Goal: Task Accomplishment & Management: Complete application form

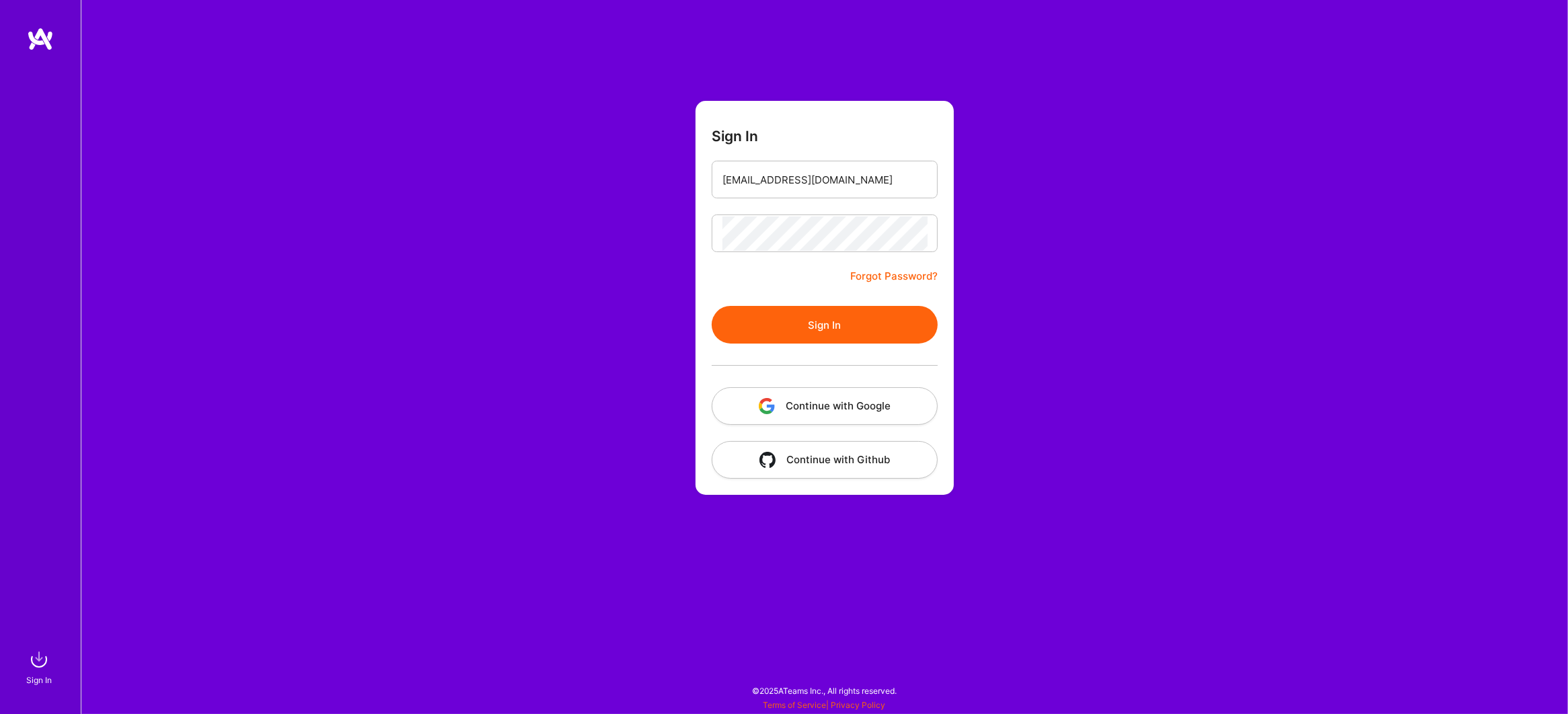
click at [826, 313] on button "Sign In" at bounding box center [824, 324] width 226 height 38
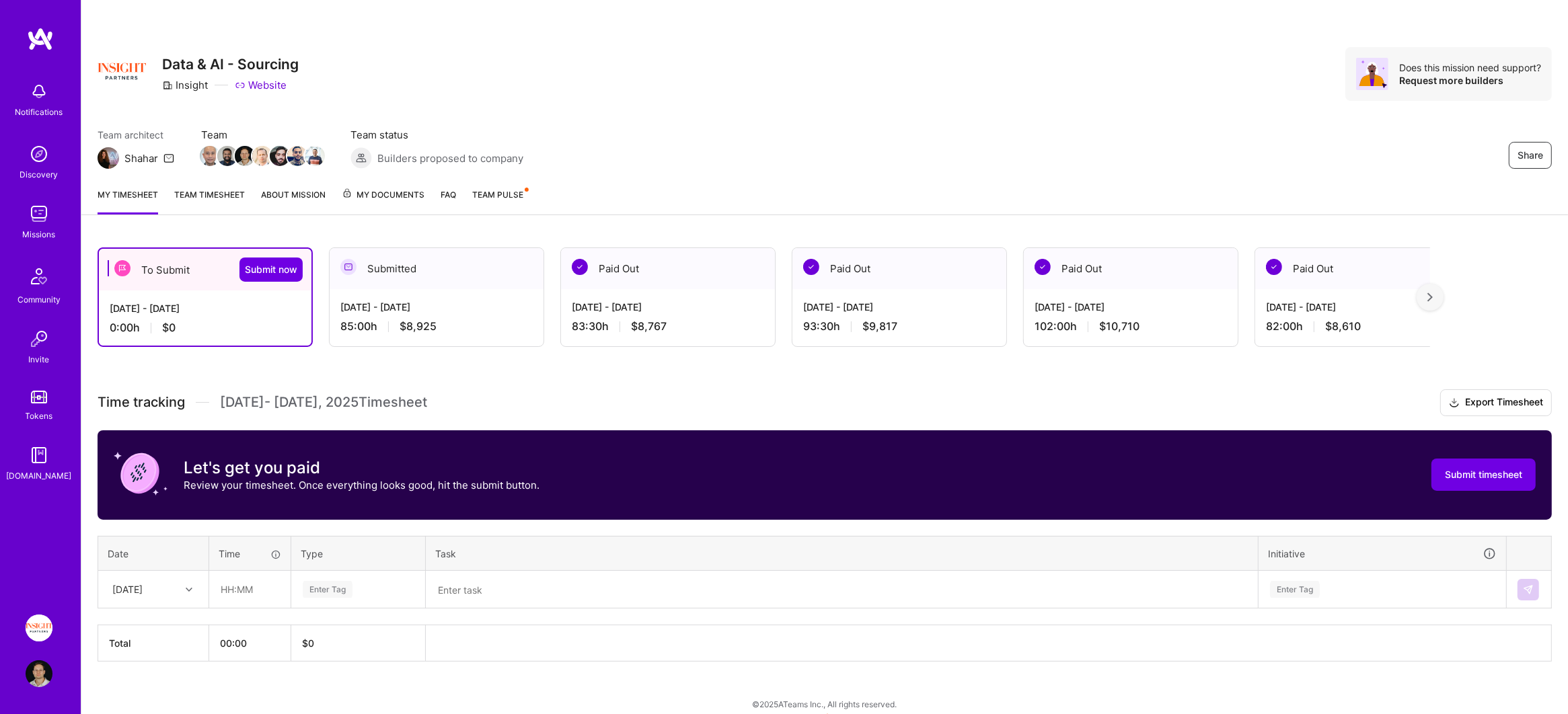
click at [409, 326] on span "$8,925" at bounding box center [418, 326] width 37 height 14
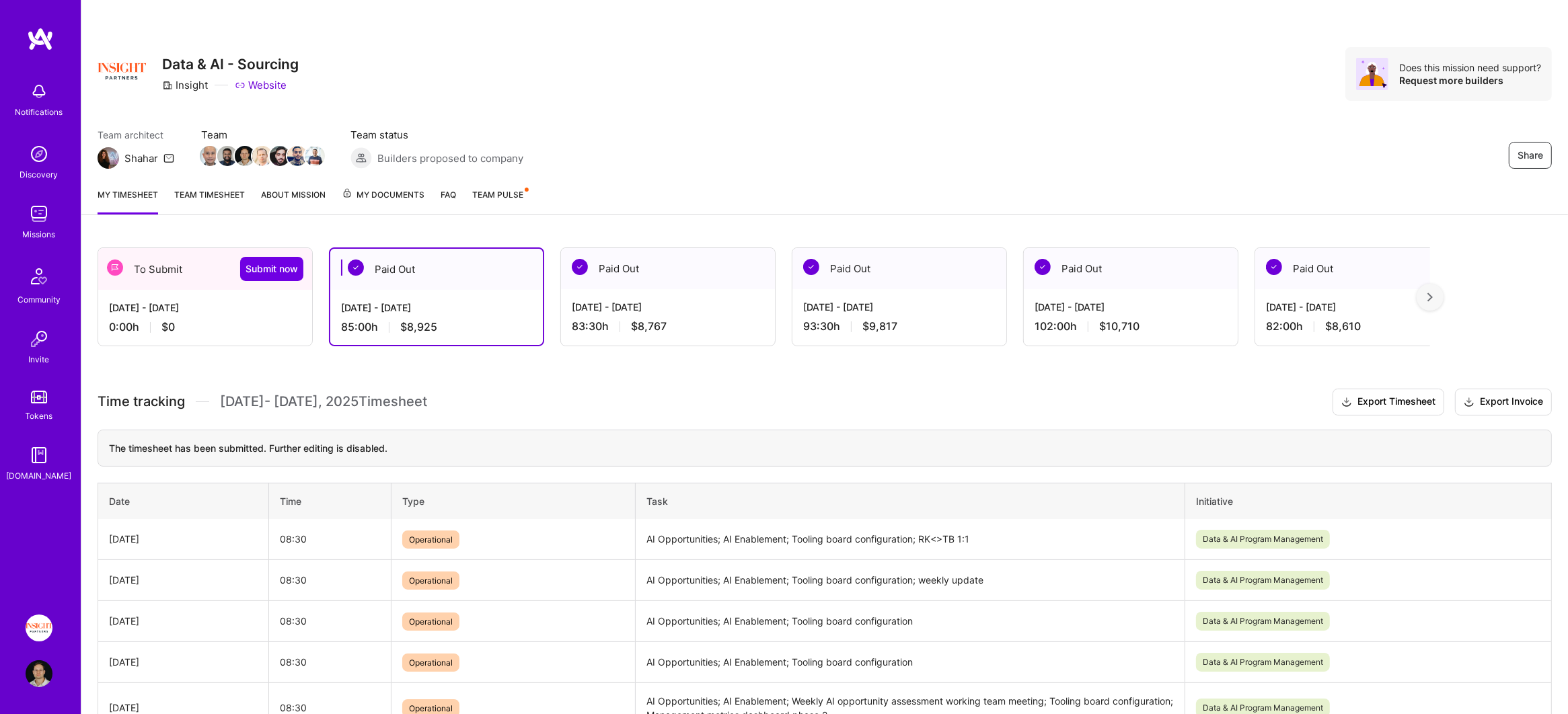
click at [212, 334] on div "[DATE] - [DATE] 0:00 h $0" at bounding box center [205, 317] width 214 height 55
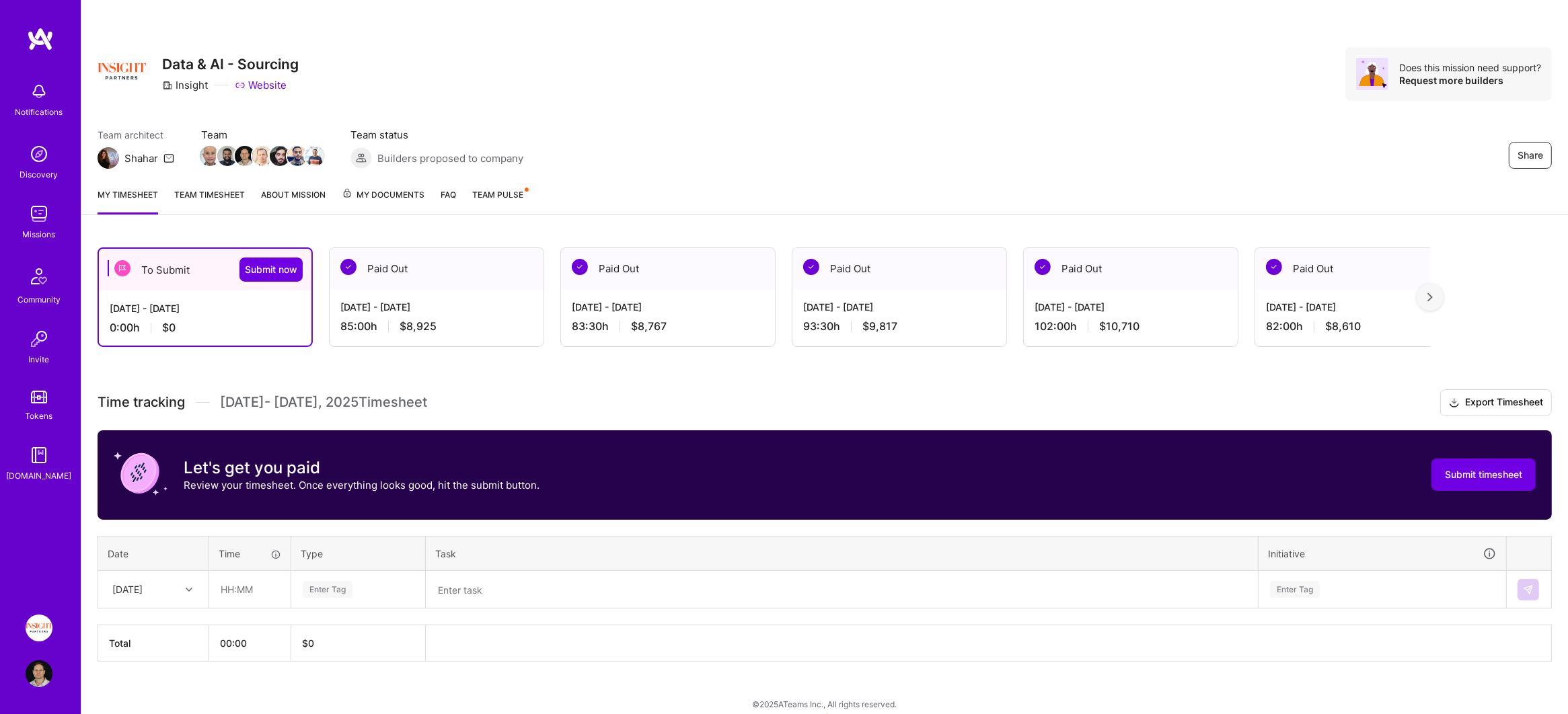
click at [174, 203] on link "Team timesheet" at bounding box center [209, 201] width 71 height 27
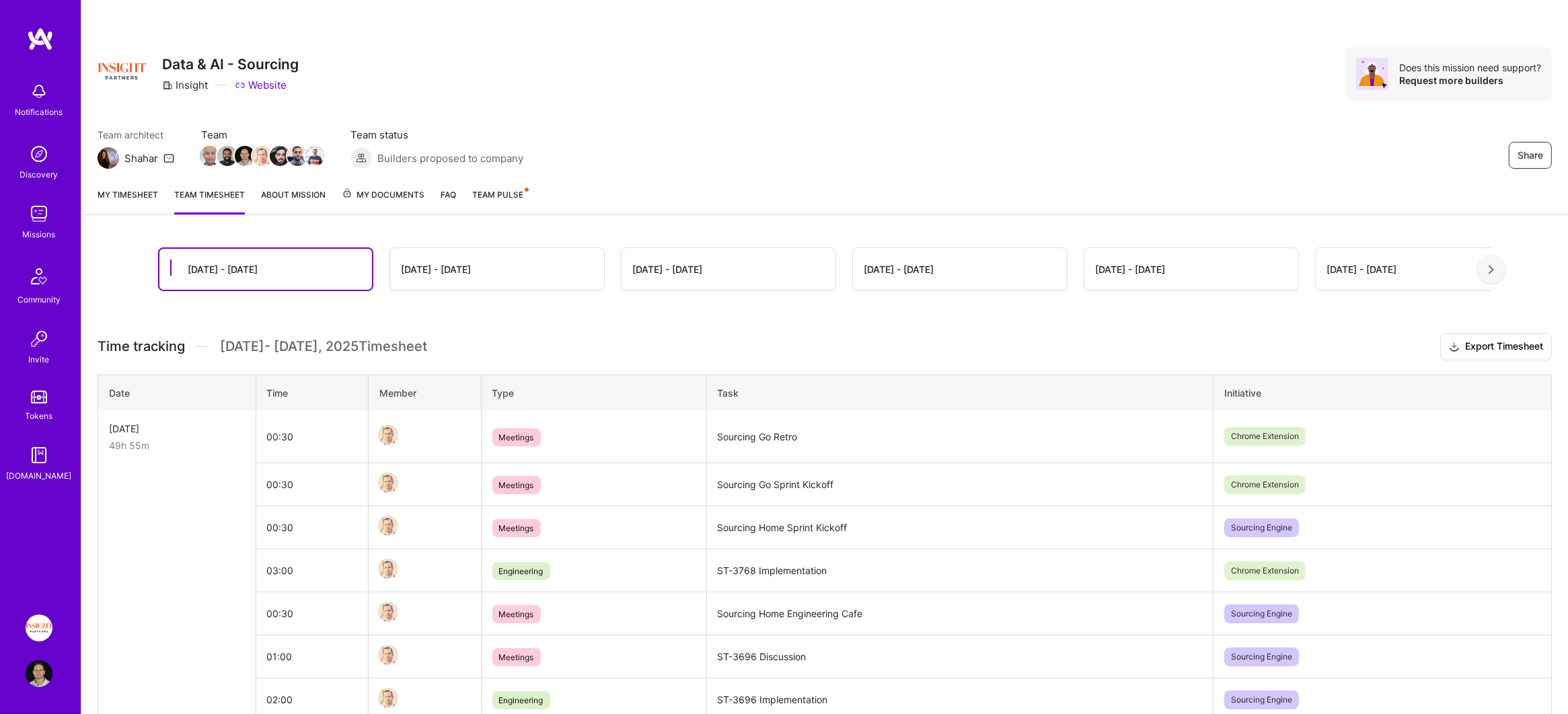
click at [146, 204] on link "My timesheet" at bounding box center [128, 201] width 61 height 27
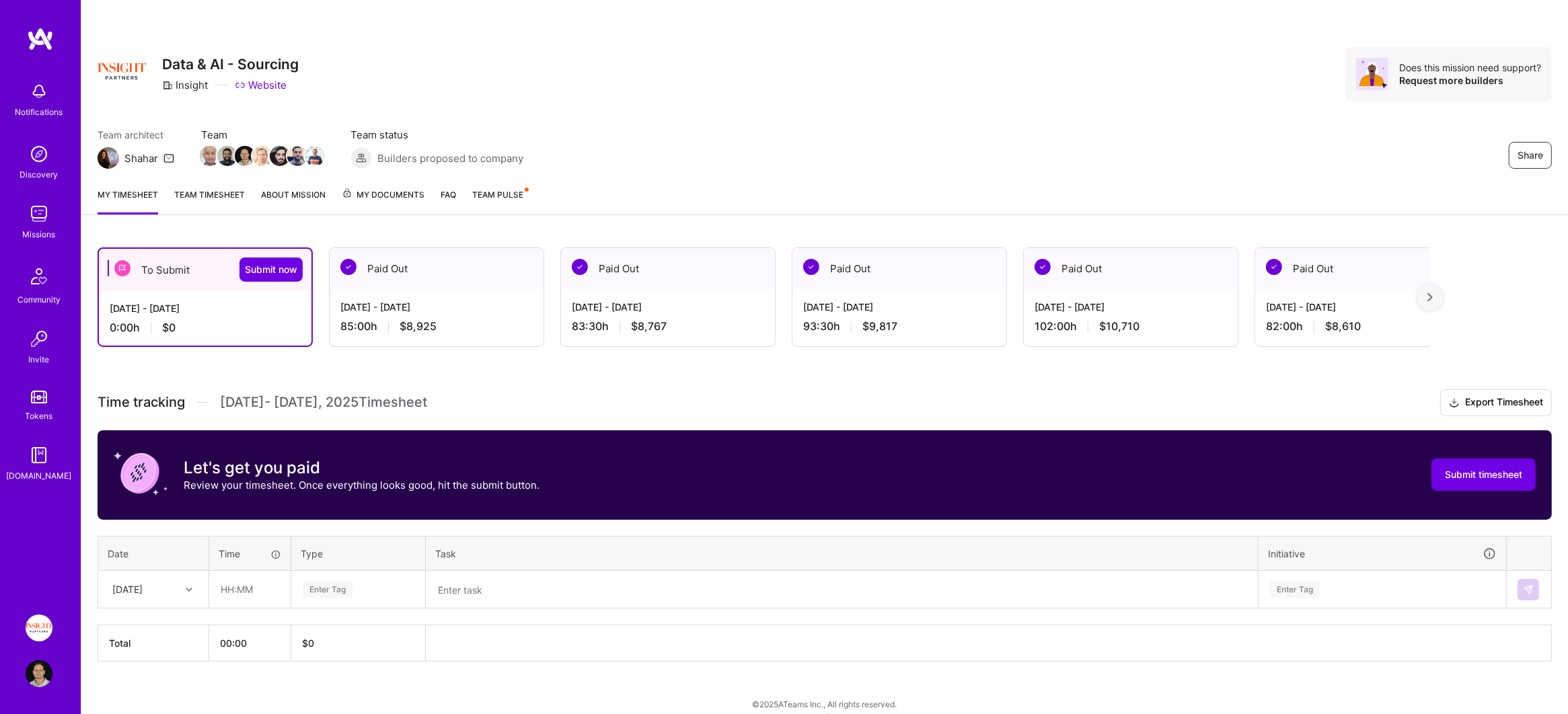
scroll to position [10, 0]
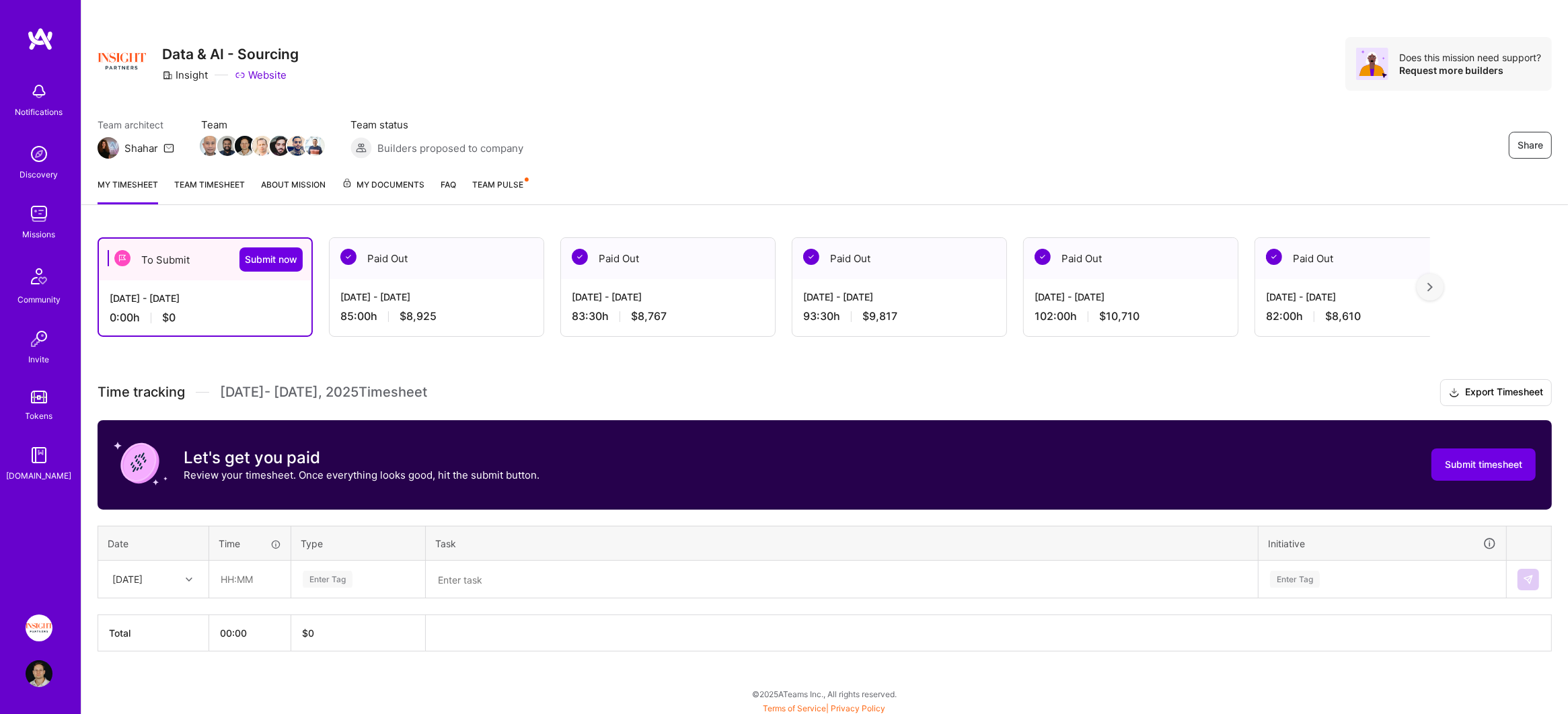
click at [143, 575] on div "[DATE]" at bounding box center [127, 579] width 30 height 14
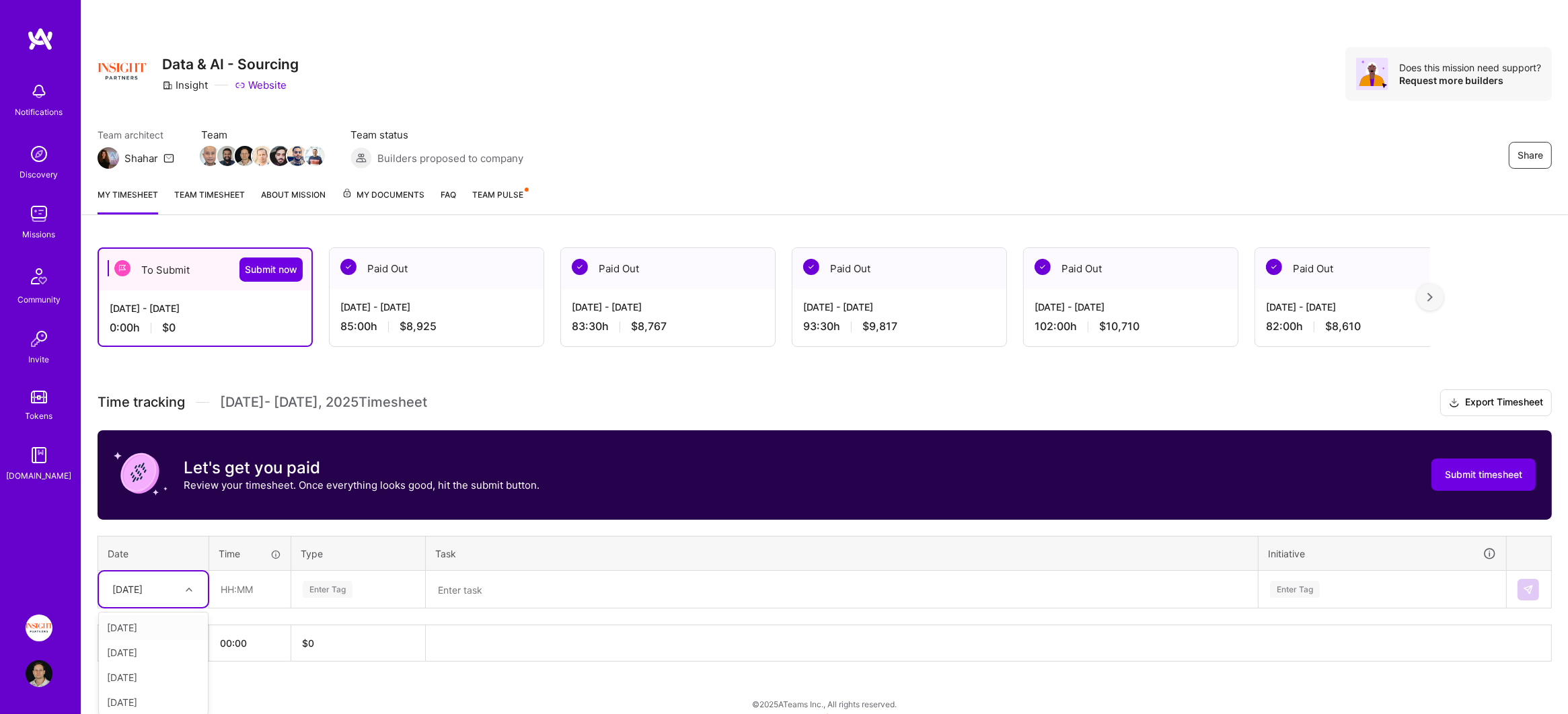
click at [563, 594] on textarea at bounding box center [841, 589] width 829 height 35
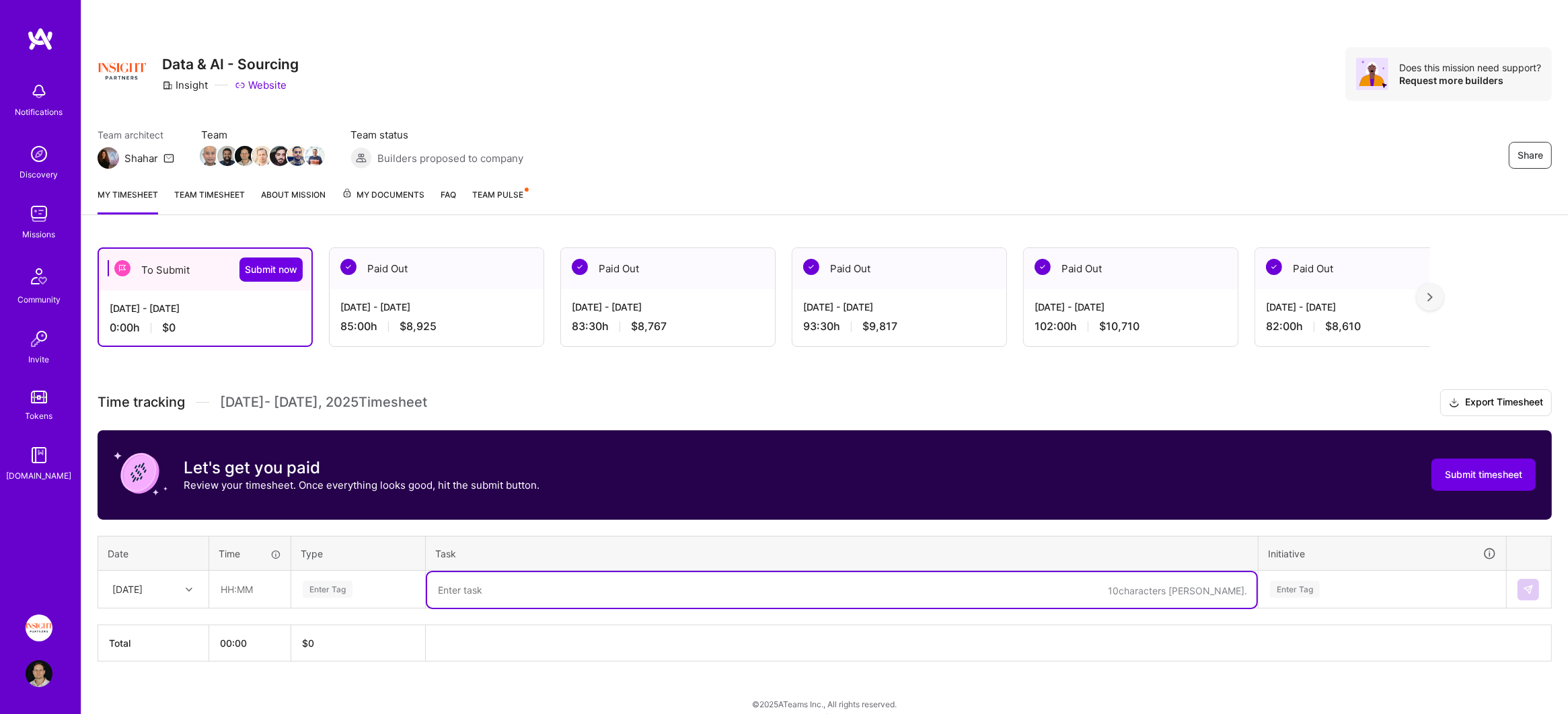
scroll to position [10, 0]
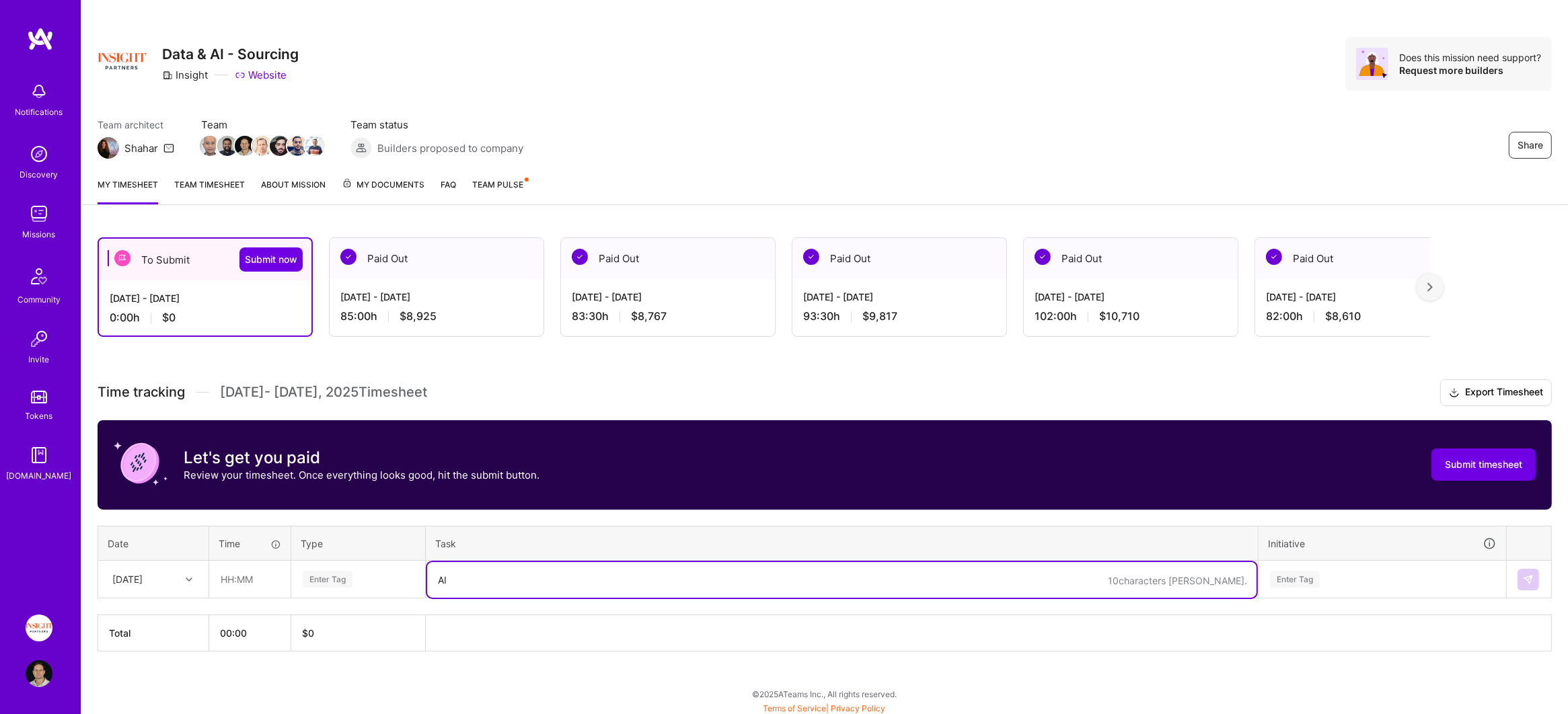
type textarea "A"
click at [513, 576] on textarea "AI Opportunities and AI Enablement" at bounding box center [841, 580] width 829 height 36
type textarea "AI Opportunities and AI Enablement"
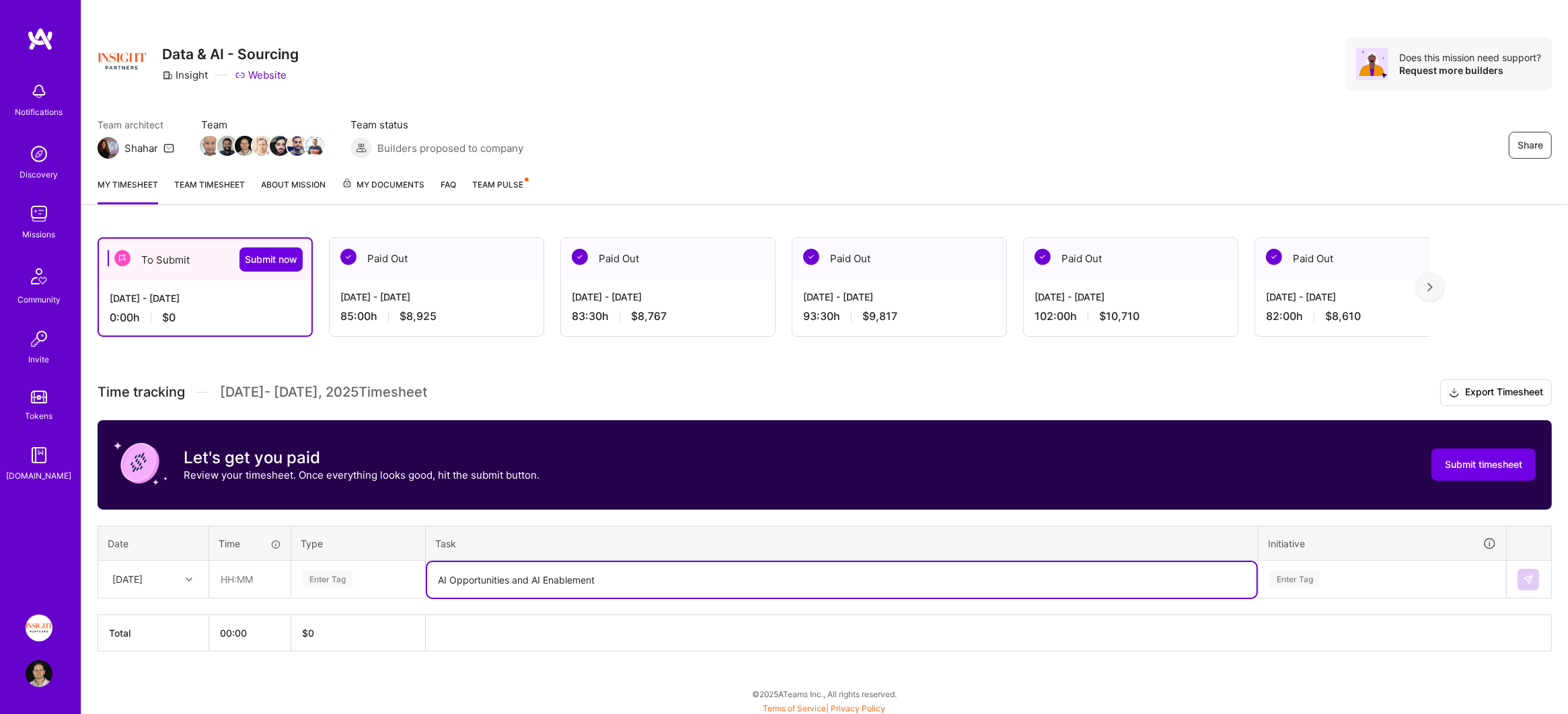
click at [354, 571] on div "Enter Tag" at bounding box center [358, 579] width 114 height 17
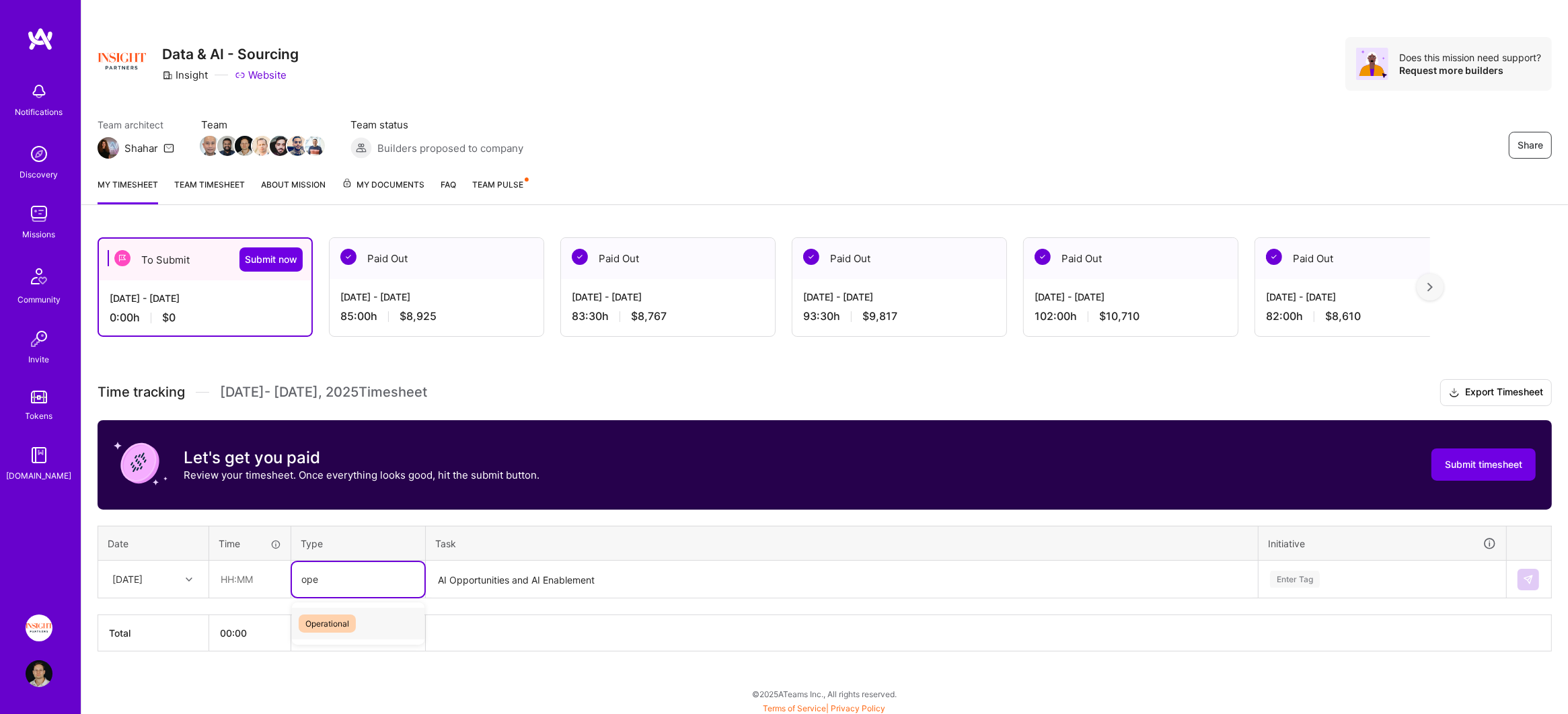
type input "oper"
click at [254, 576] on input "text" at bounding box center [250, 579] width 80 height 36
type input "08:30"
click at [1354, 567] on div "Enter Tag" at bounding box center [1382, 579] width 246 height 35
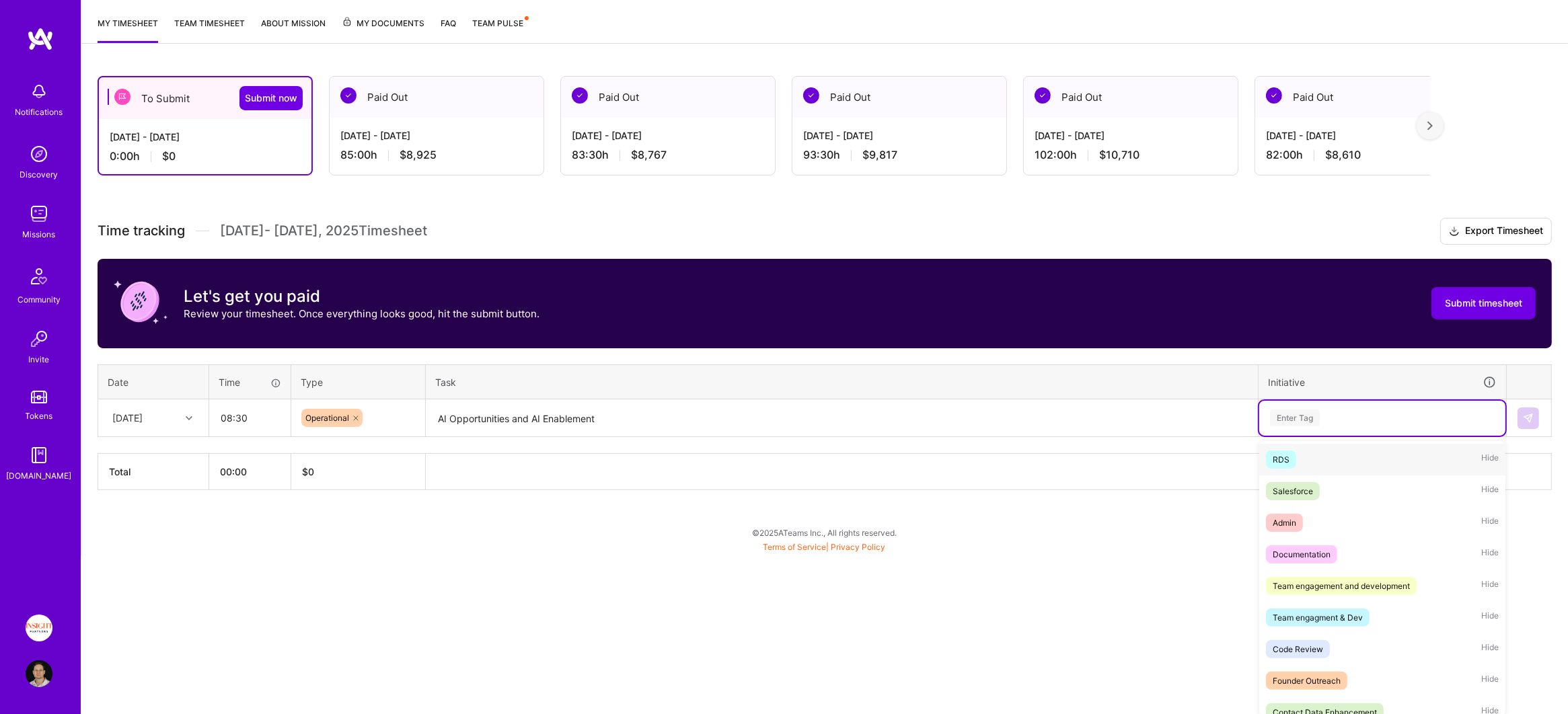
scroll to position [357, 0]
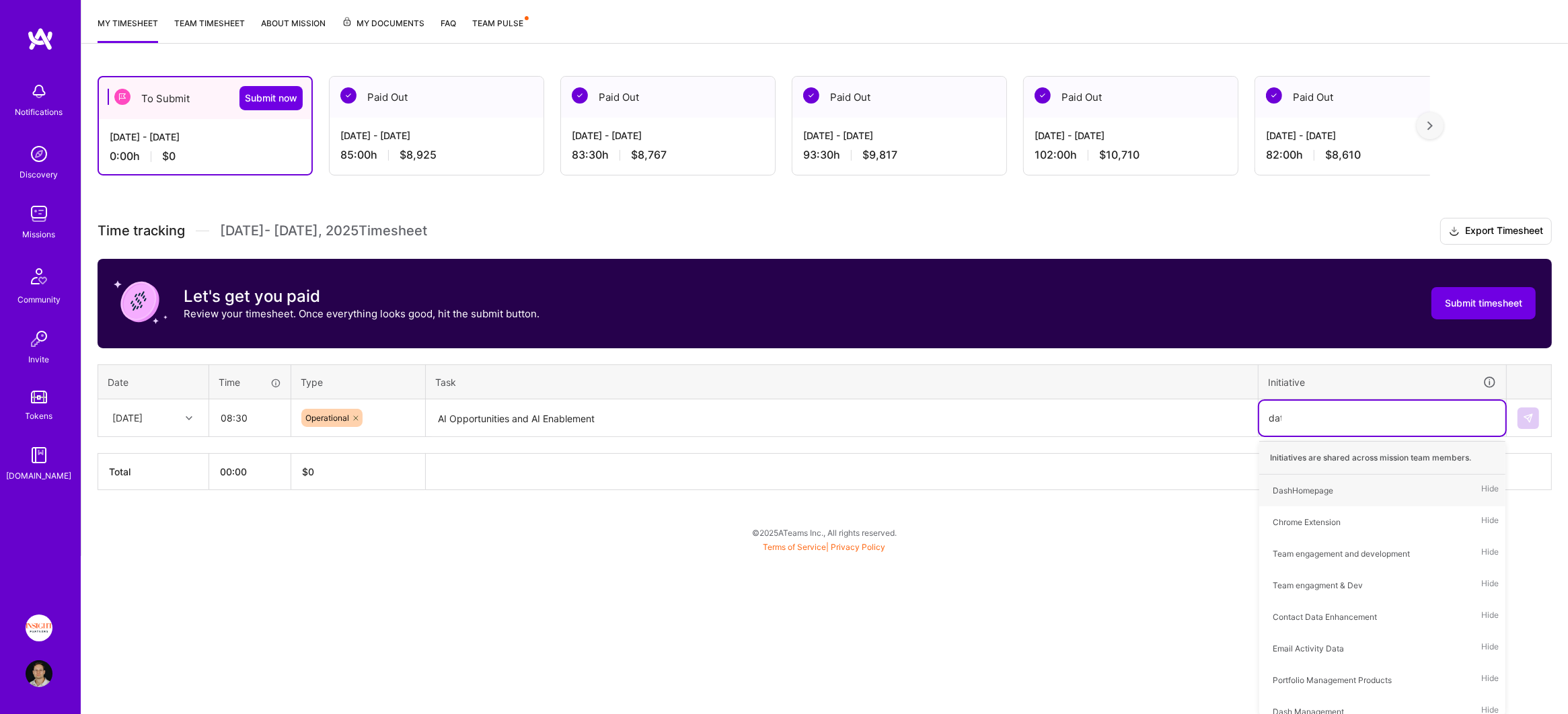
type input "data"
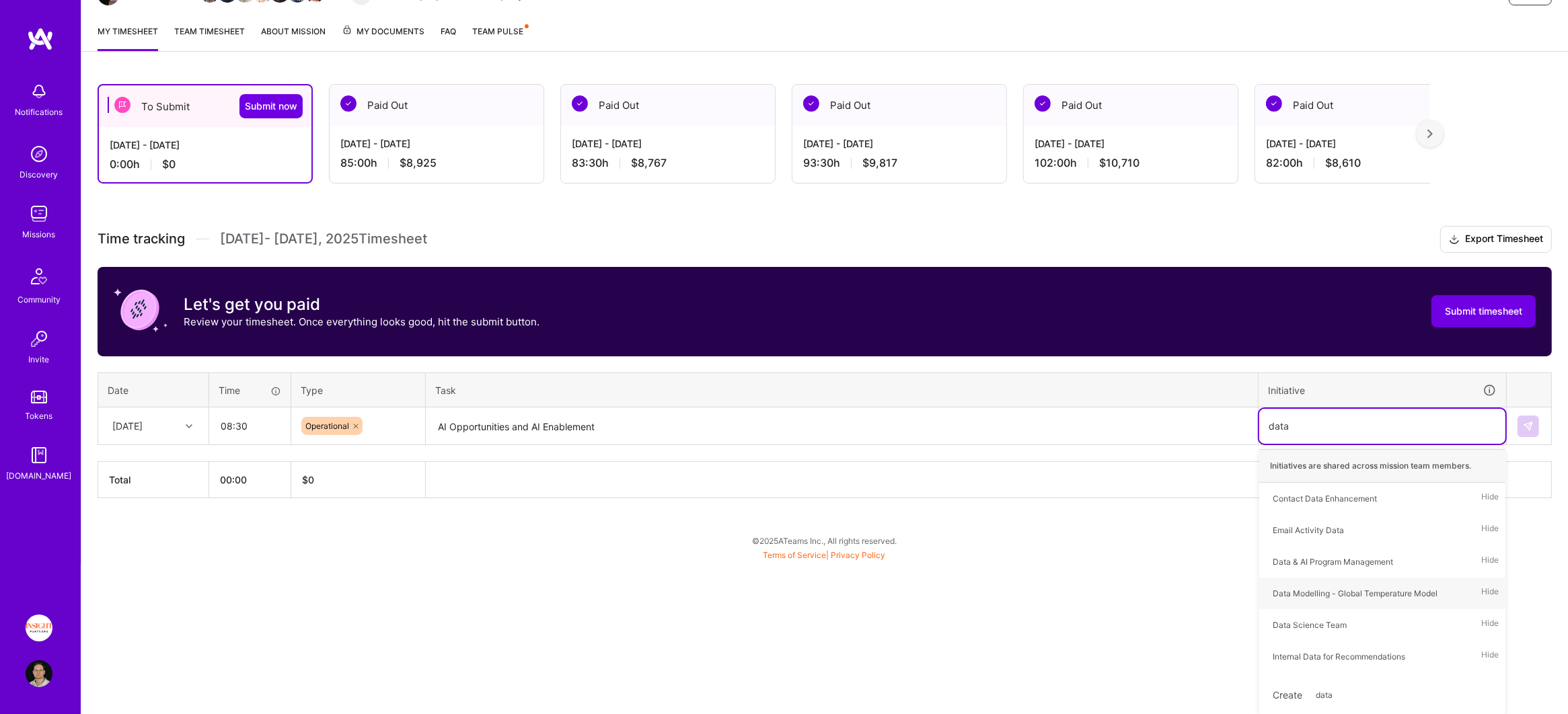
scroll to position [171, 0]
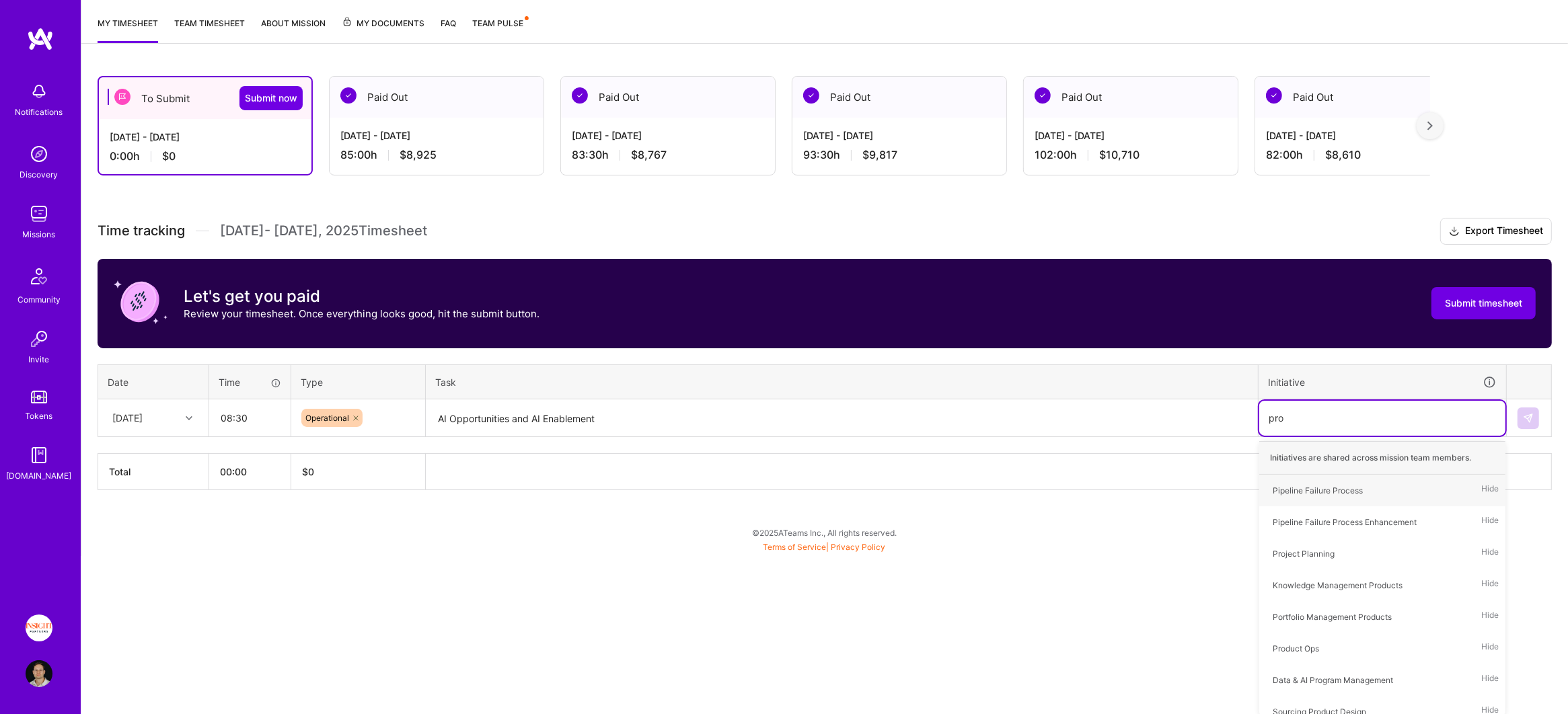
type input "prog"
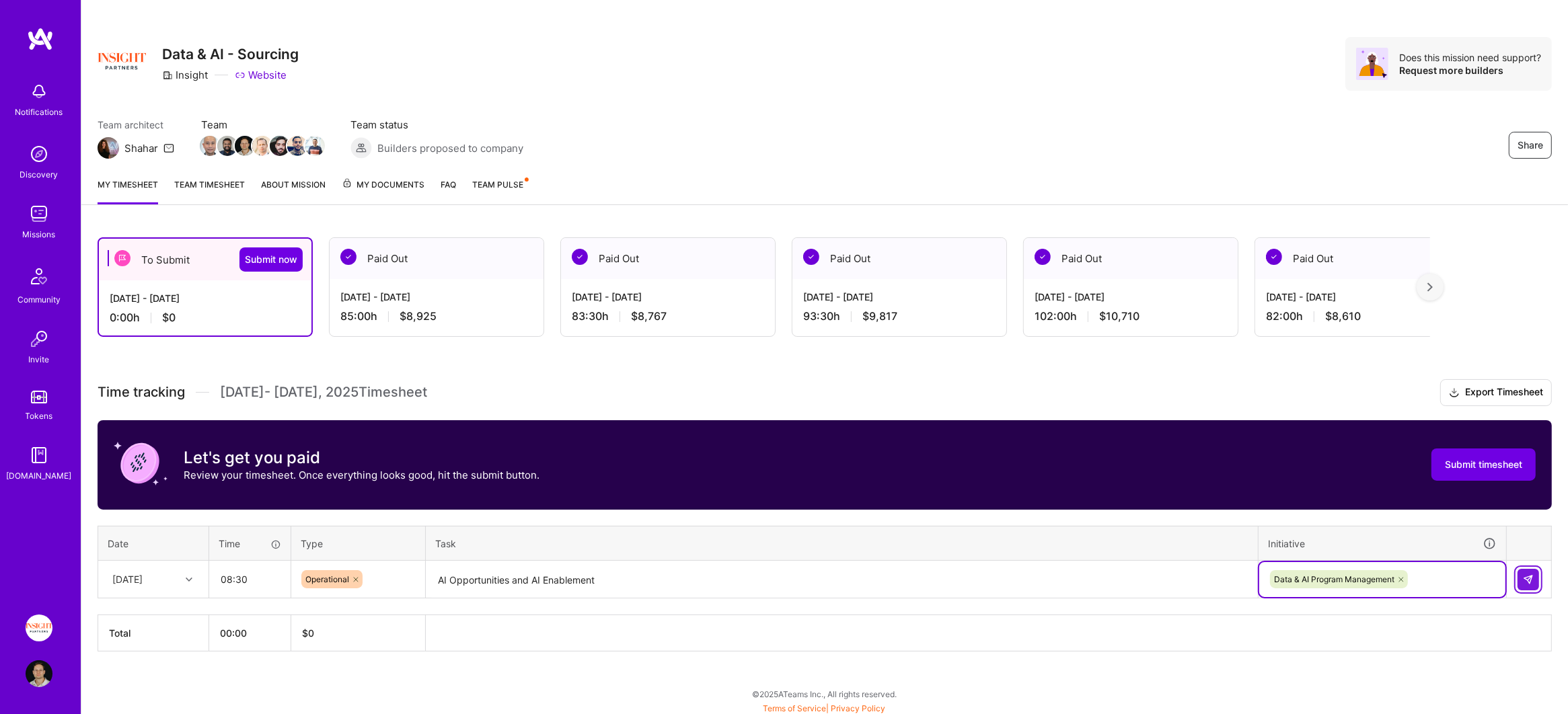
click at [1529, 576] on img at bounding box center [1528, 580] width 10 height 10
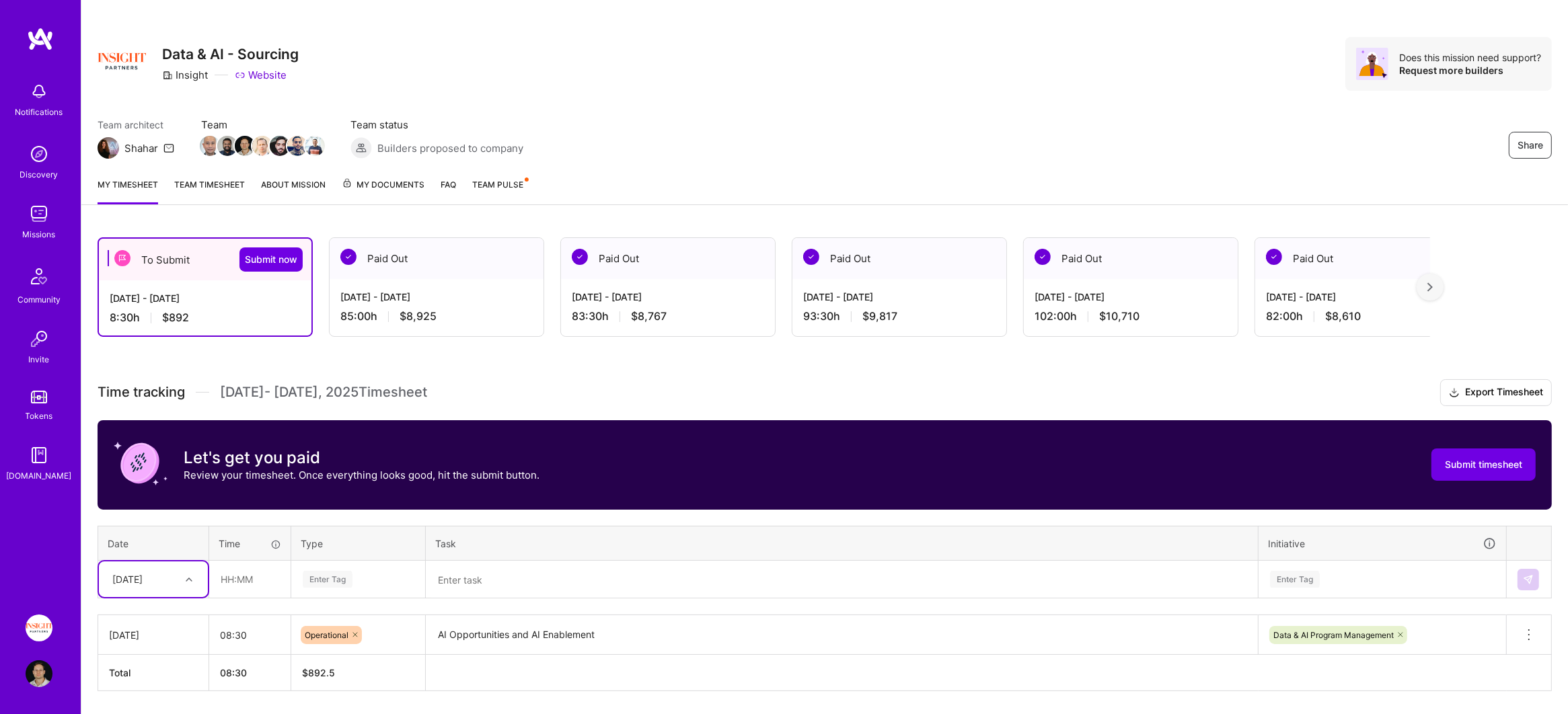
click at [175, 578] on div "Select is focused ,type to refine list, press Down to open the menu, [DATE]" at bounding box center [153, 579] width 109 height 36
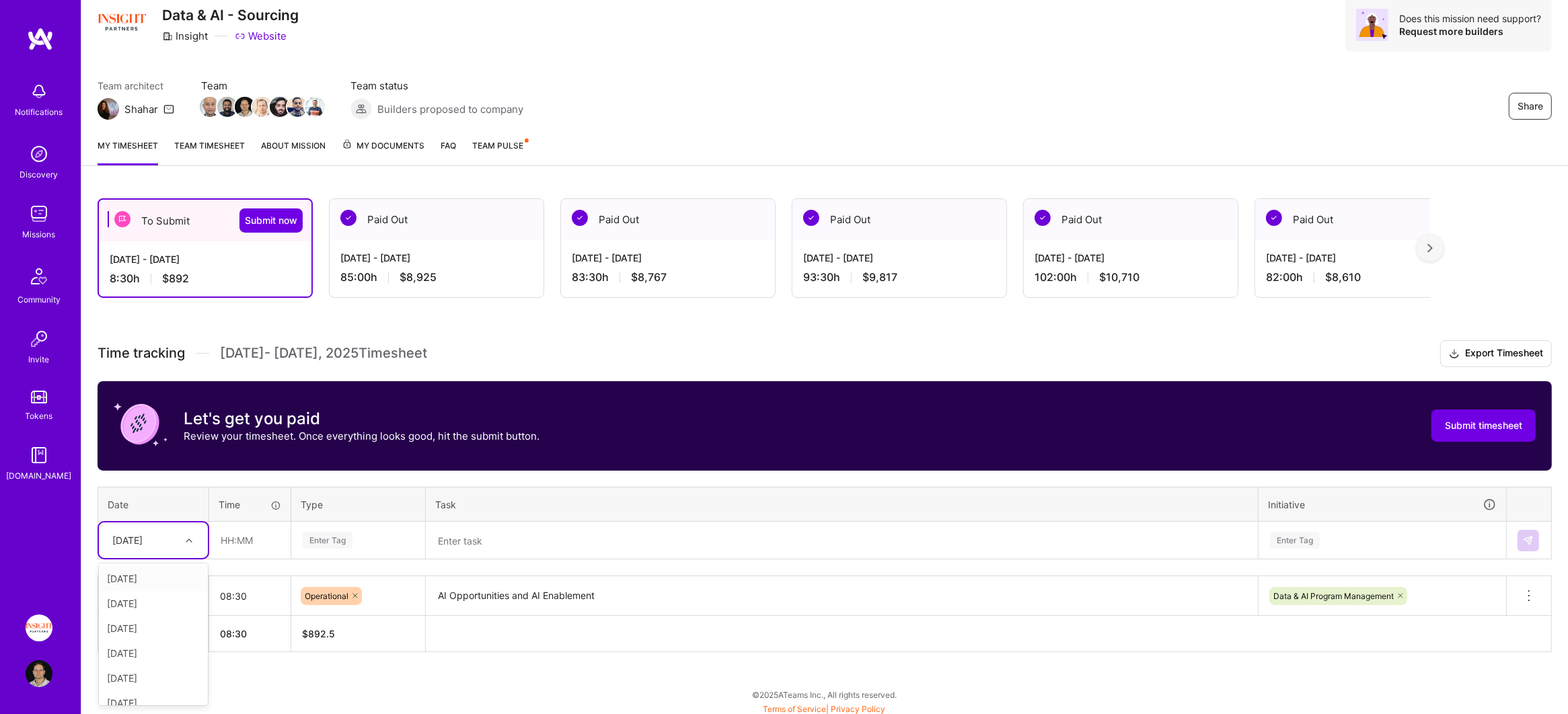
click at [160, 574] on div "[DATE]" at bounding box center [153, 579] width 109 height 25
click at [246, 530] on input "text" at bounding box center [250, 540] width 80 height 36
type input "08:30"
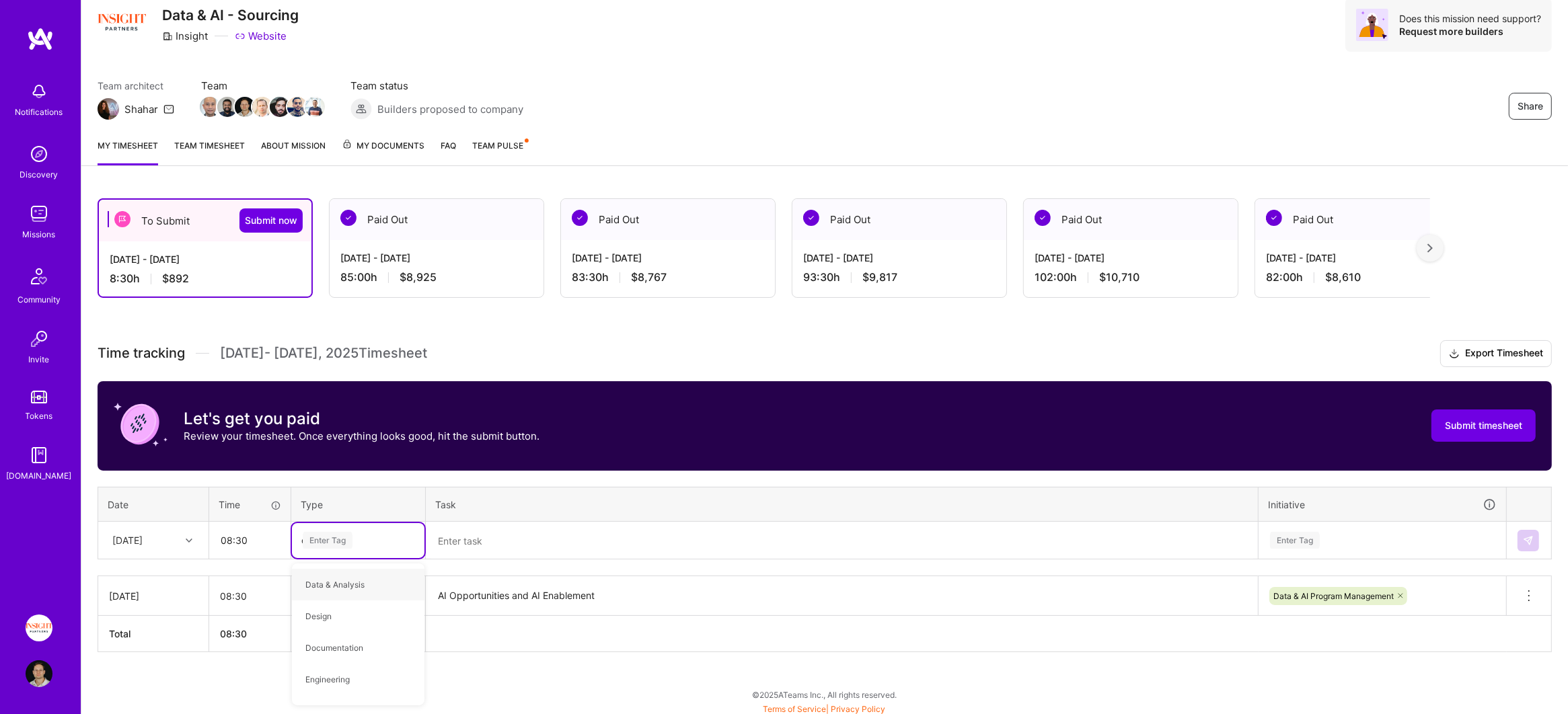
type input "oper"
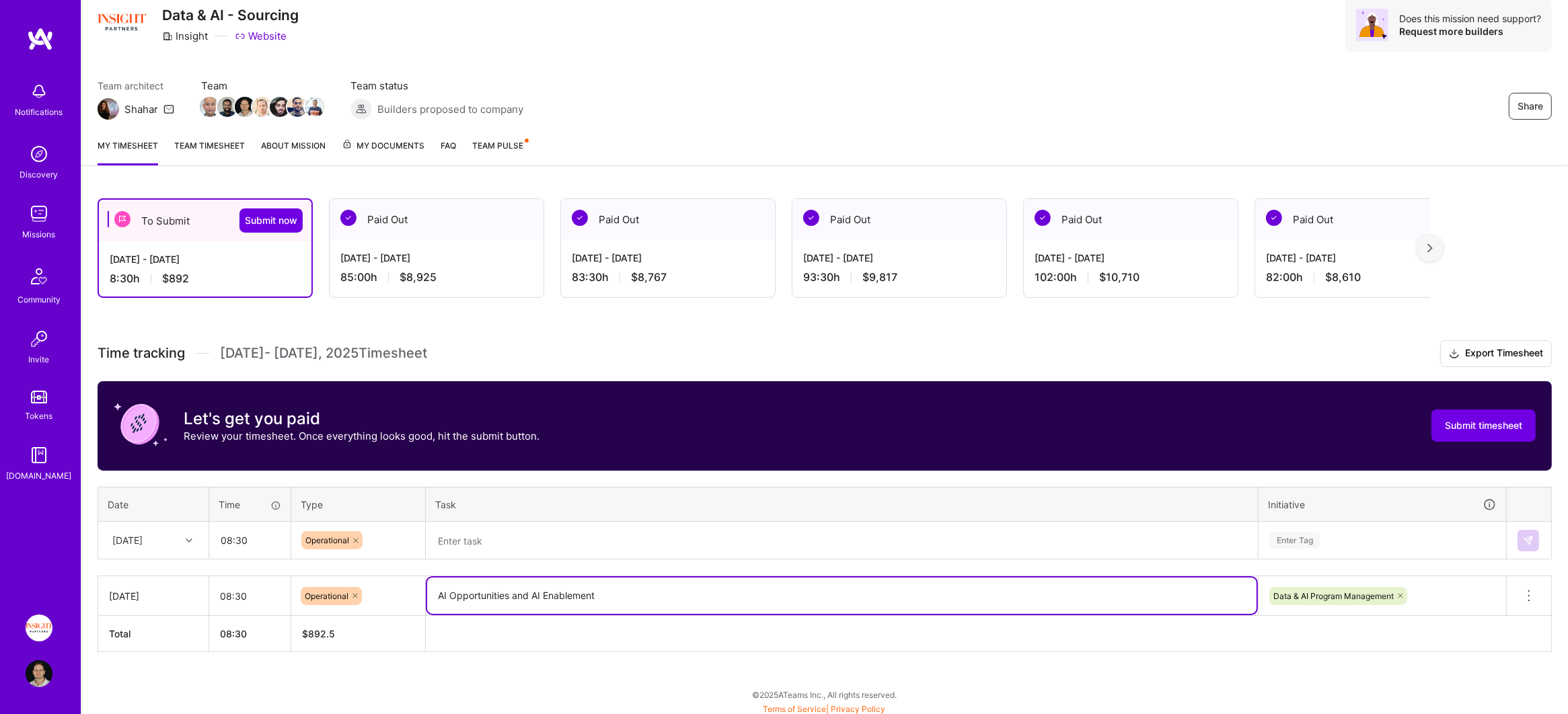
click at [541, 590] on textarea "AI Opportunities and AI Enablement" at bounding box center [841, 595] width 829 height 36
click at [515, 543] on textarea at bounding box center [841, 541] width 829 height 36
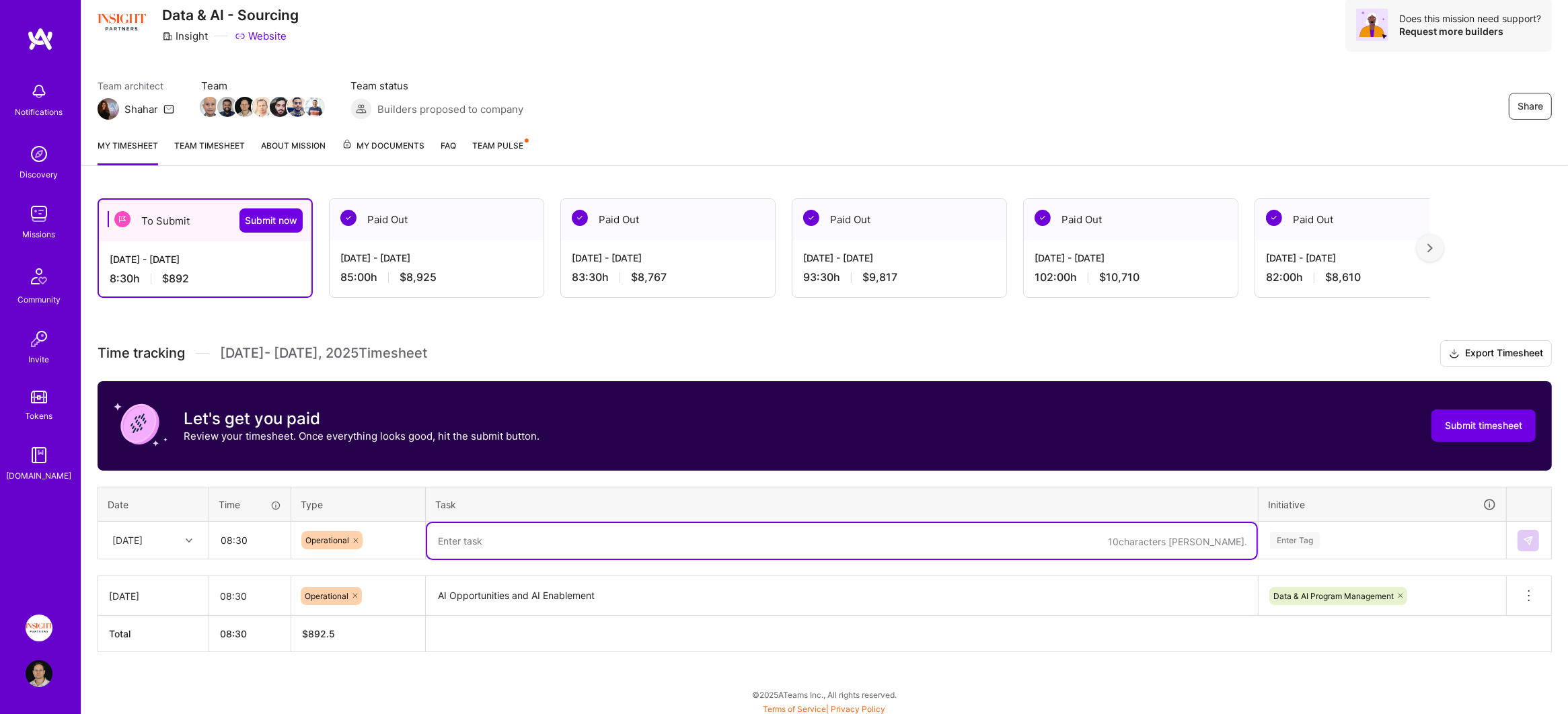
paste textarea "AI Opportunities and AI Enablement"
type textarea "AI Opportunities and AI Enablement"
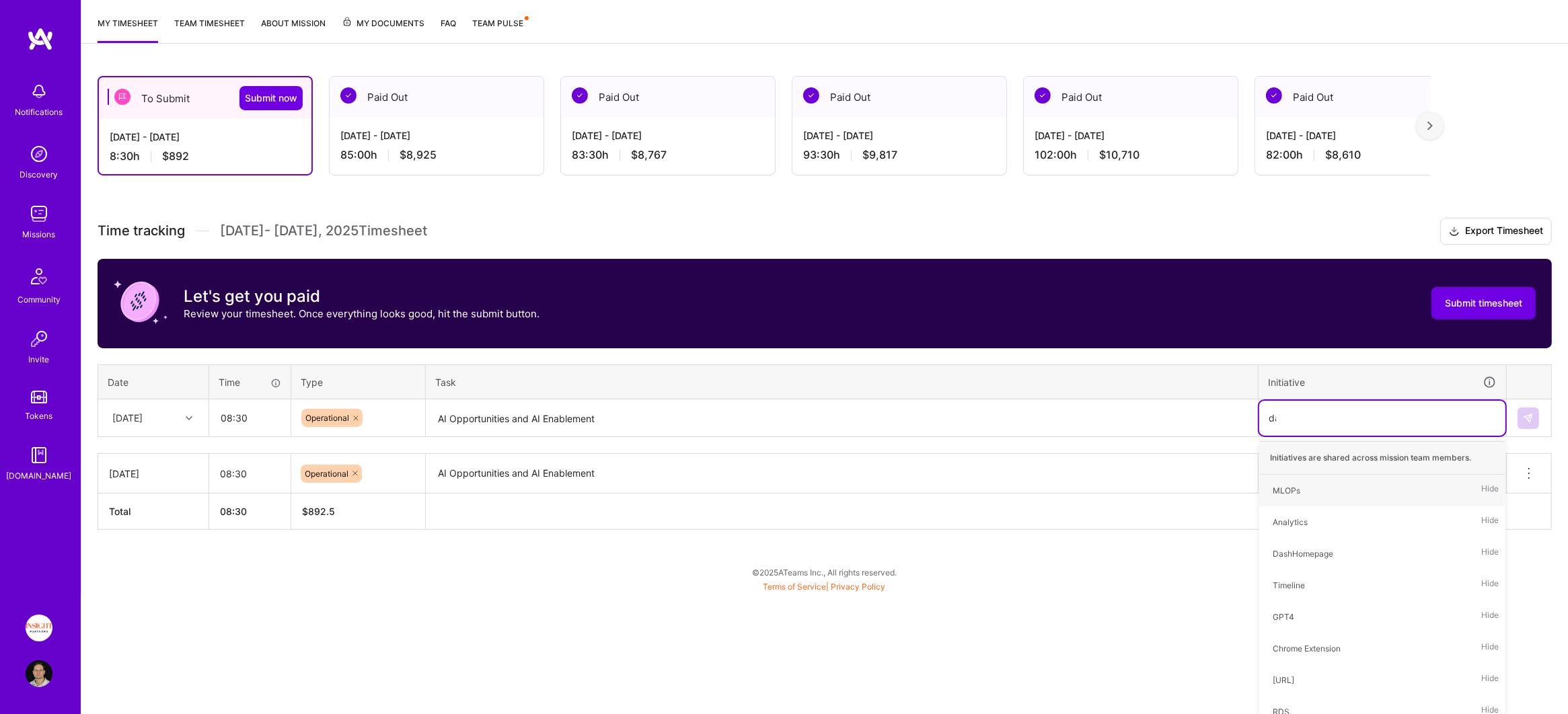
type input "data"
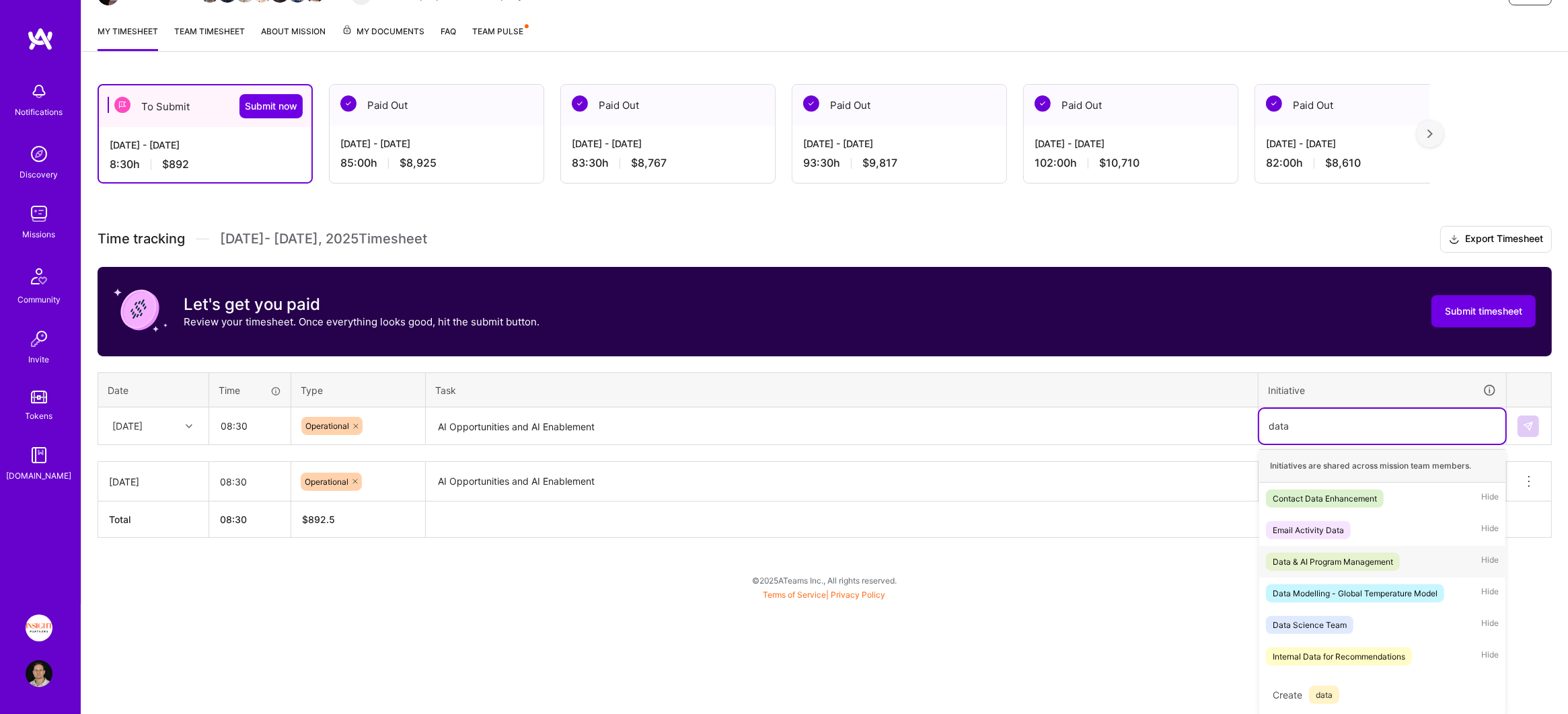
click at [1393, 561] on div "Data & AI Program Management" at bounding box center [1333, 561] width 120 height 14
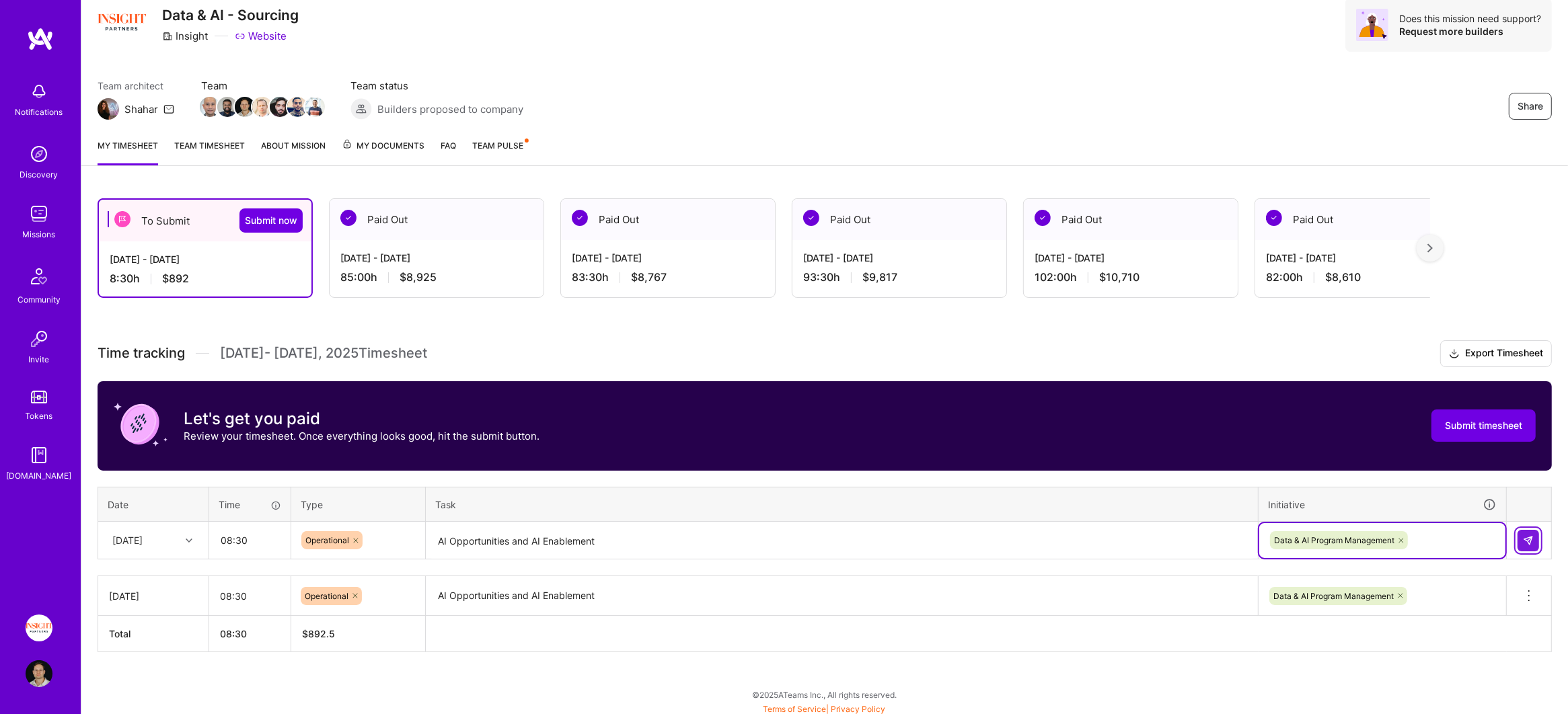
click at [1529, 537] on img at bounding box center [1528, 540] width 10 height 10
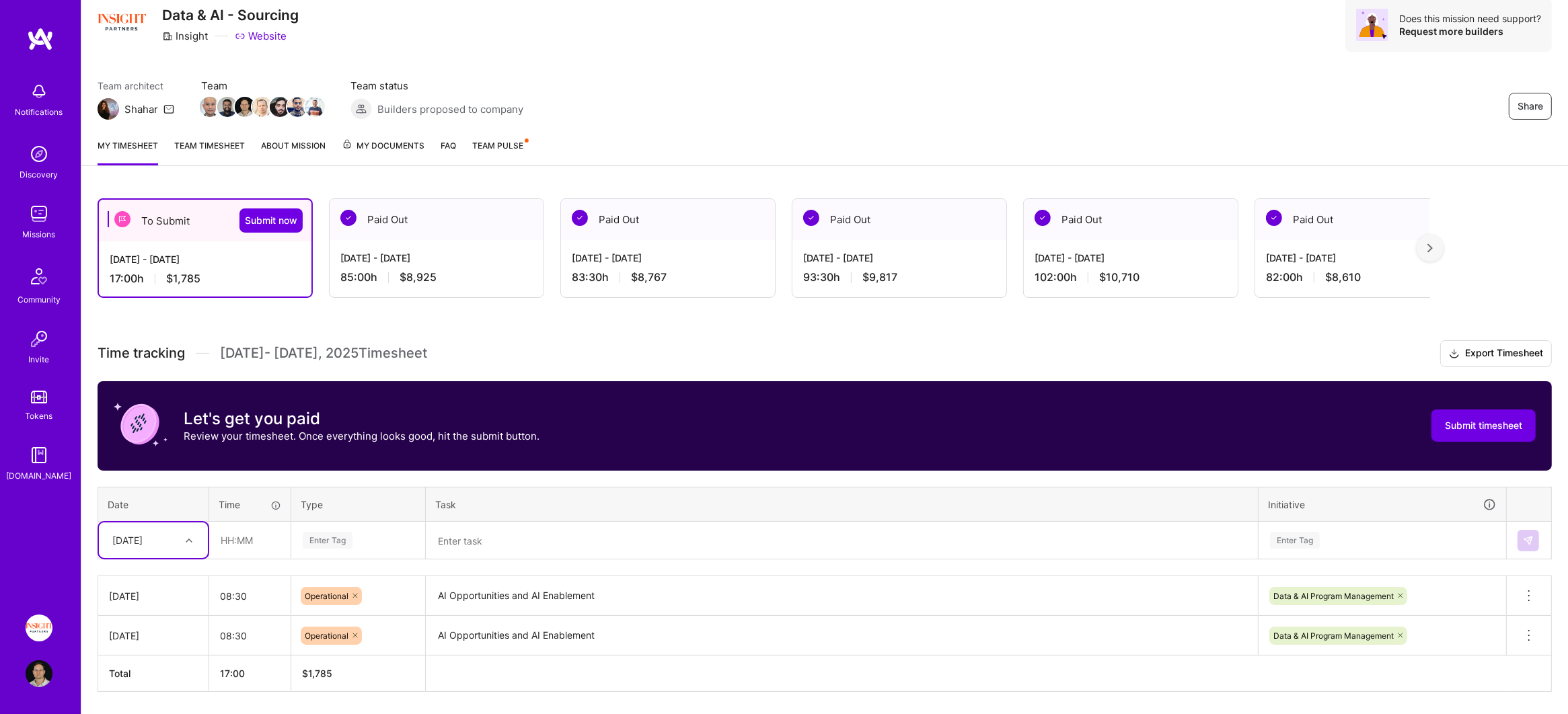
scroll to position [89, 0]
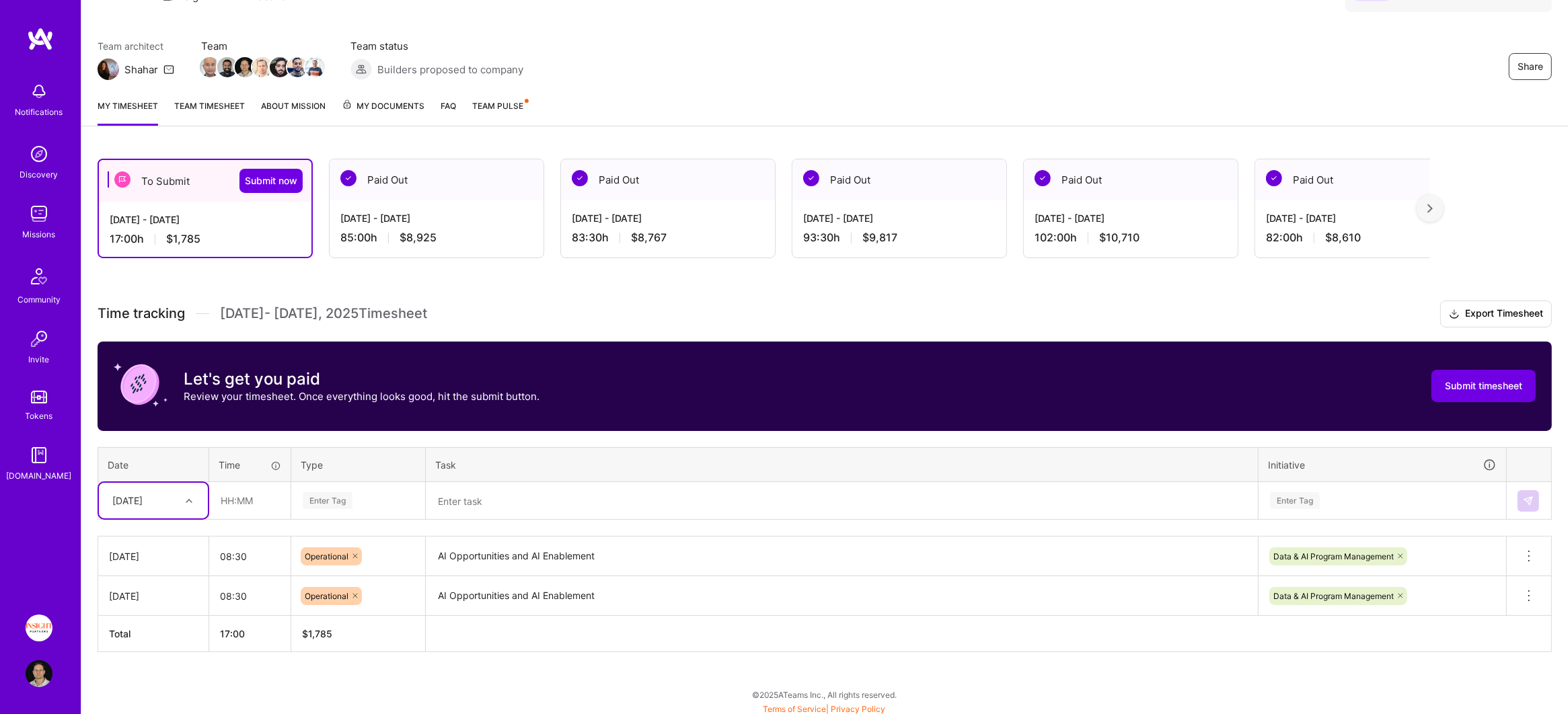
click at [143, 494] on div "[DATE]" at bounding box center [127, 500] width 30 height 14
click at [148, 566] on div "[DATE]" at bounding box center [153, 563] width 109 height 25
click at [555, 551] on textarea "AI Opportunities and AI Enablement" at bounding box center [841, 557] width 829 height 37
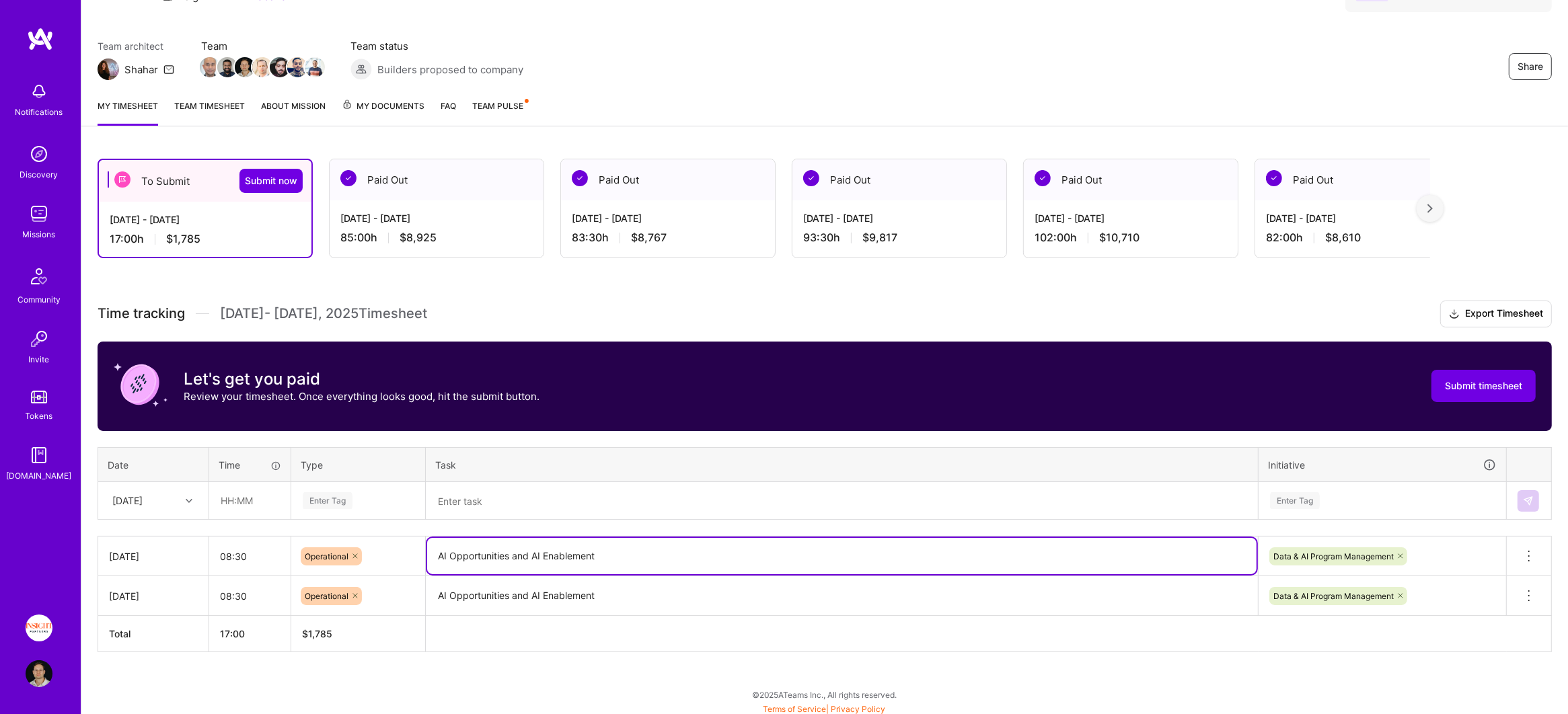
click at [555, 551] on textarea "AI Opportunities and AI Enablement" at bounding box center [841, 556] width 829 height 36
drag, startPoint x: 506, startPoint y: 497, endPoint x: 514, endPoint y: 500, distance: 8.5
click at [506, 497] on textarea at bounding box center [841, 501] width 829 height 36
paste textarea "AI Opportunities and AI Enablement"
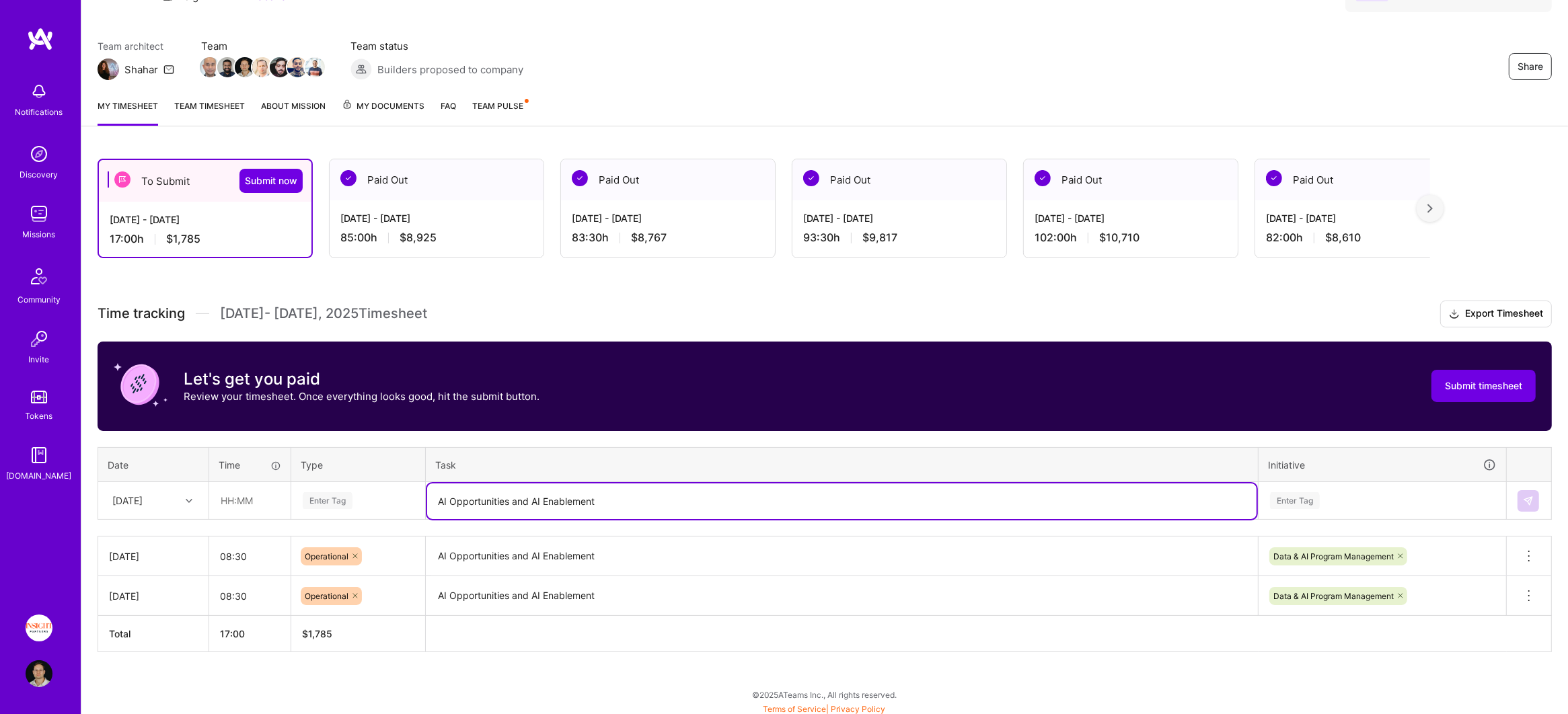
type textarea "AI Opportunities and AI Enablement"
click at [386, 492] on div "Enter Tag" at bounding box center [358, 500] width 114 height 17
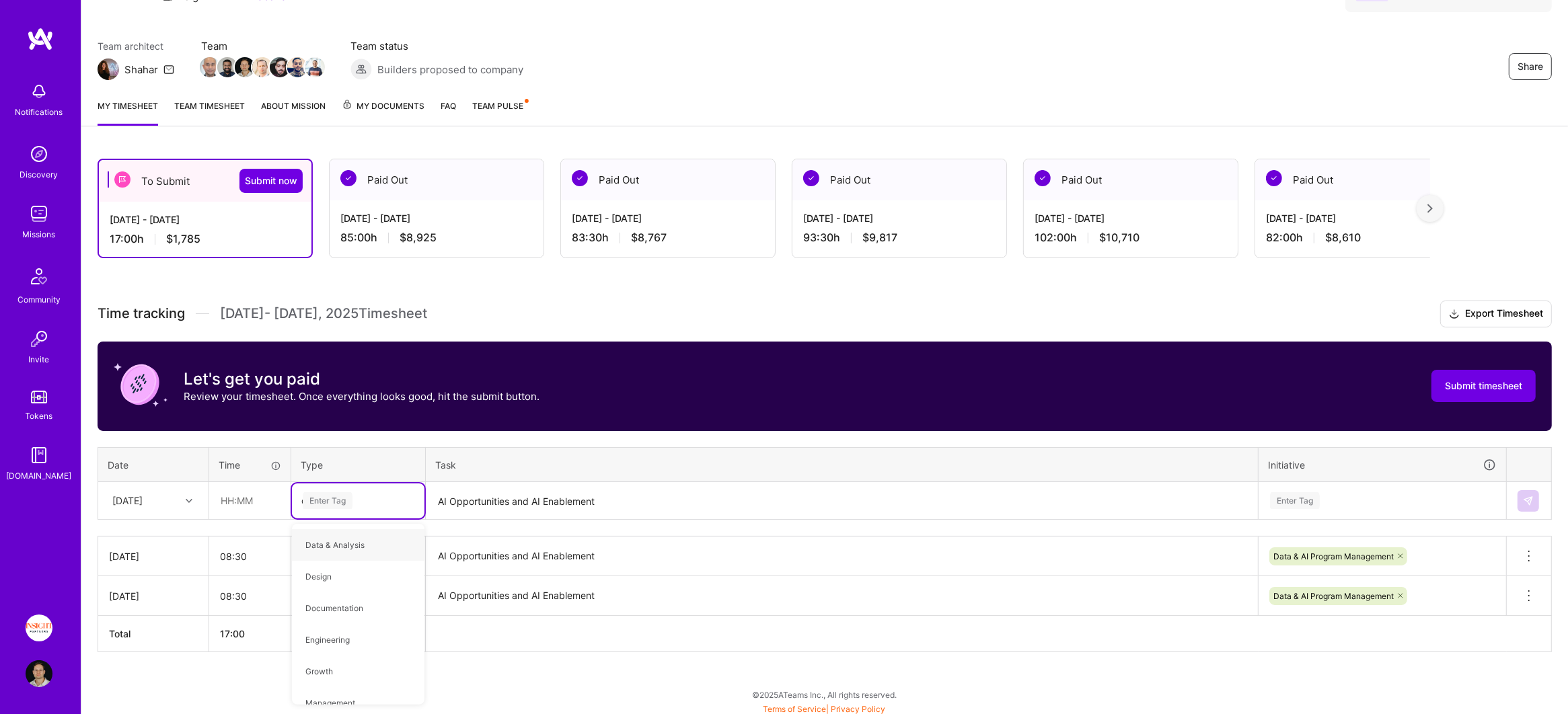
type input "oper"
click at [235, 500] on input "text" at bounding box center [250, 500] width 80 height 36
type input "08:30"
click at [1397, 499] on div "Enter Tag" at bounding box center [1382, 500] width 246 height 35
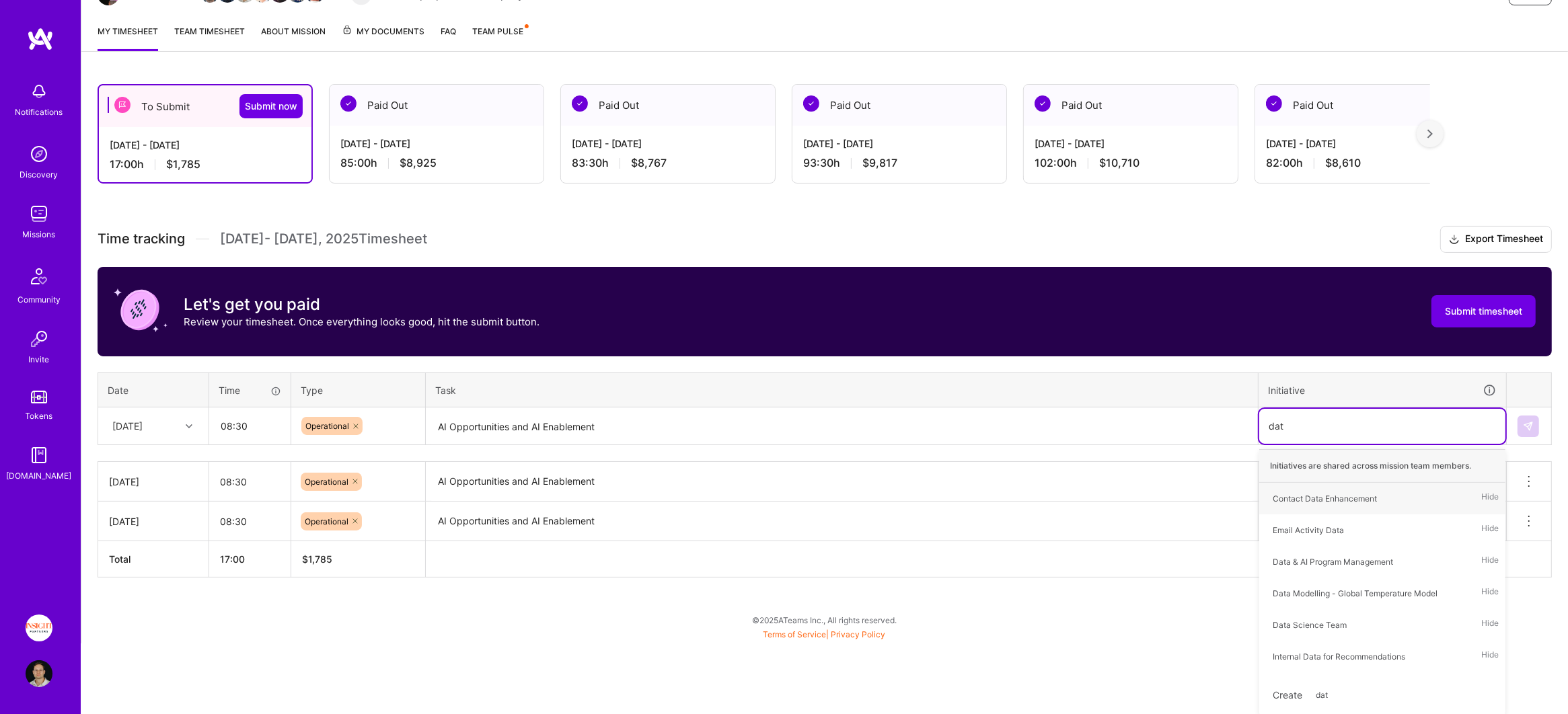
type input "data"
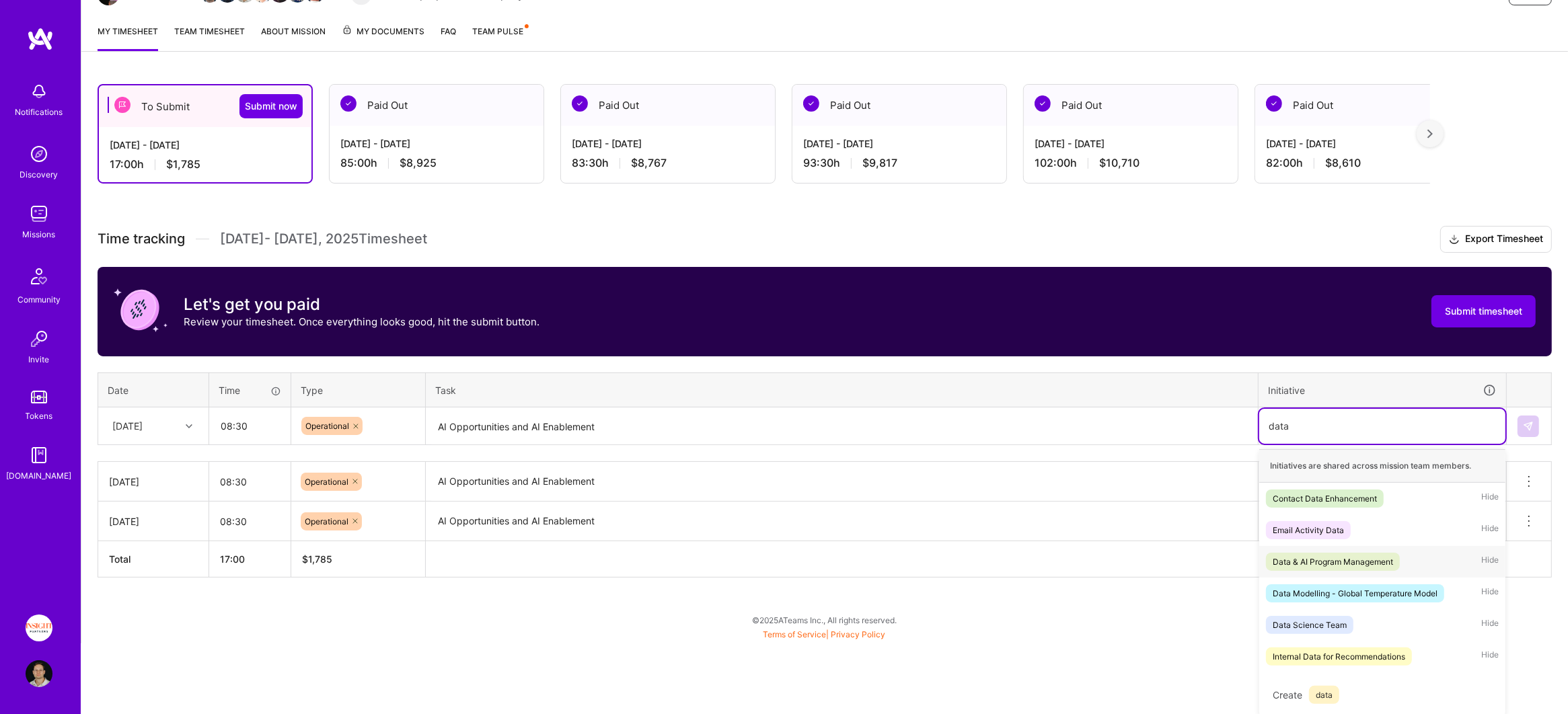
click at [1350, 560] on div "Data & AI Program Management" at bounding box center [1333, 561] width 120 height 14
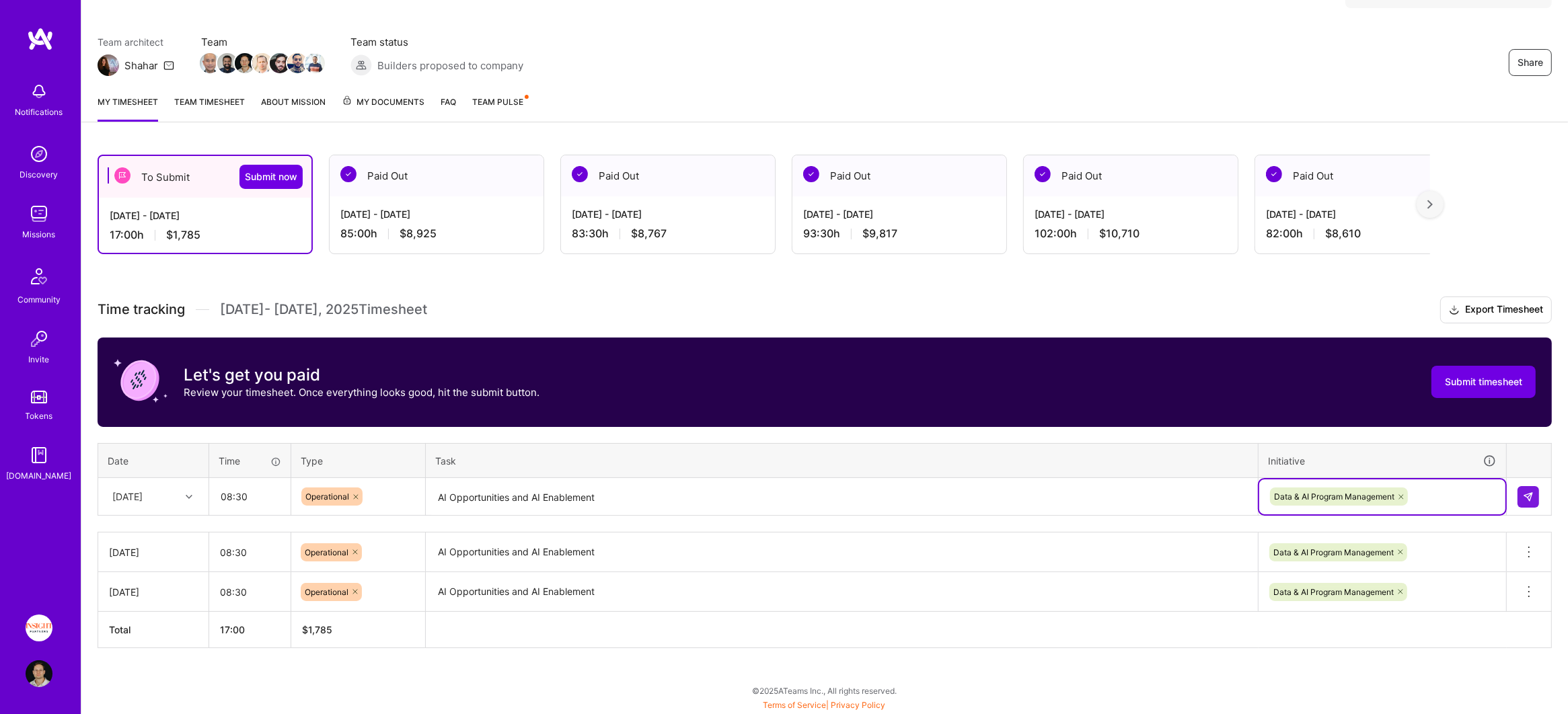
scroll to position [89, 0]
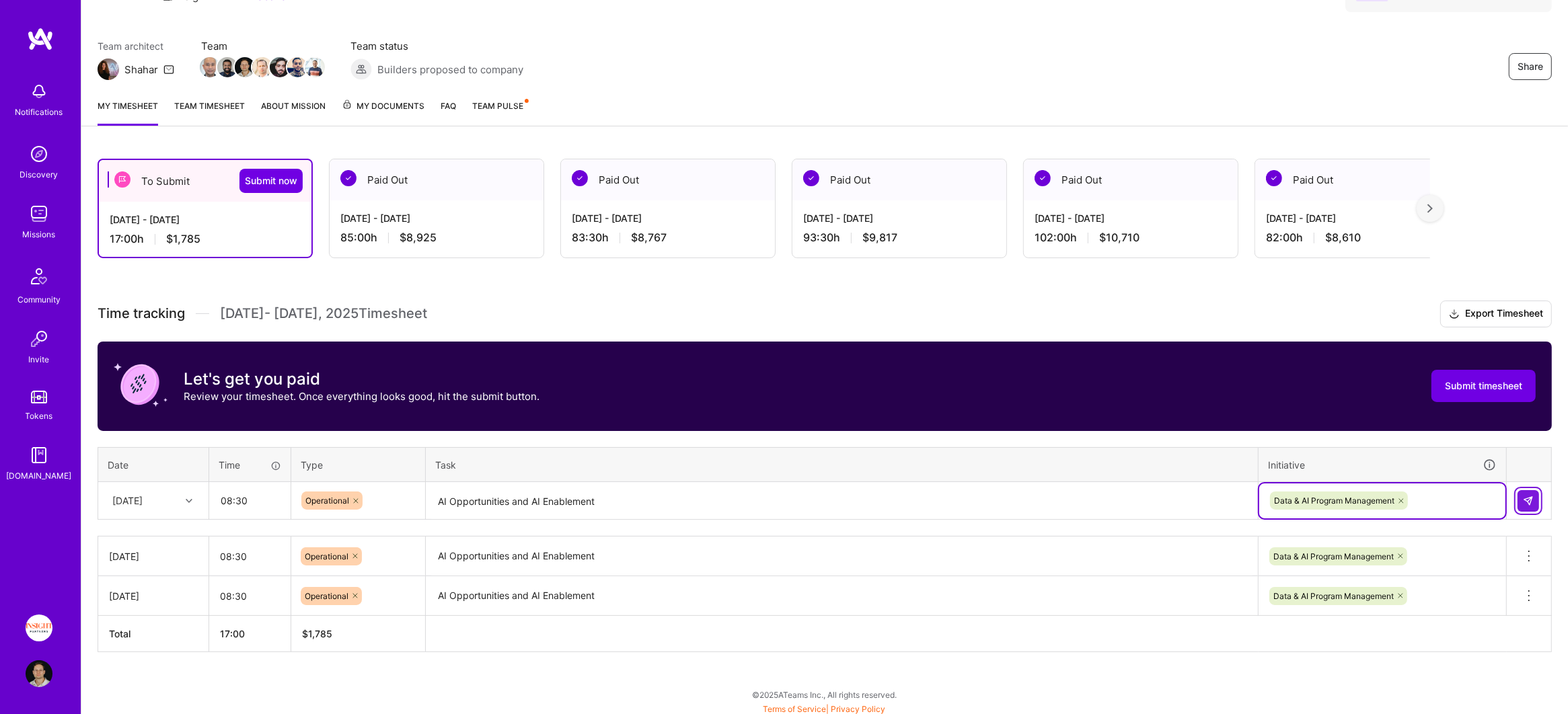
click at [1528, 501] on img at bounding box center [1528, 501] width 10 height 10
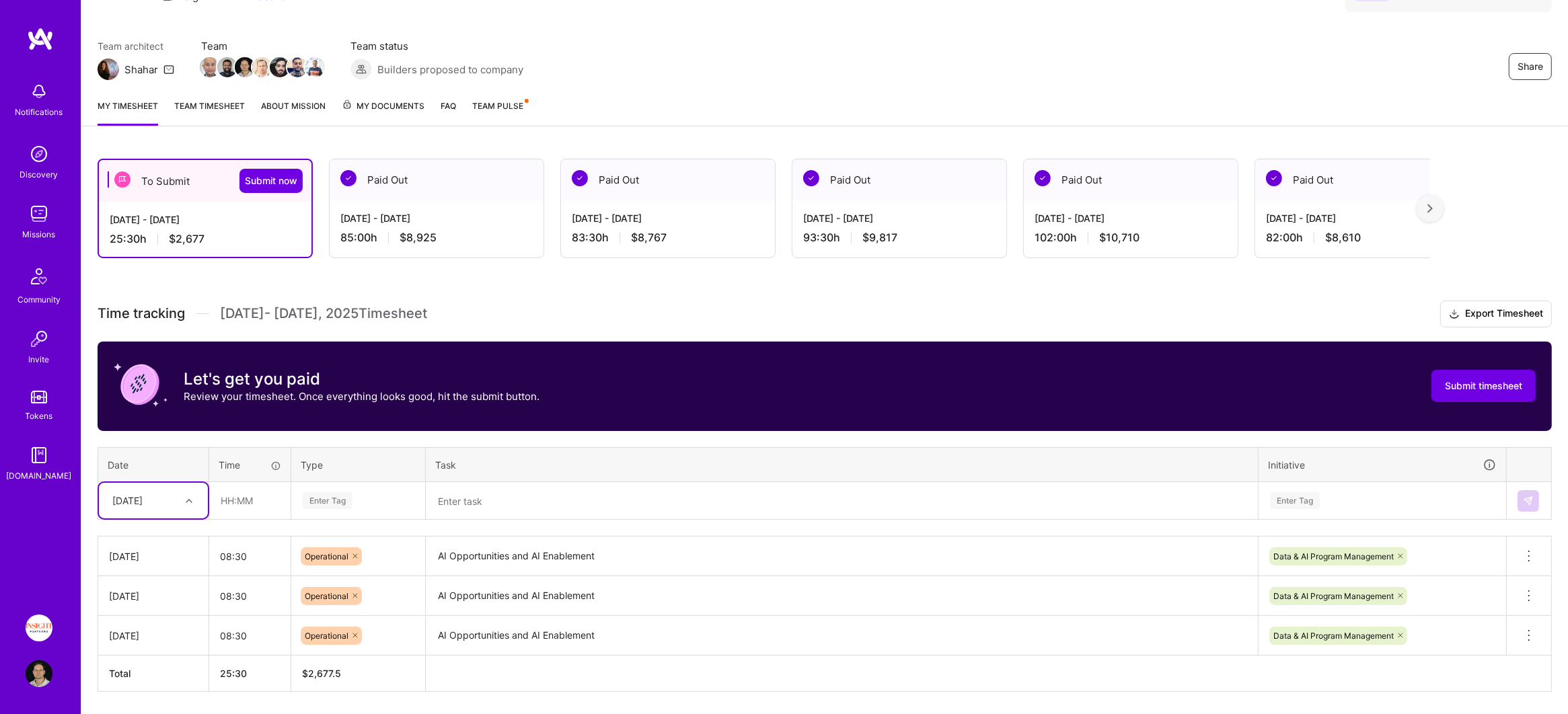
click at [157, 502] on div "[DATE]" at bounding box center [153, 500] width 109 height 36
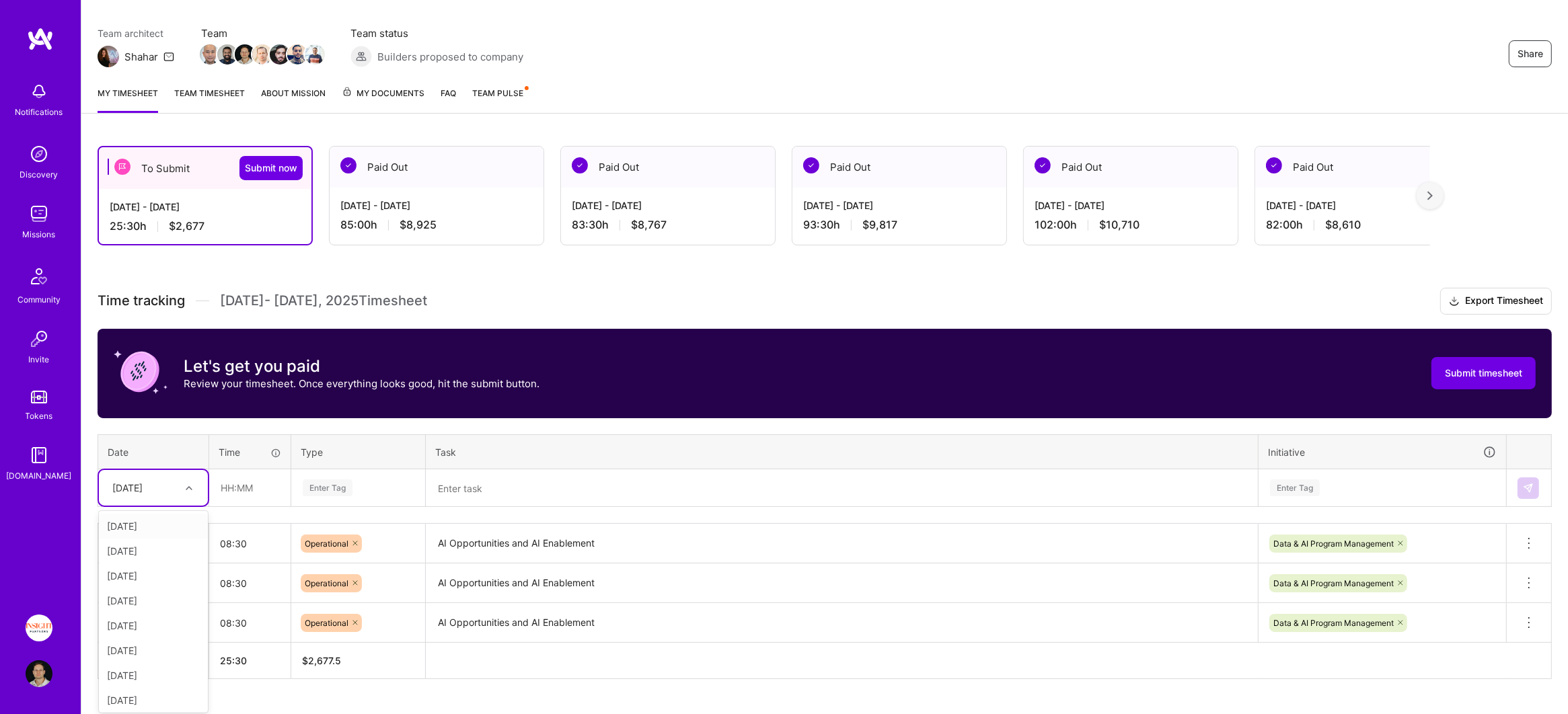
scroll to position [103, 0]
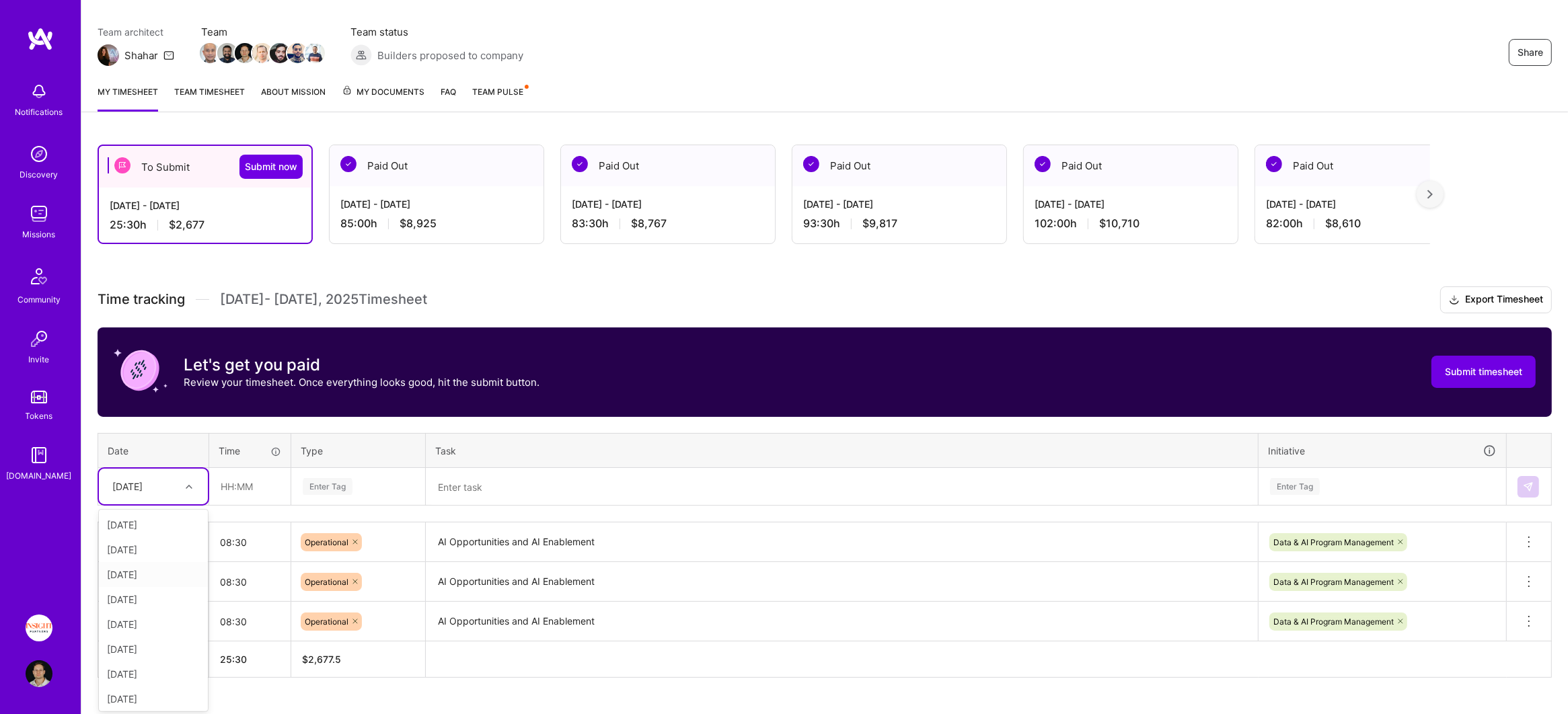
click at [169, 571] on div "[DATE]" at bounding box center [153, 574] width 109 height 25
click at [239, 486] on input "text" at bounding box center [250, 486] width 80 height 36
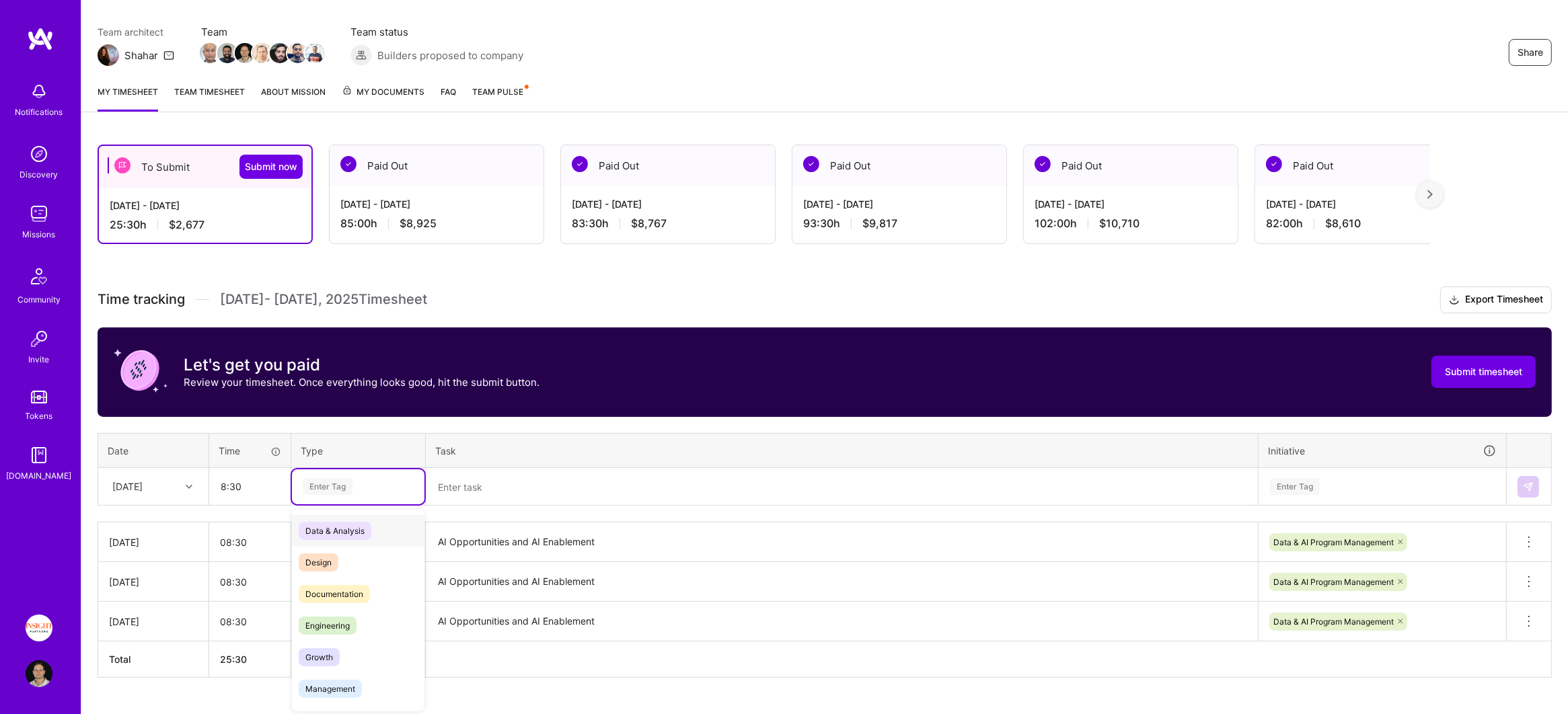
type input "08:30"
type input "oper"
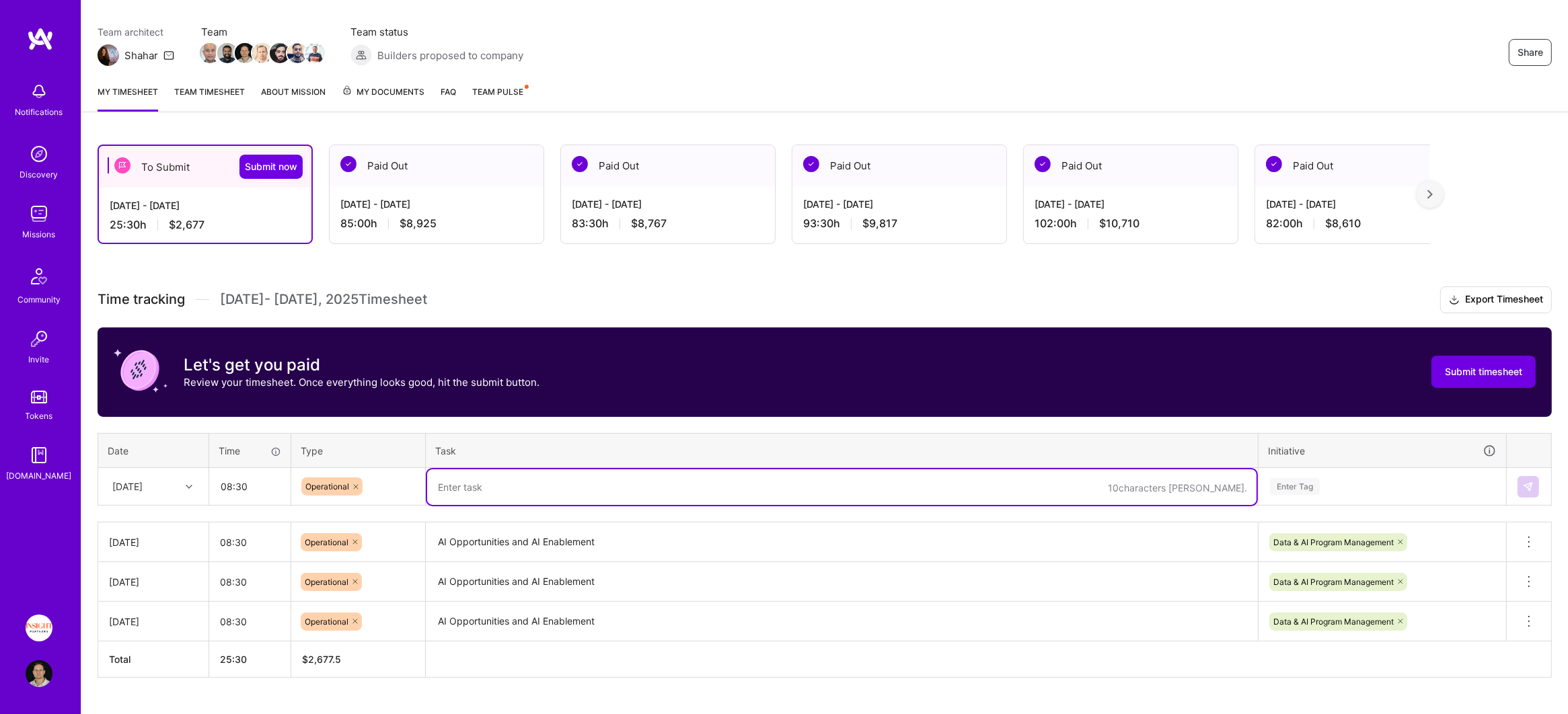
paste textarea "AI Opportunities and AI Enablement"
type textarea "AI Opportunities and AI Enablement"
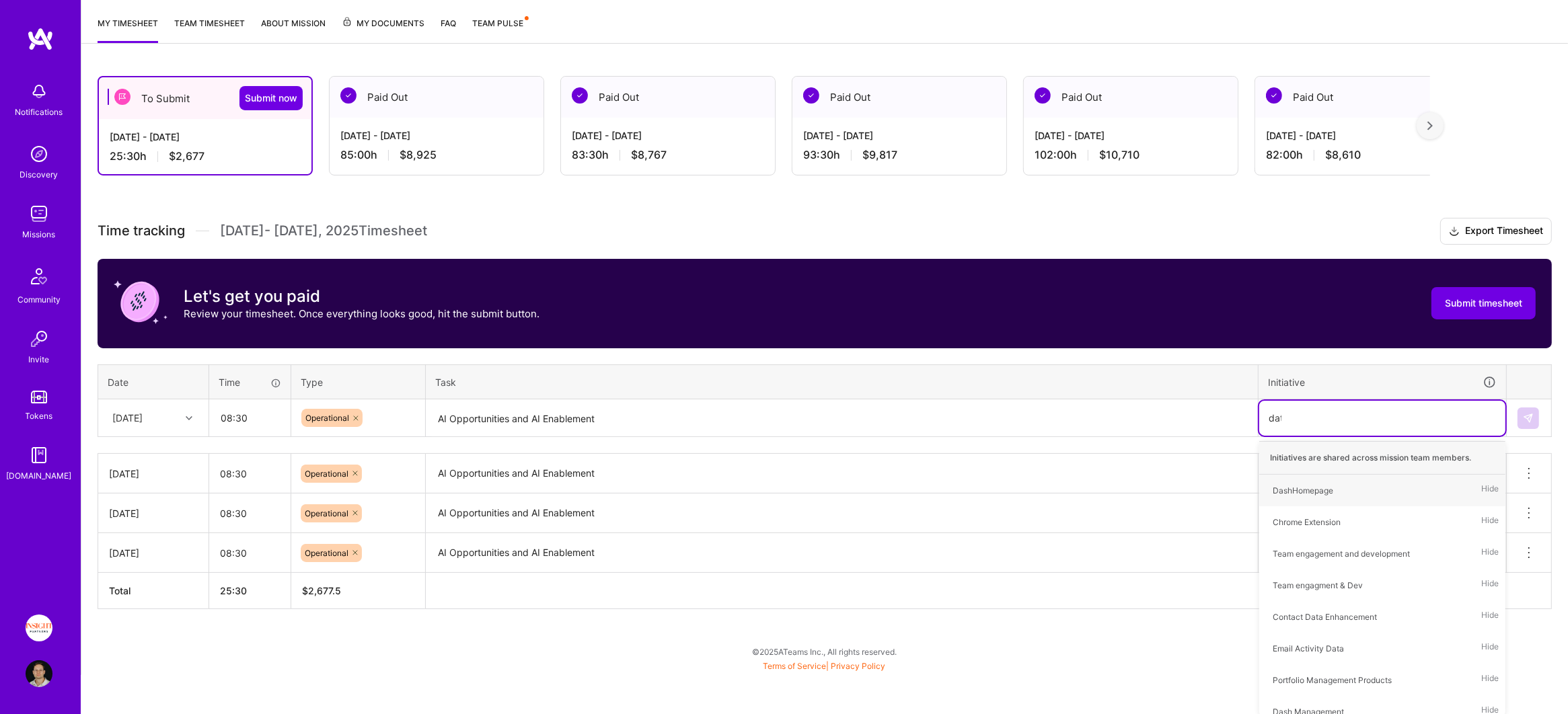
type input "data"
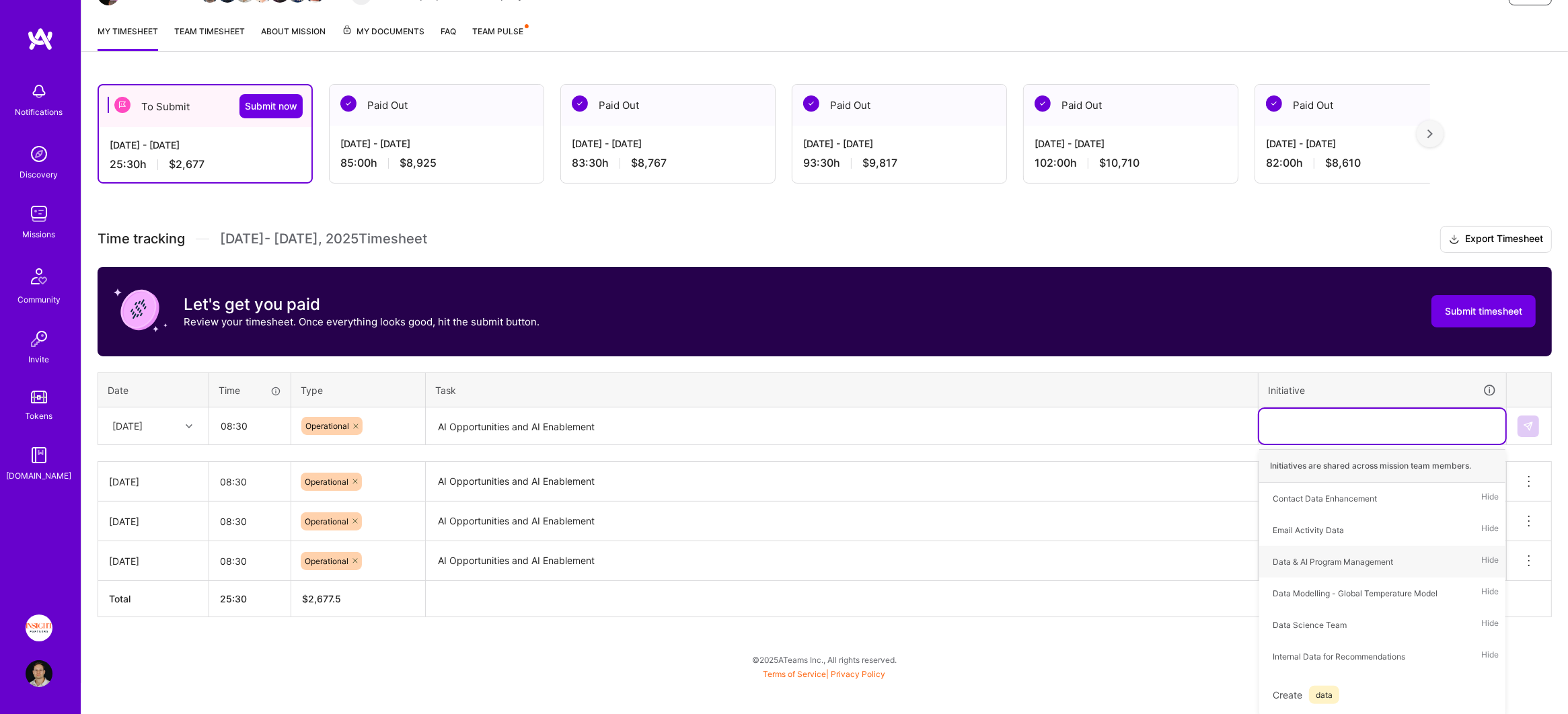
scroll to position [128, 0]
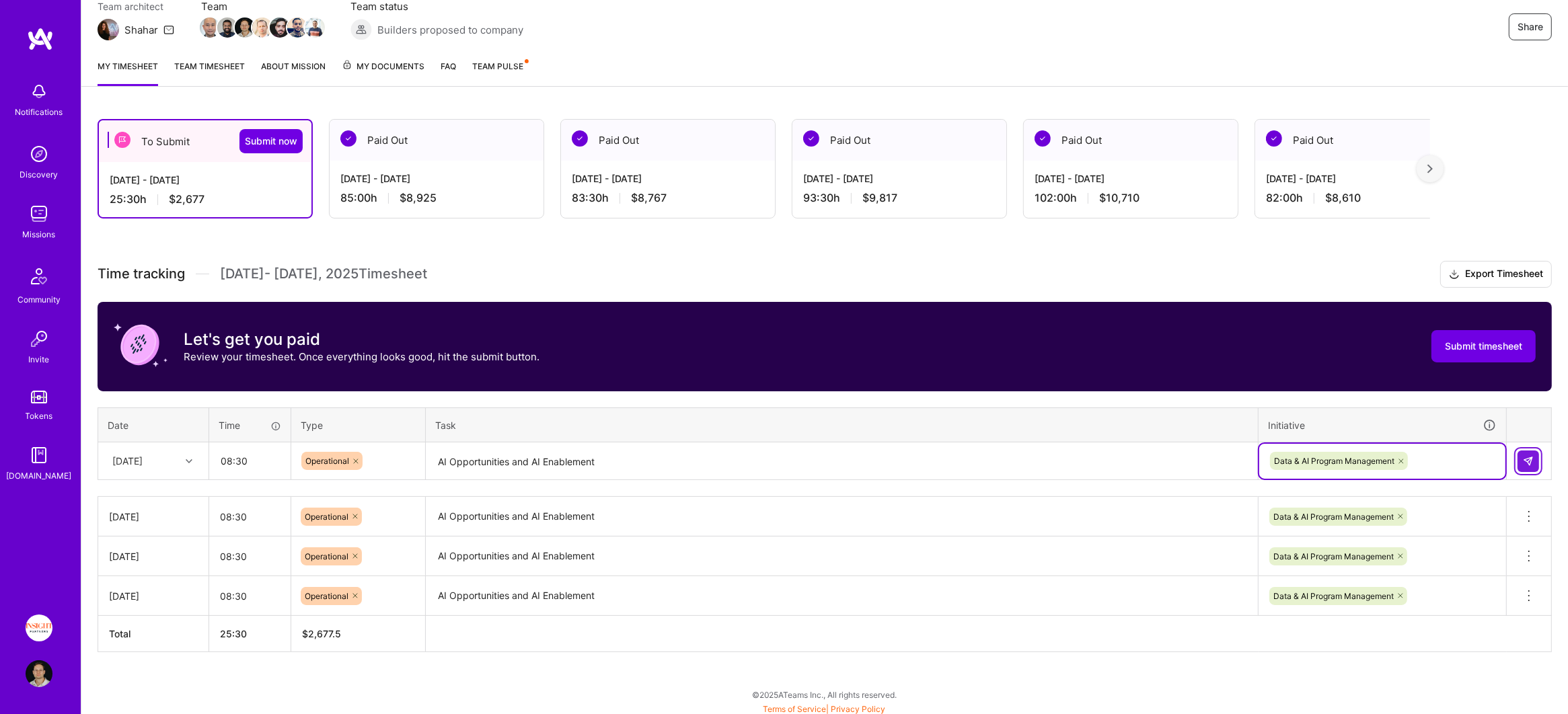
click at [1531, 459] on img at bounding box center [1528, 461] width 10 height 10
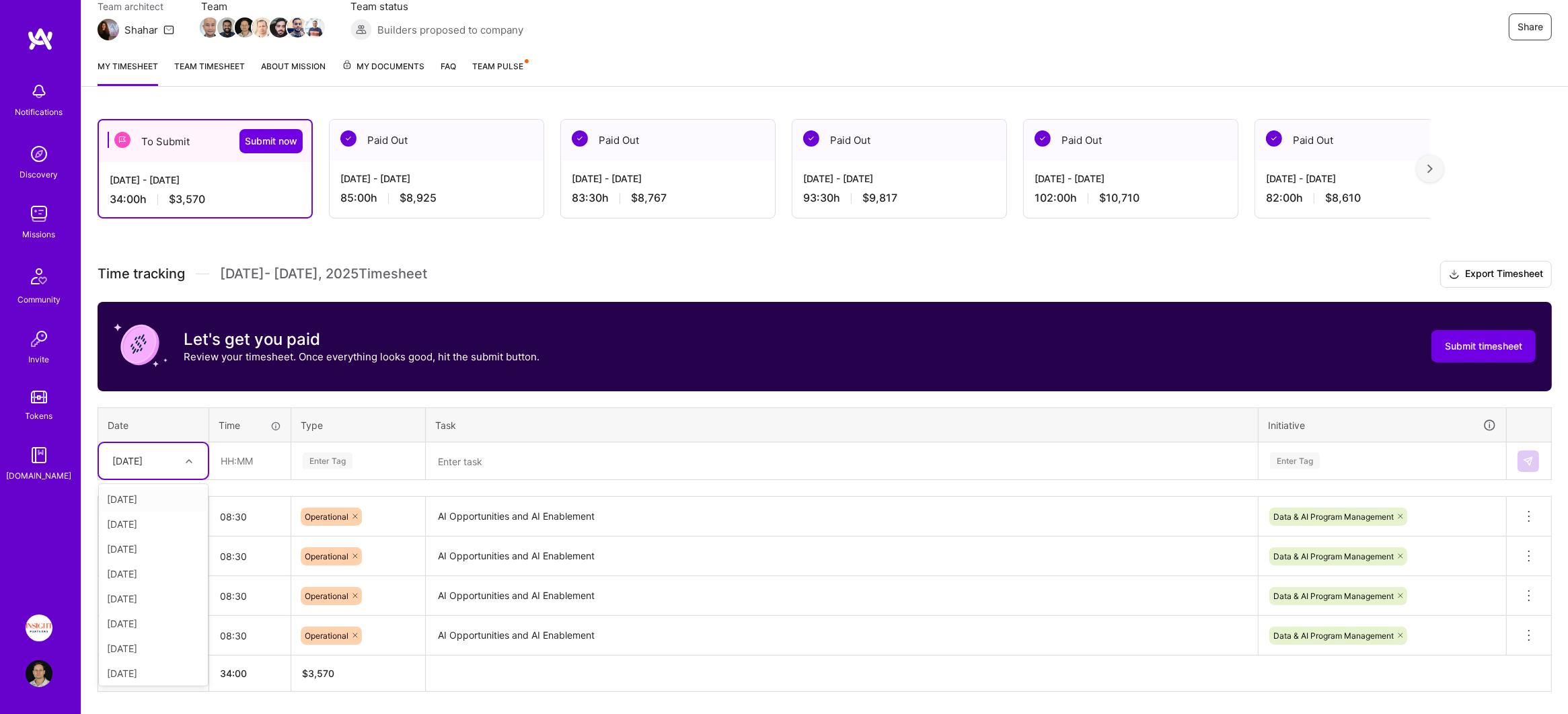
click at [161, 468] on div "[DATE]" at bounding box center [143, 461] width 75 height 22
click at [157, 616] on div "[DATE]" at bounding box center [153, 623] width 109 height 25
click at [253, 464] on input "text" at bounding box center [250, 461] width 80 height 36
type input "08:30"
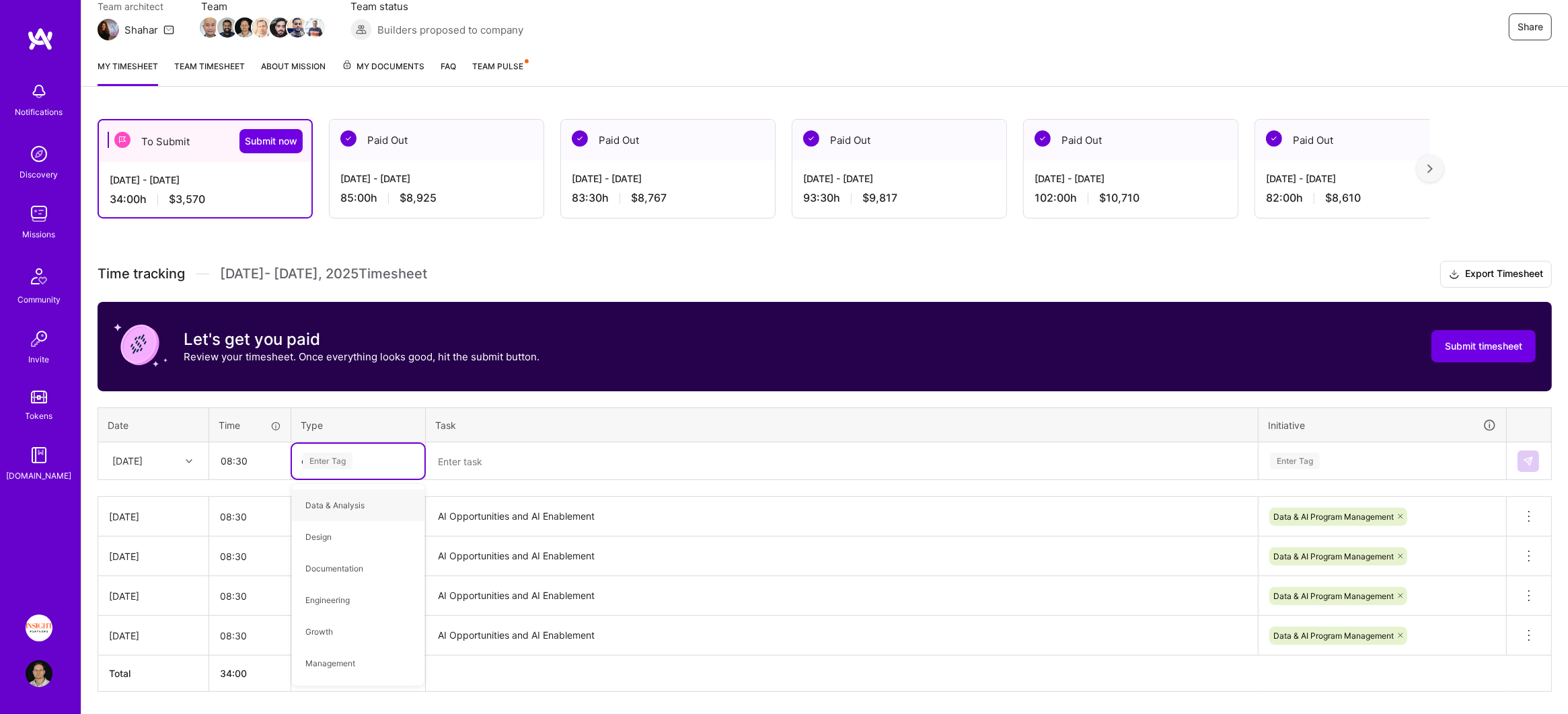
type input "oper"
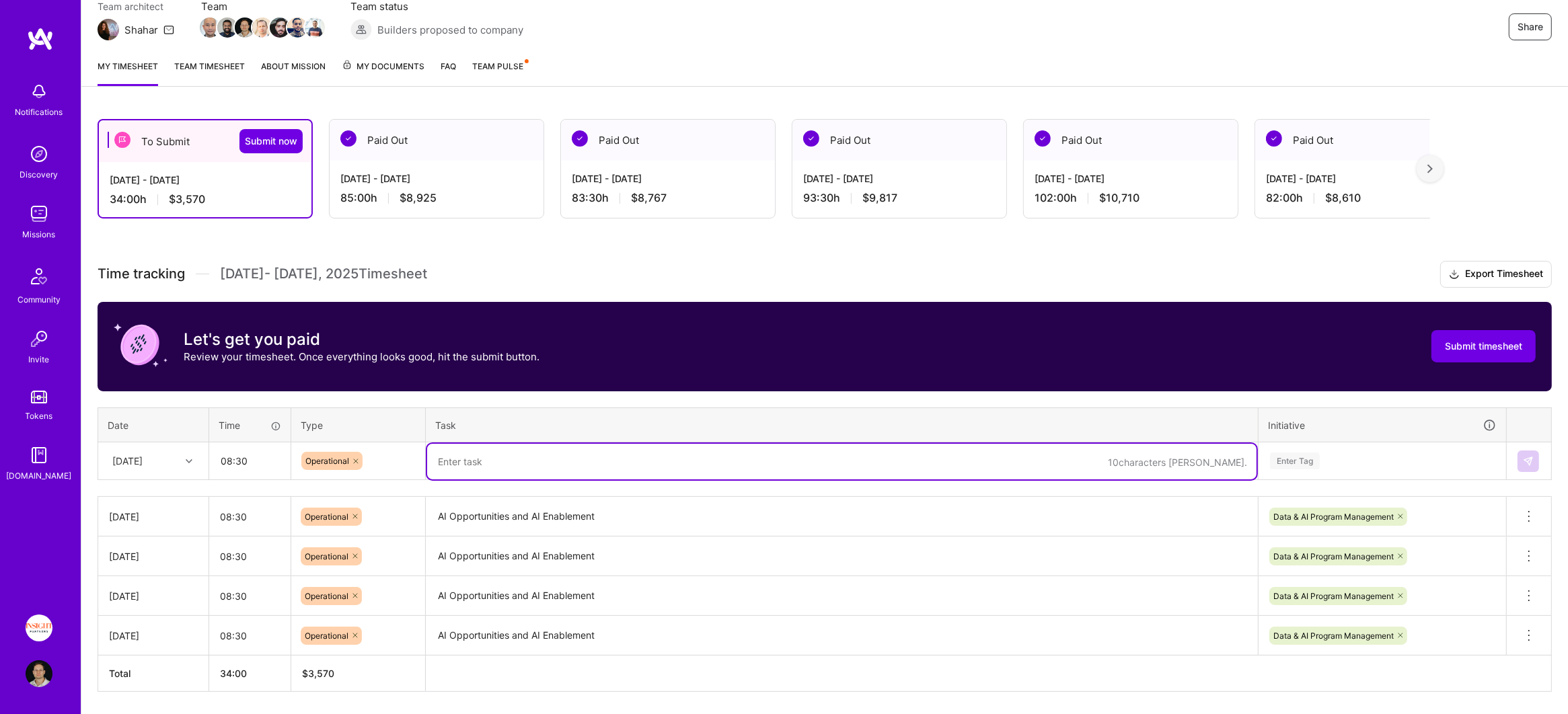
paste textarea "AI Opportunities and AI Enablement"
type textarea "AI Opportunities and AI Enablement"
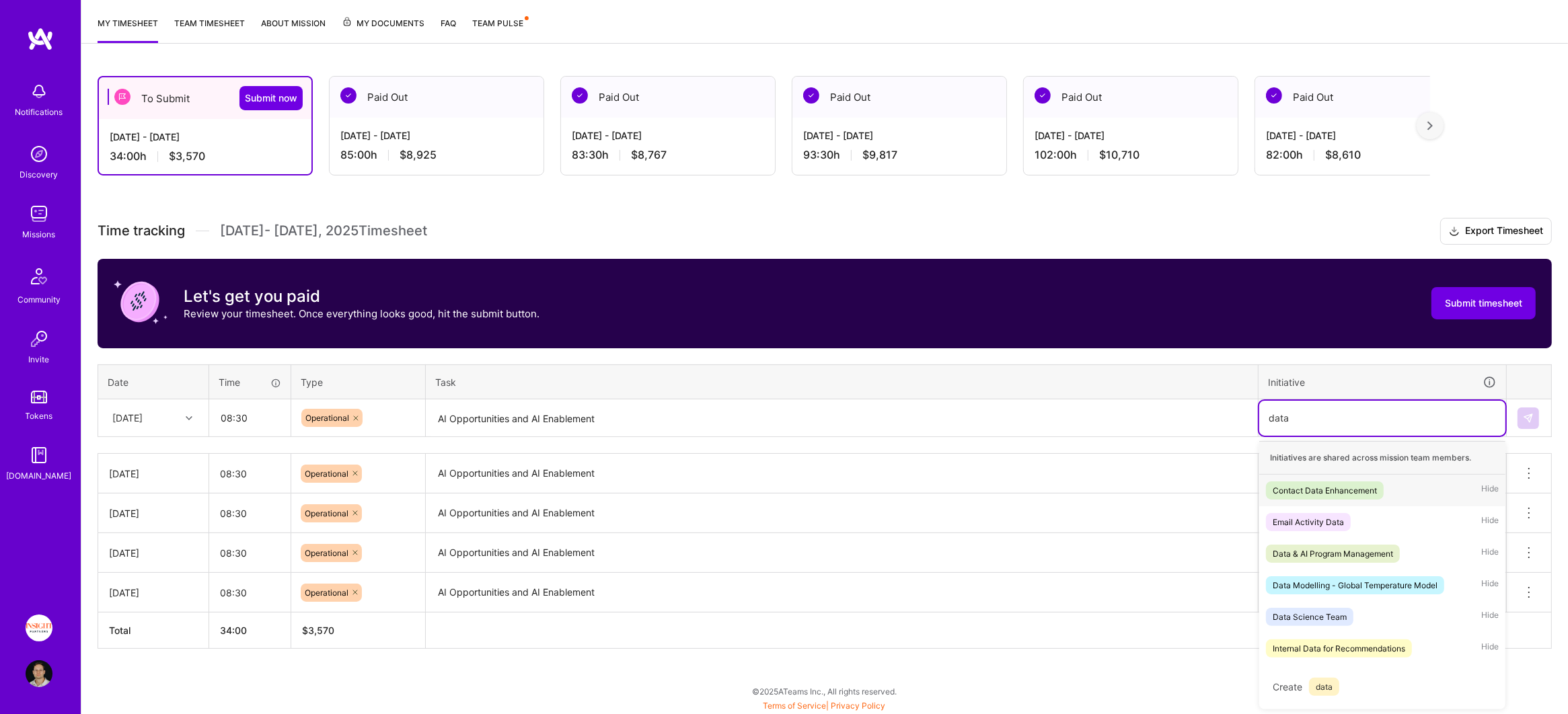
scroll to position [168, 0]
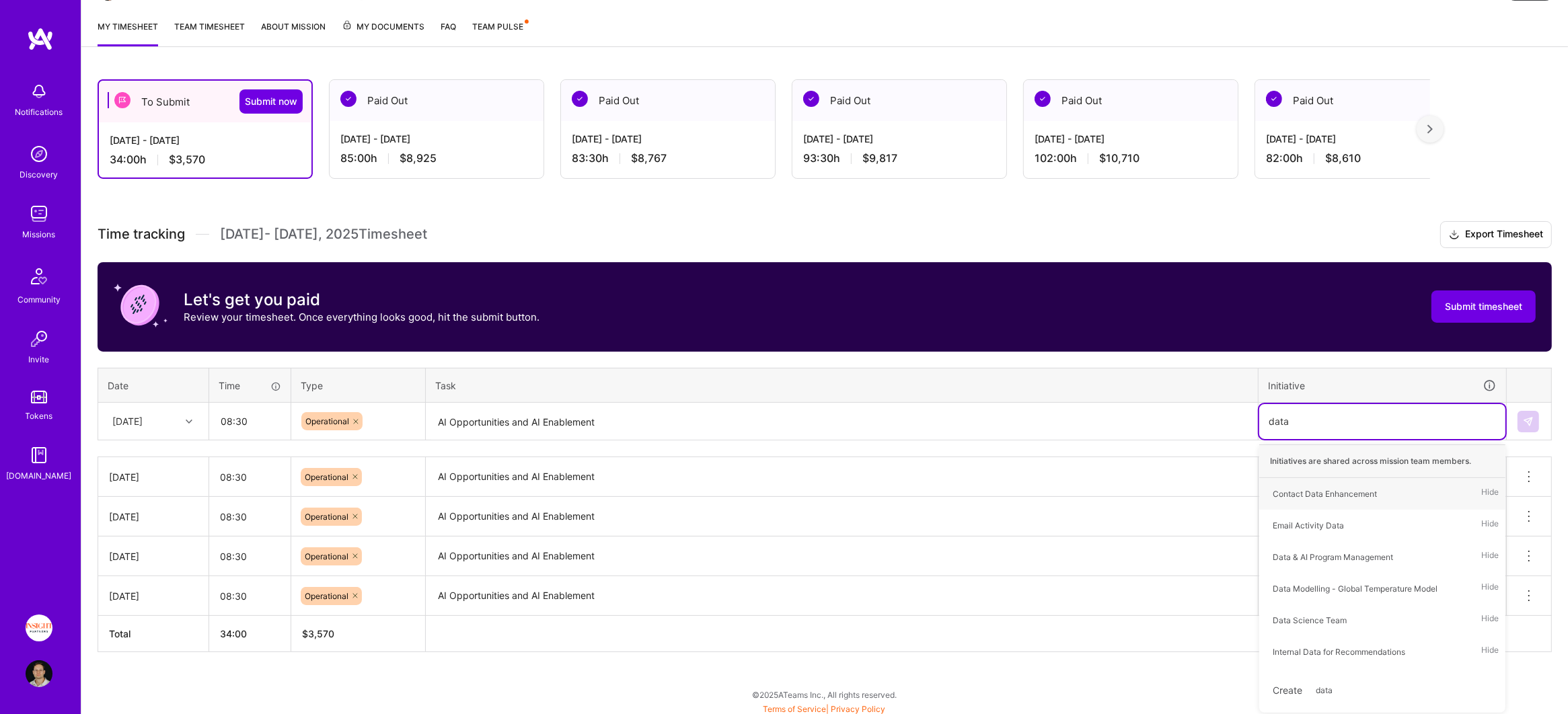
type input "data &"
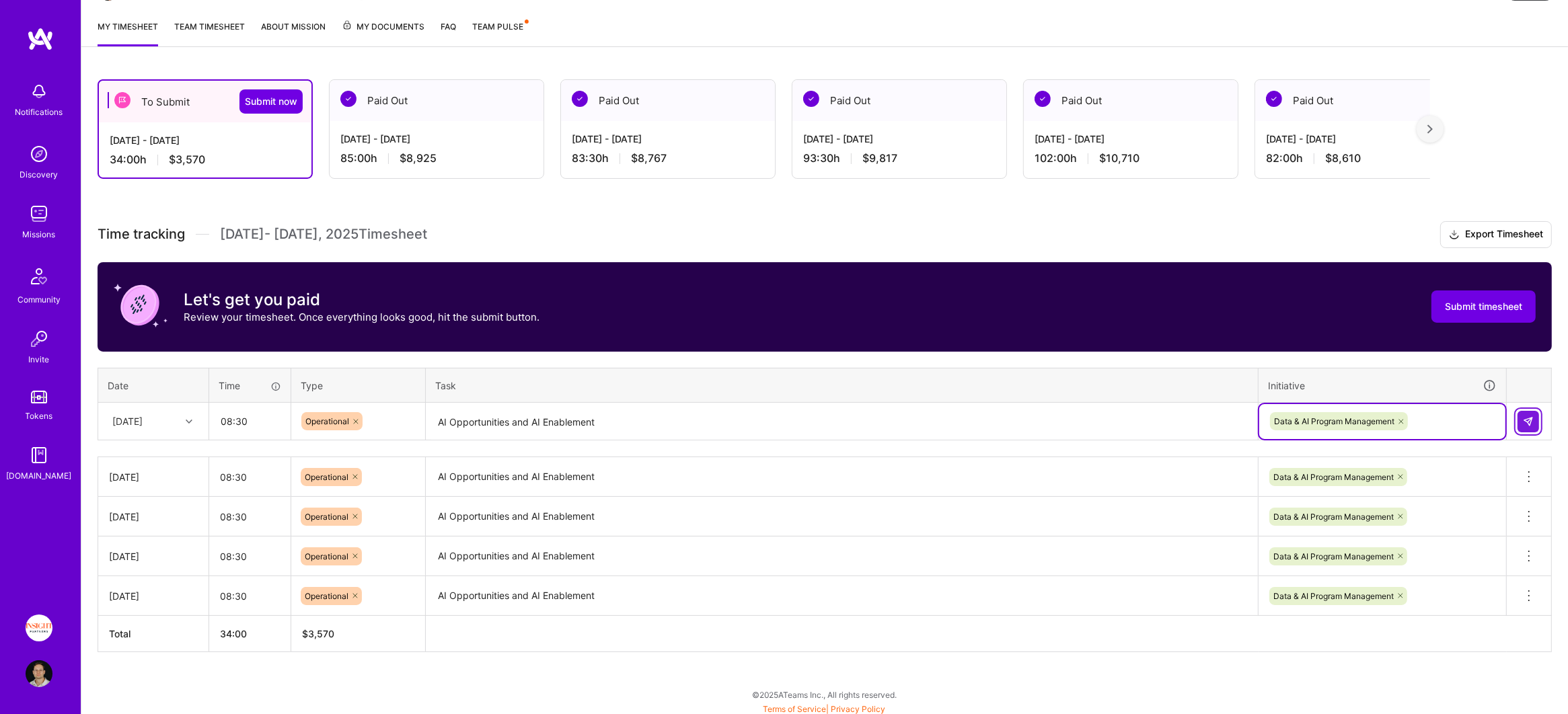
click at [1529, 416] on img at bounding box center [1528, 422] width 10 height 10
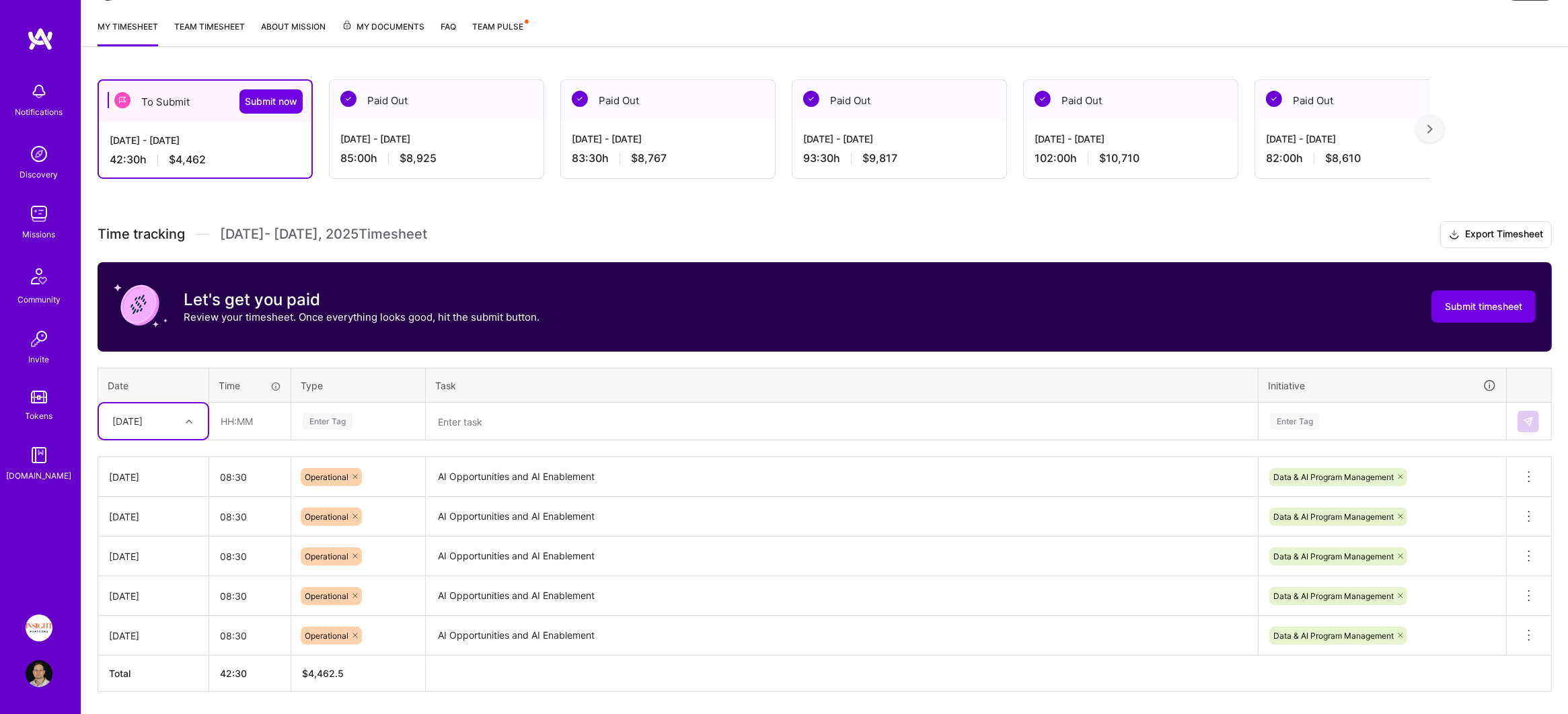
scroll to position [200, 0]
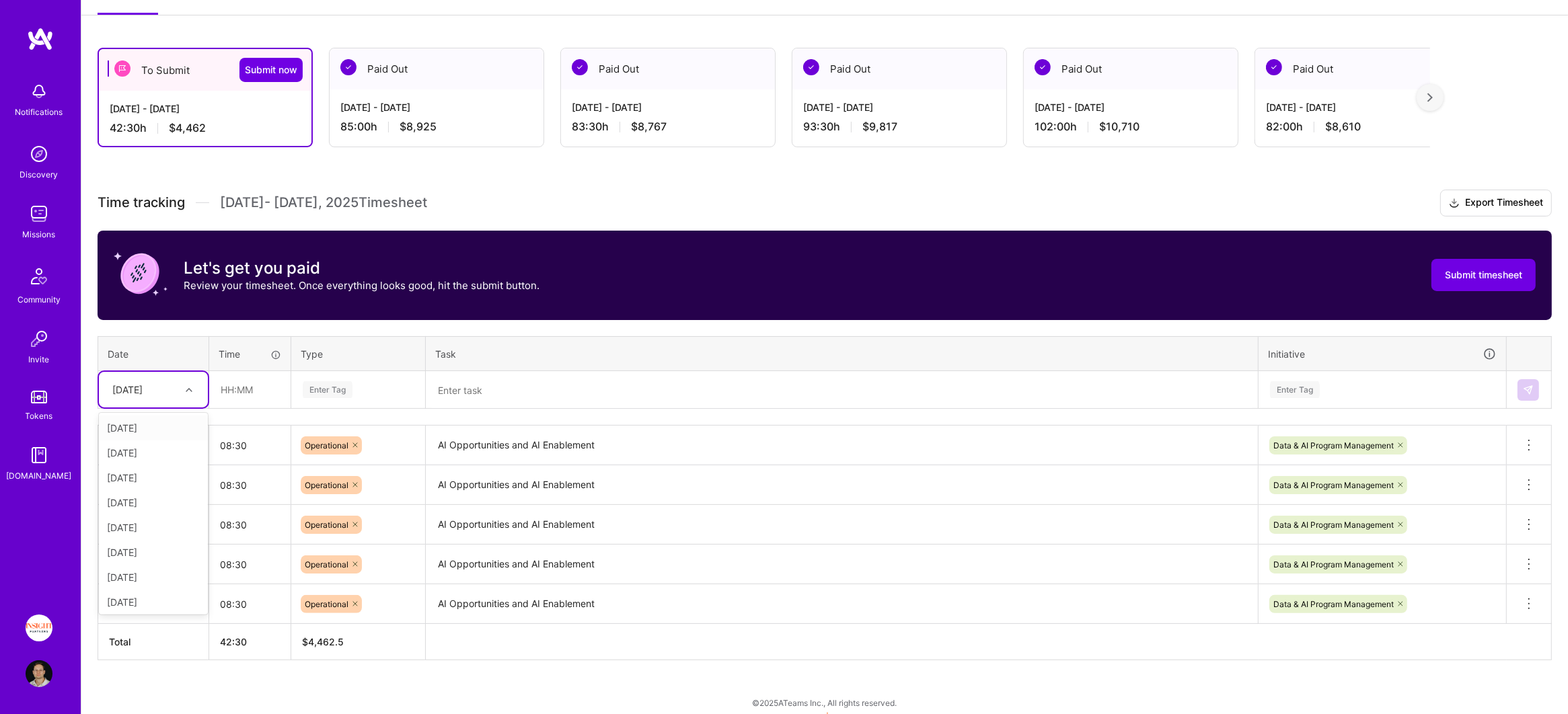
click at [140, 390] on div "[DATE]" at bounding box center [127, 389] width 30 height 14
click at [157, 568] on div "[DATE]" at bounding box center [153, 577] width 109 height 25
click at [259, 397] on input "text" at bounding box center [250, 390] width 80 height 36
type input "08:30"
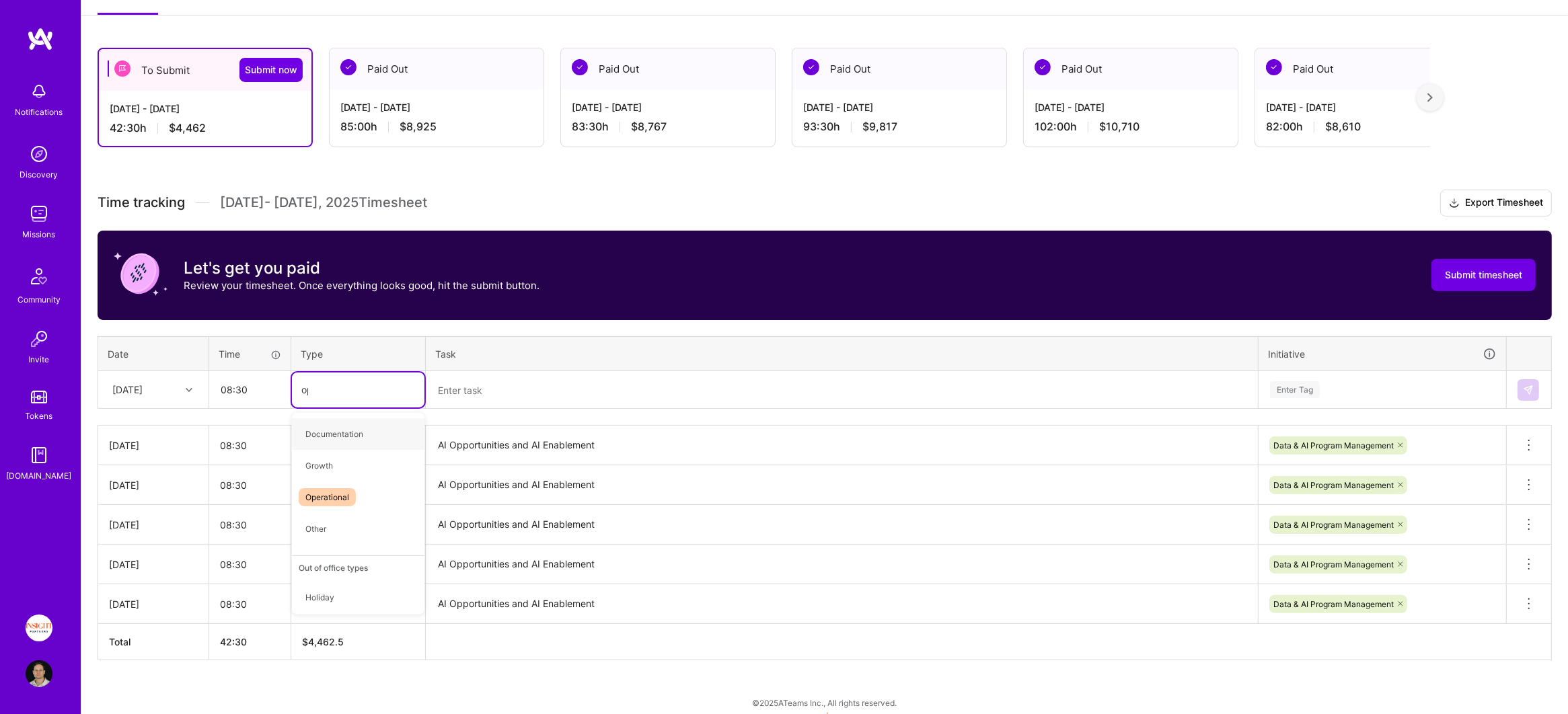
type input "oper"
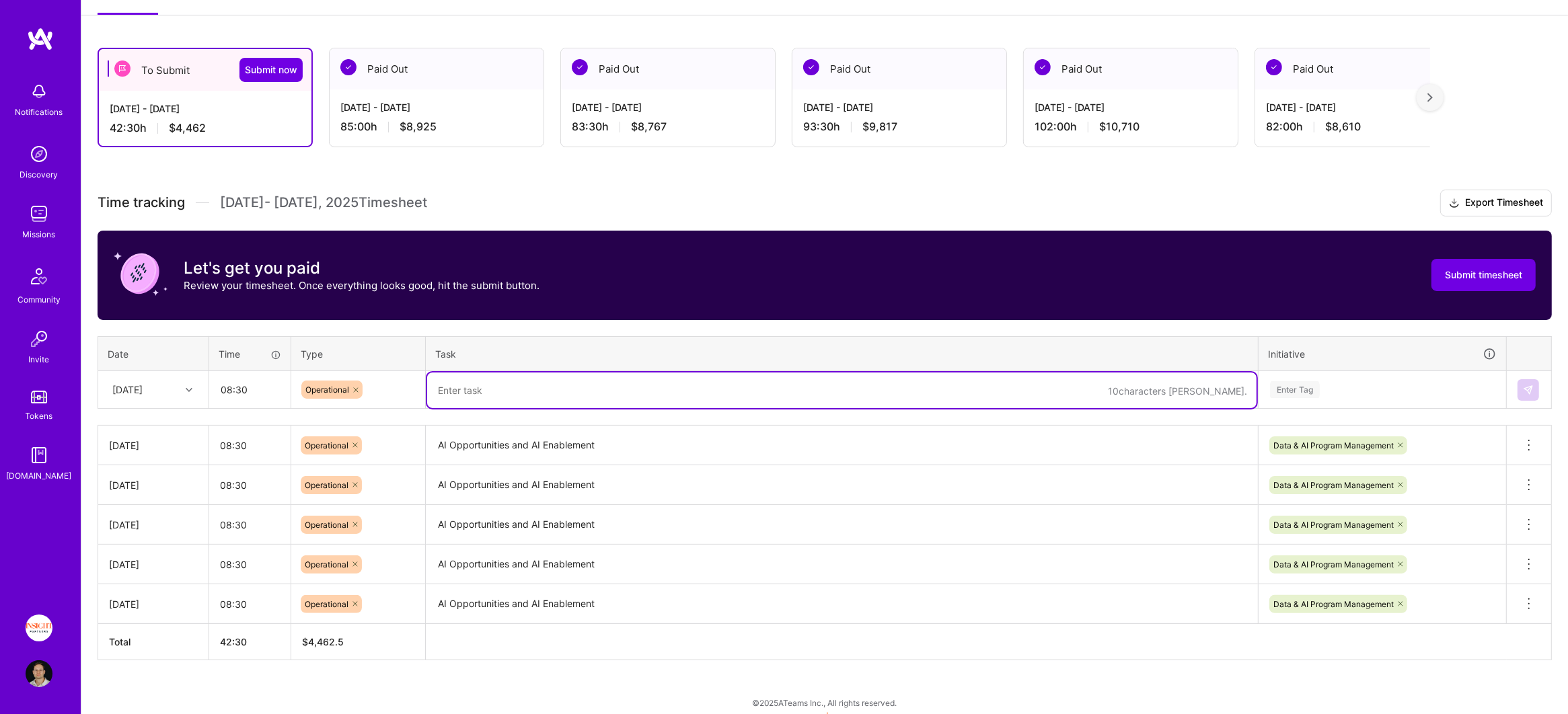
paste textarea "AI Opportunities and AI Enablement"
type textarea "AI Opportunities and AI Enablement"
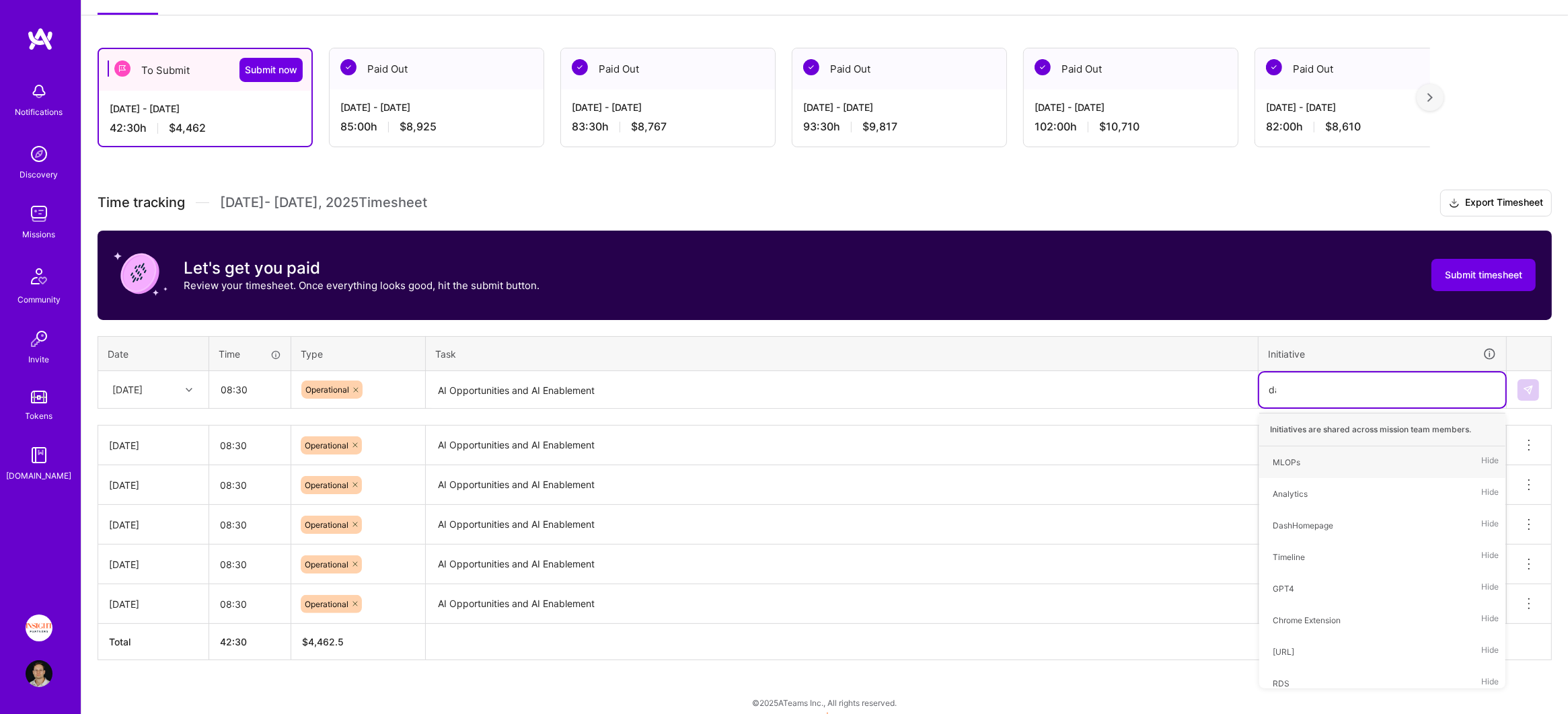
type input "data"
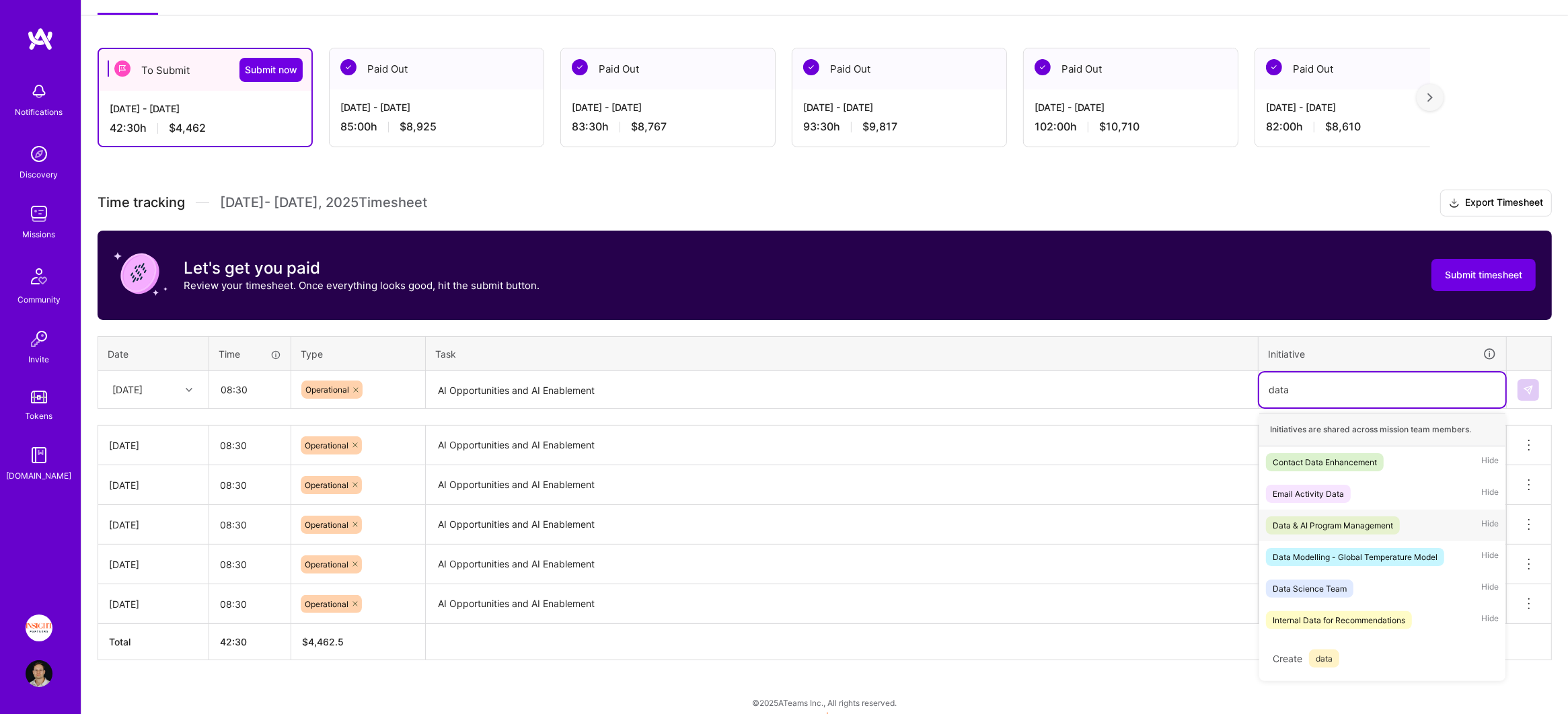
drag, startPoint x: 1348, startPoint y: 528, endPoint x: 1458, endPoint y: 467, distance: 125.8
click at [1350, 528] on div "Data & AI Program Management" at bounding box center [1333, 525] width 120 height 14
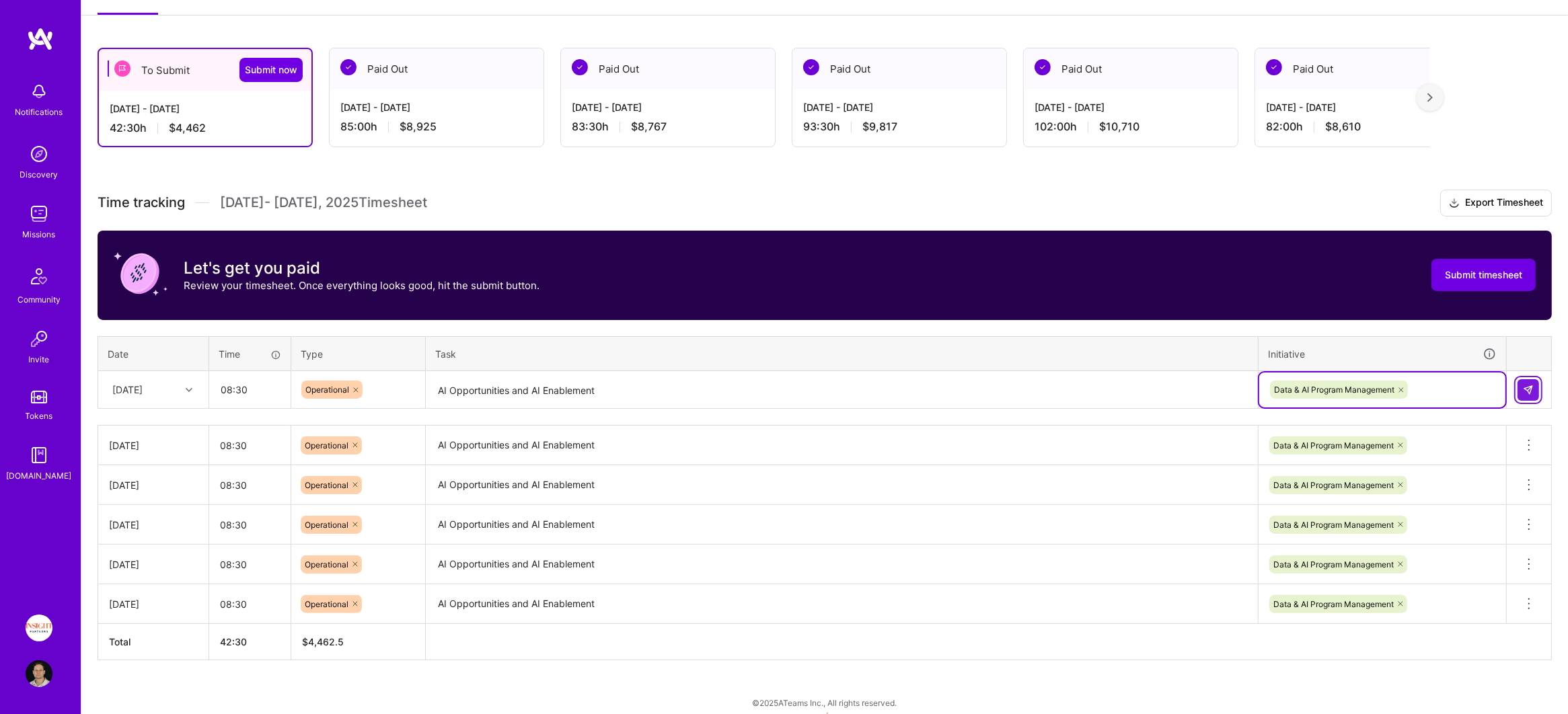
click at [1532, 379] on button at bounding box center [1528, 390] width 22 height 22
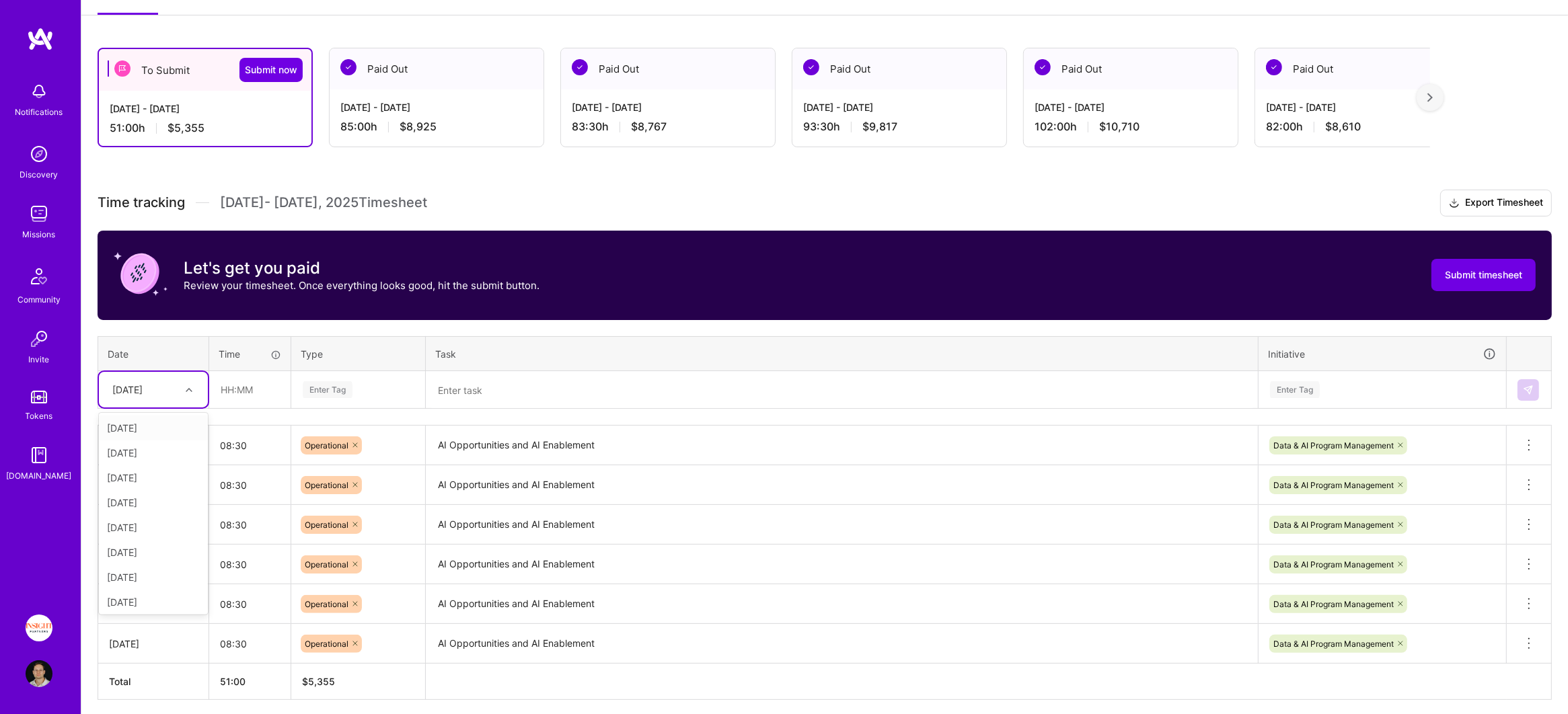
click at [116, 384] on div "[DATE]" at bounding box center [127, 389] width 30 height 14
click at [165, 565] on div "[DATE]" at bounding box center [153, 569] width 109 height 25
click at [249, 390] on input "text" at bounding box center [250, 390] width 80 height 36
type input "08:30"
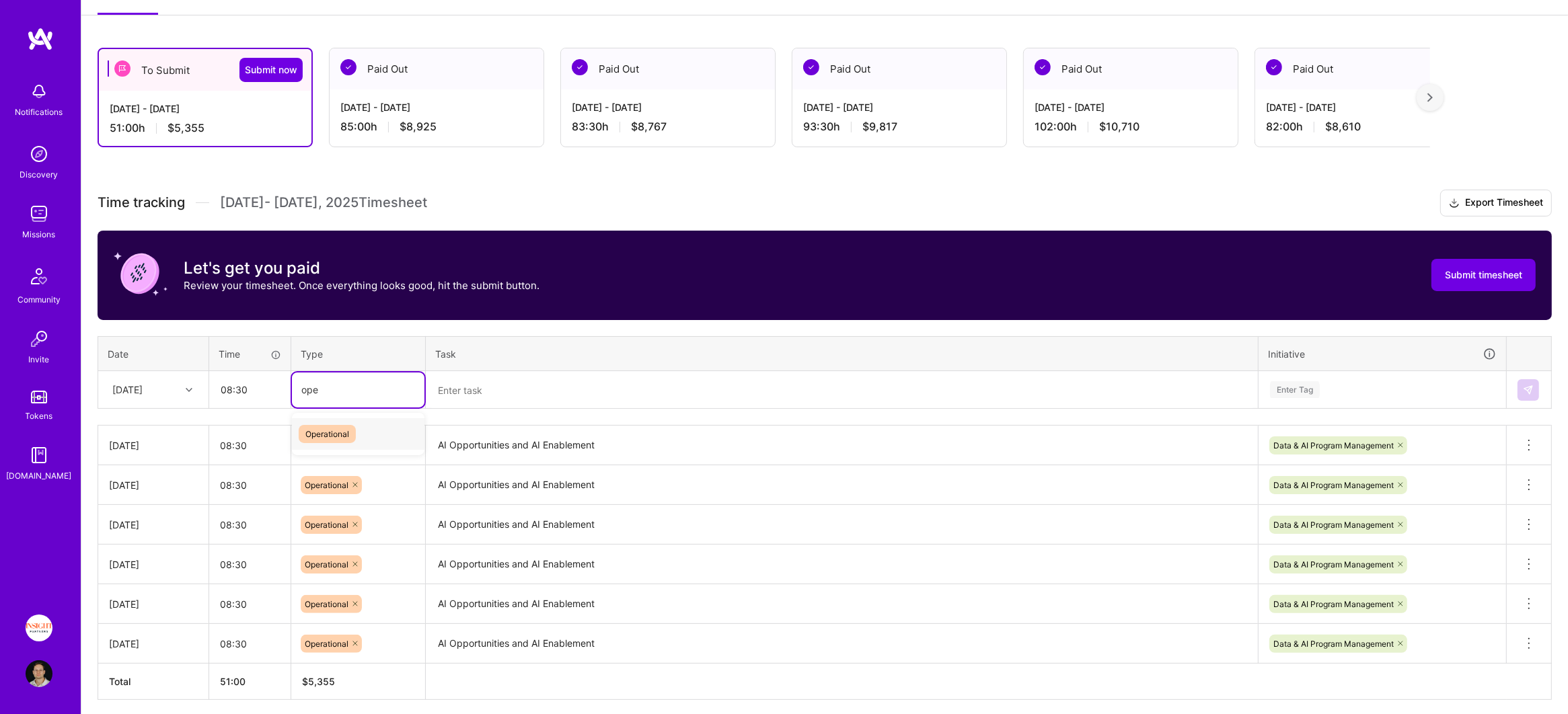
type input "oper"
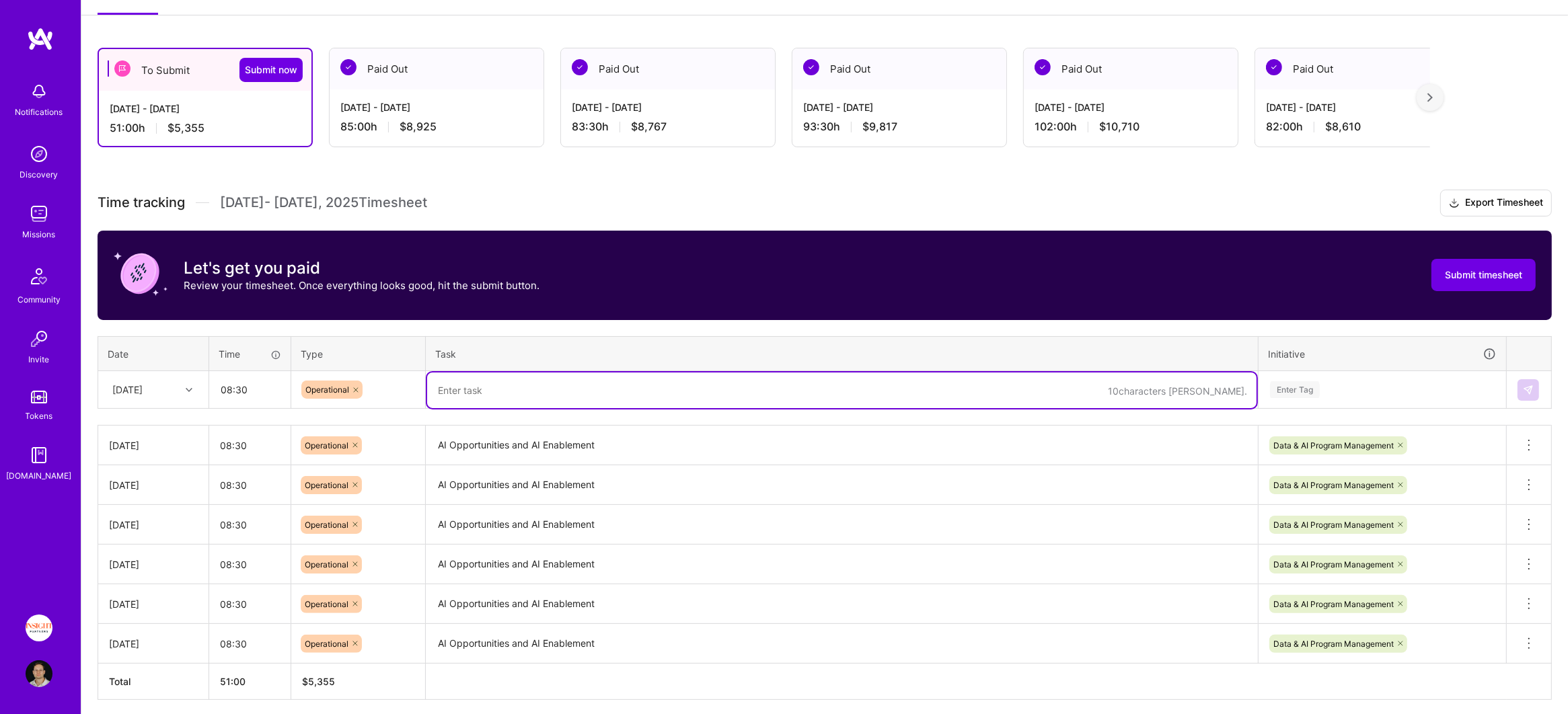
paste textarea "AI Opportunities and AI Enablement"
type textarea "AI Opportunities and AI Enablement"
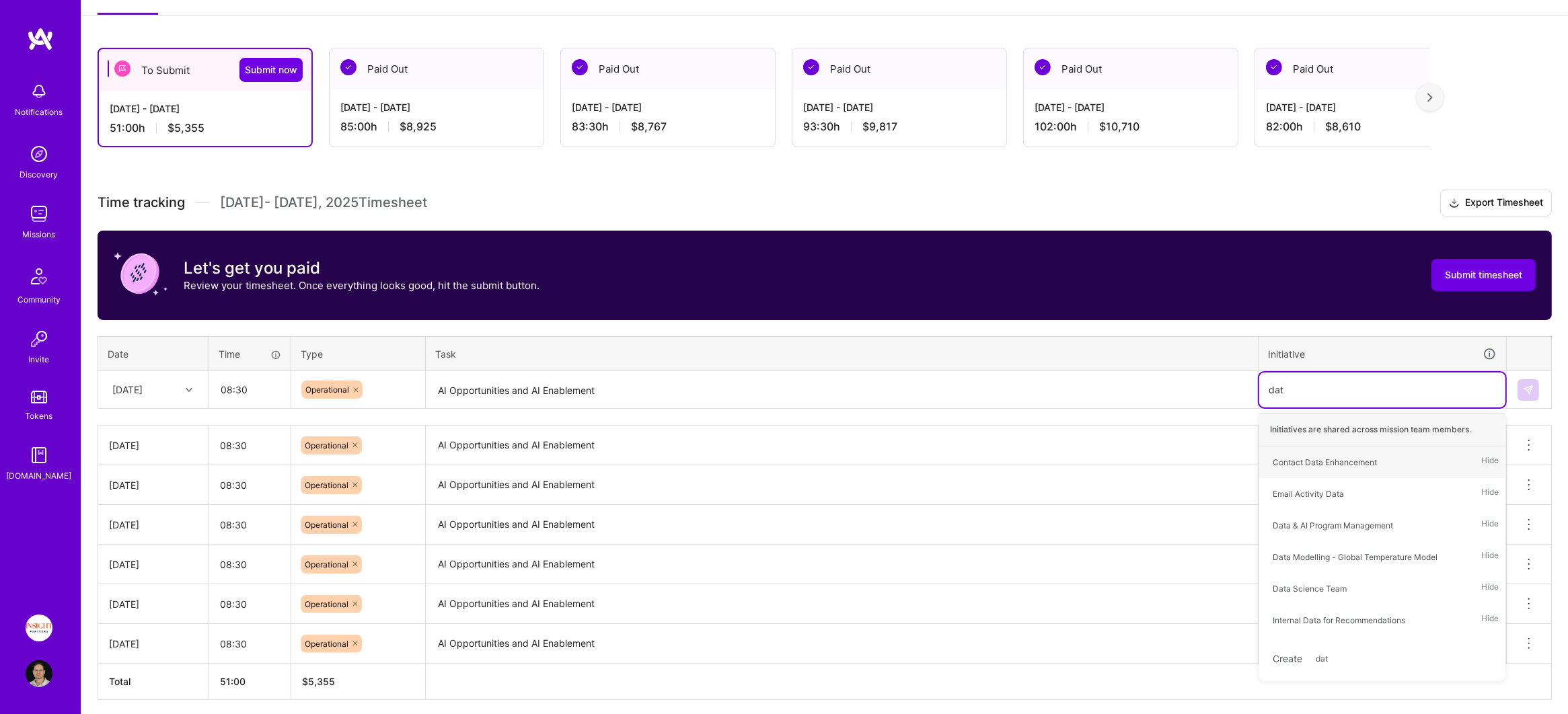
type input "data"
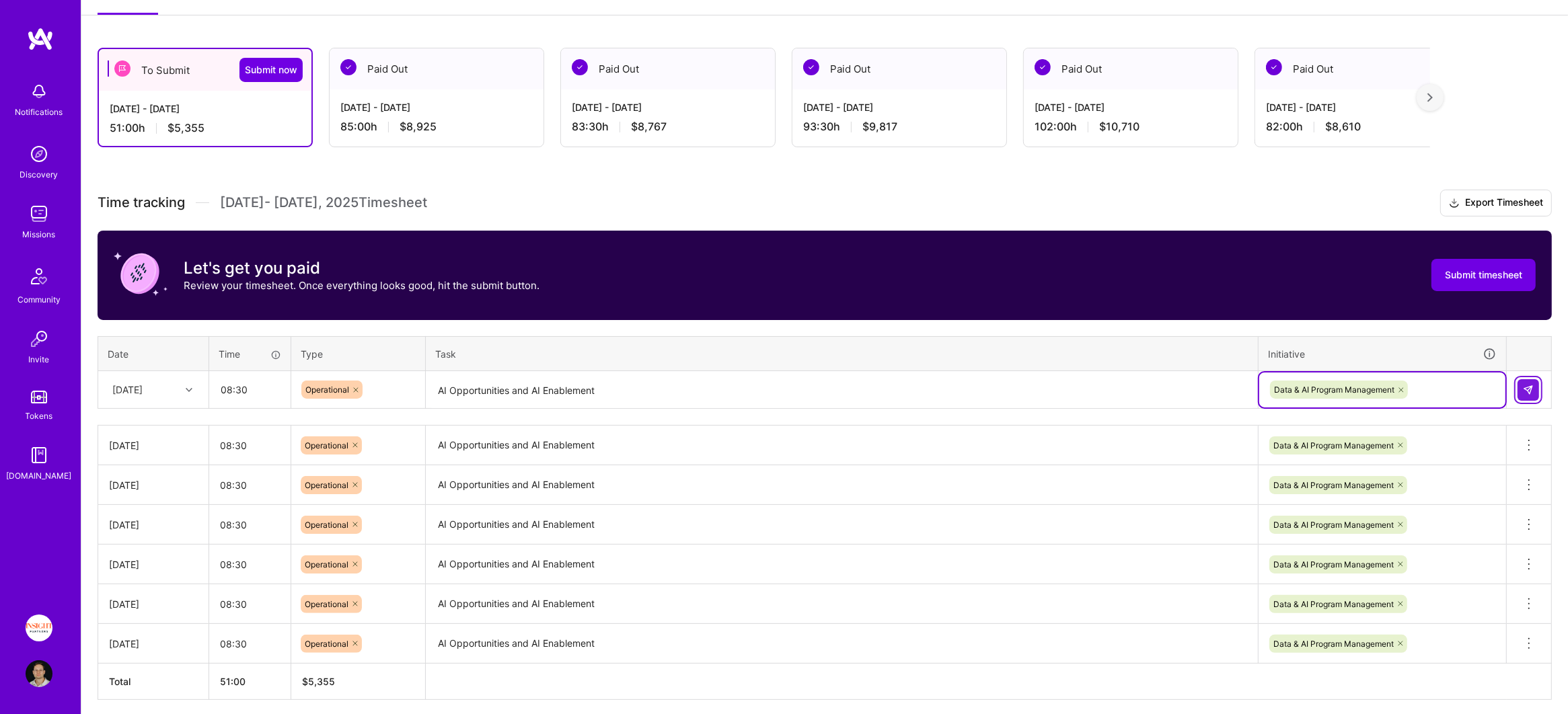
click at [1535, 389] on button at bounding box center [1528, 390] width 22 height 22
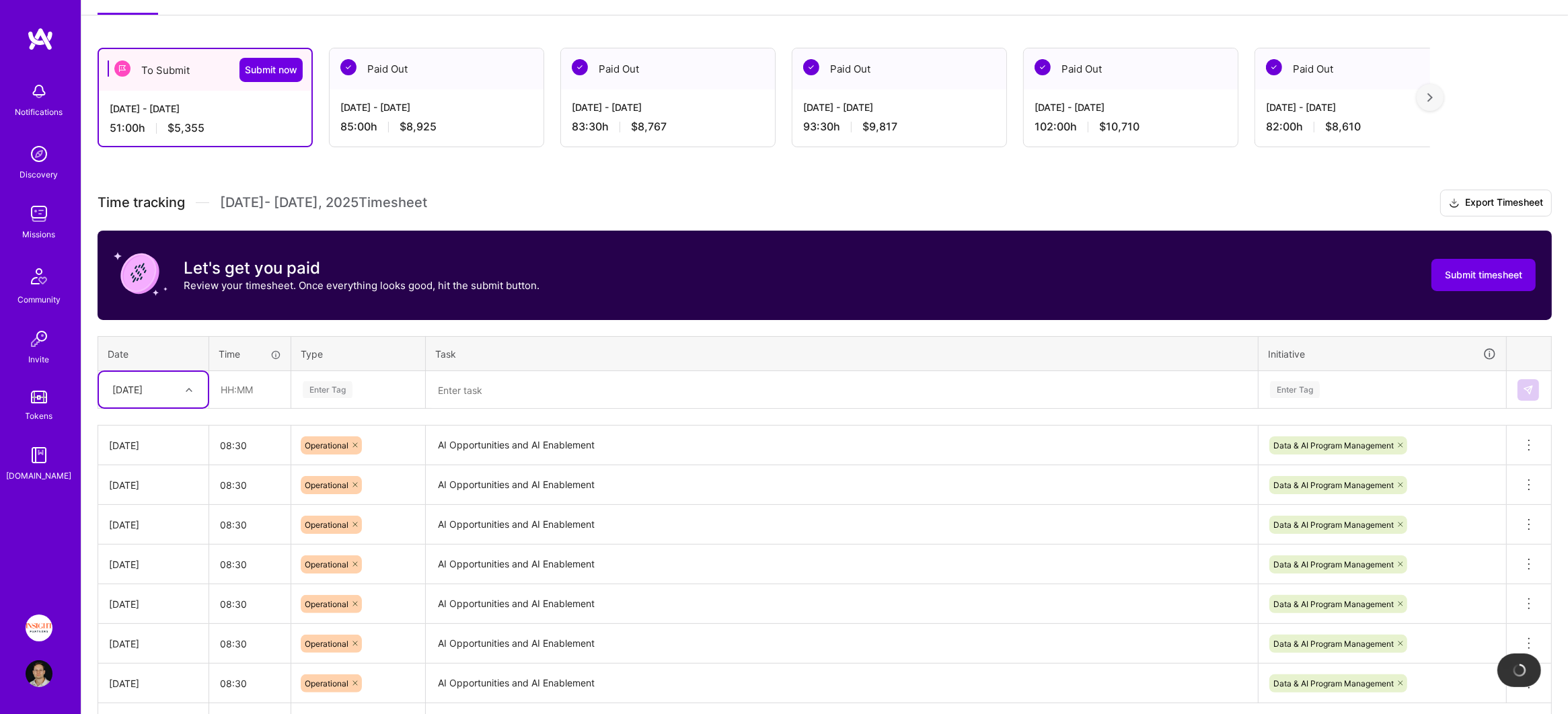
click at [143, 388] on div "[DATE]" at bounding box center [127, 389] width 30 height 14
click at [156, 562] on div "[DATE]" at bounding box center [153, 559] width 109 height 25
click at [264, 383] on input "text" at bounding box center [250, 390] width 80 height 36
type input "08:30"
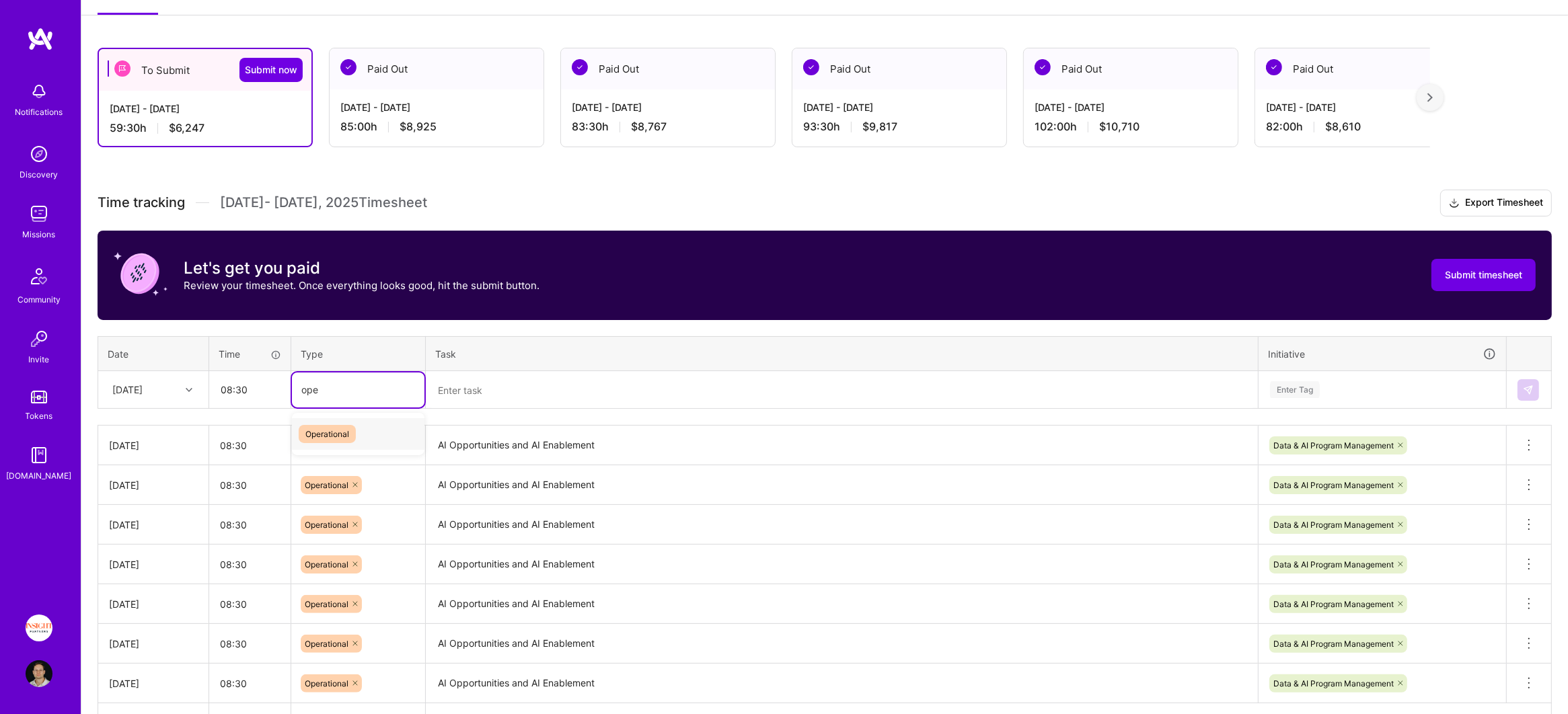
type input "oper"
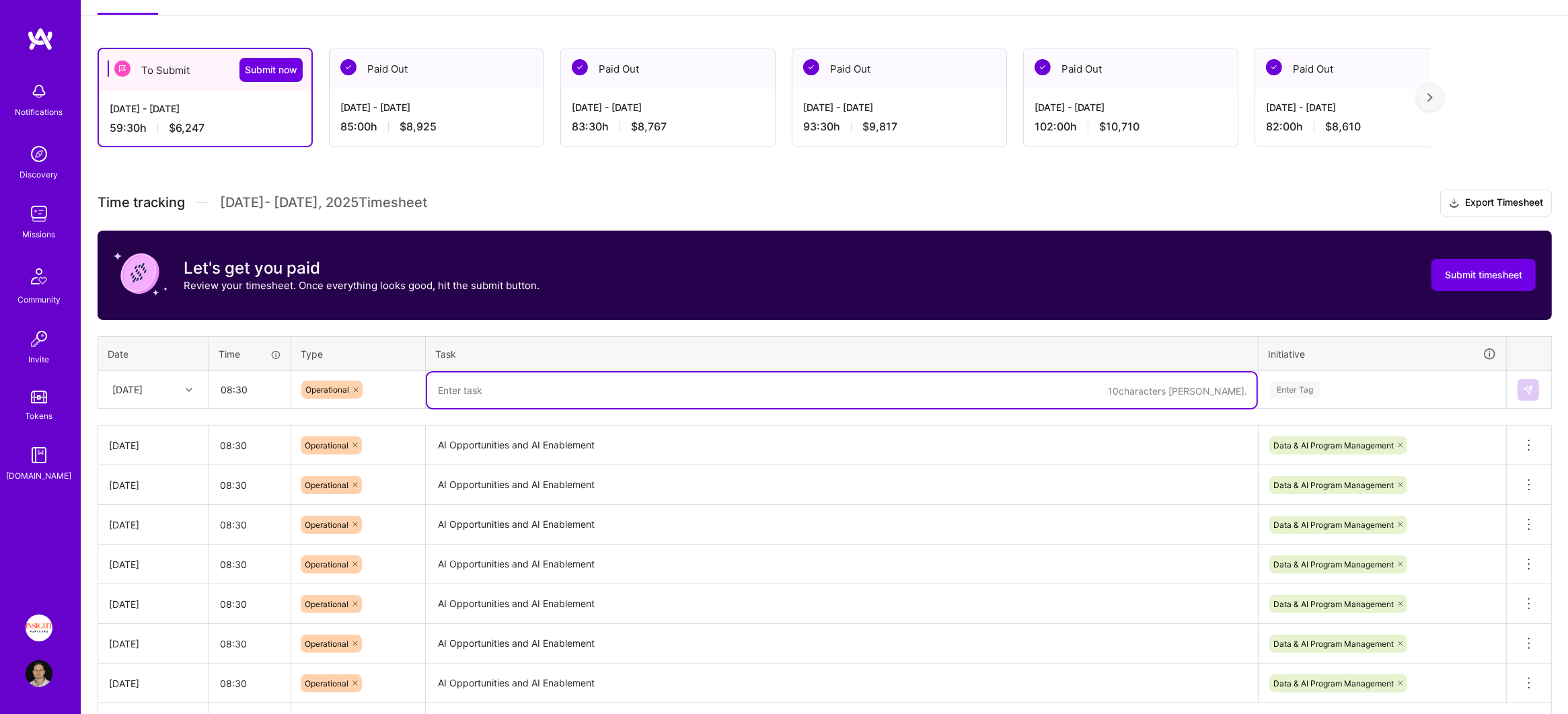
paste textarea "AI Opportunities and AI Enablement"
type textarea "AI Opportunities and AI Enablement"
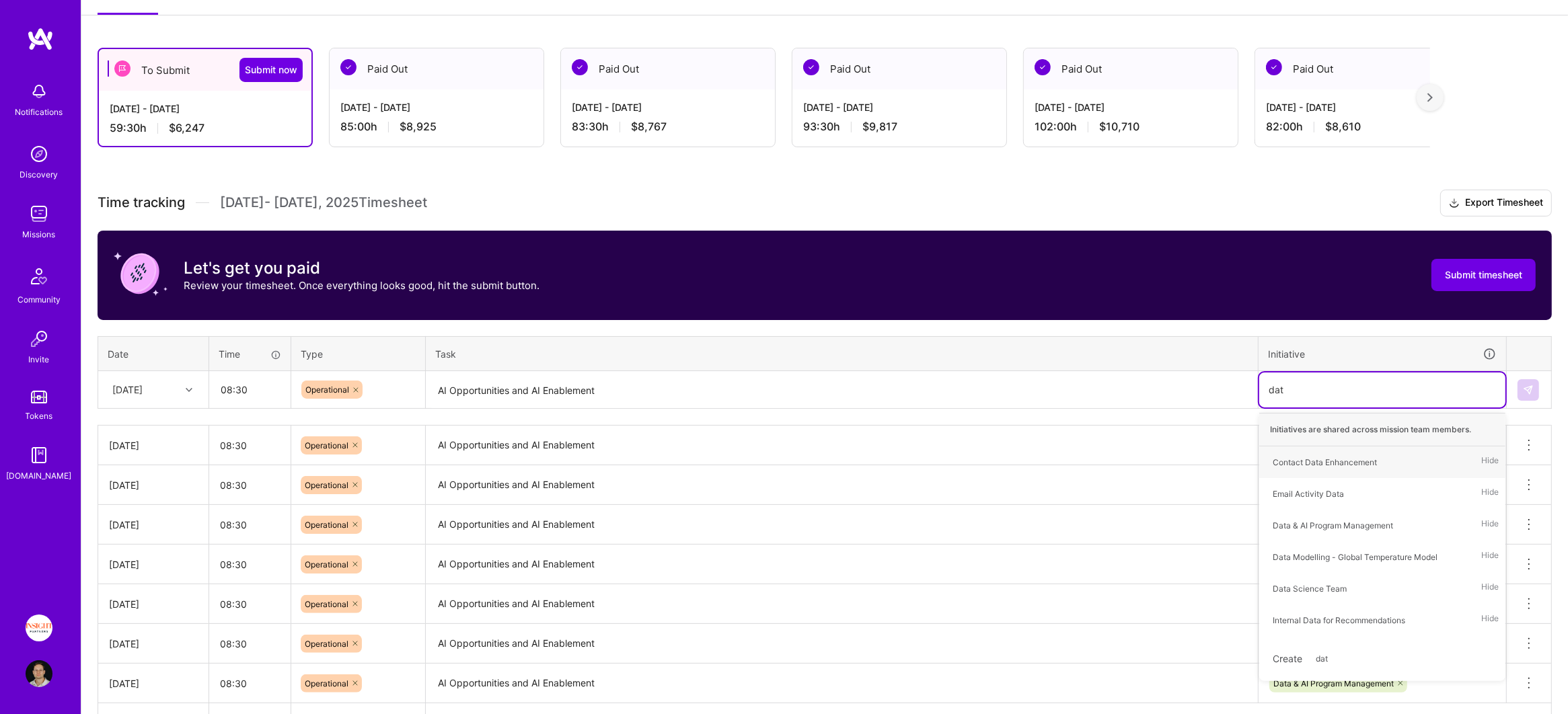
type input "data"
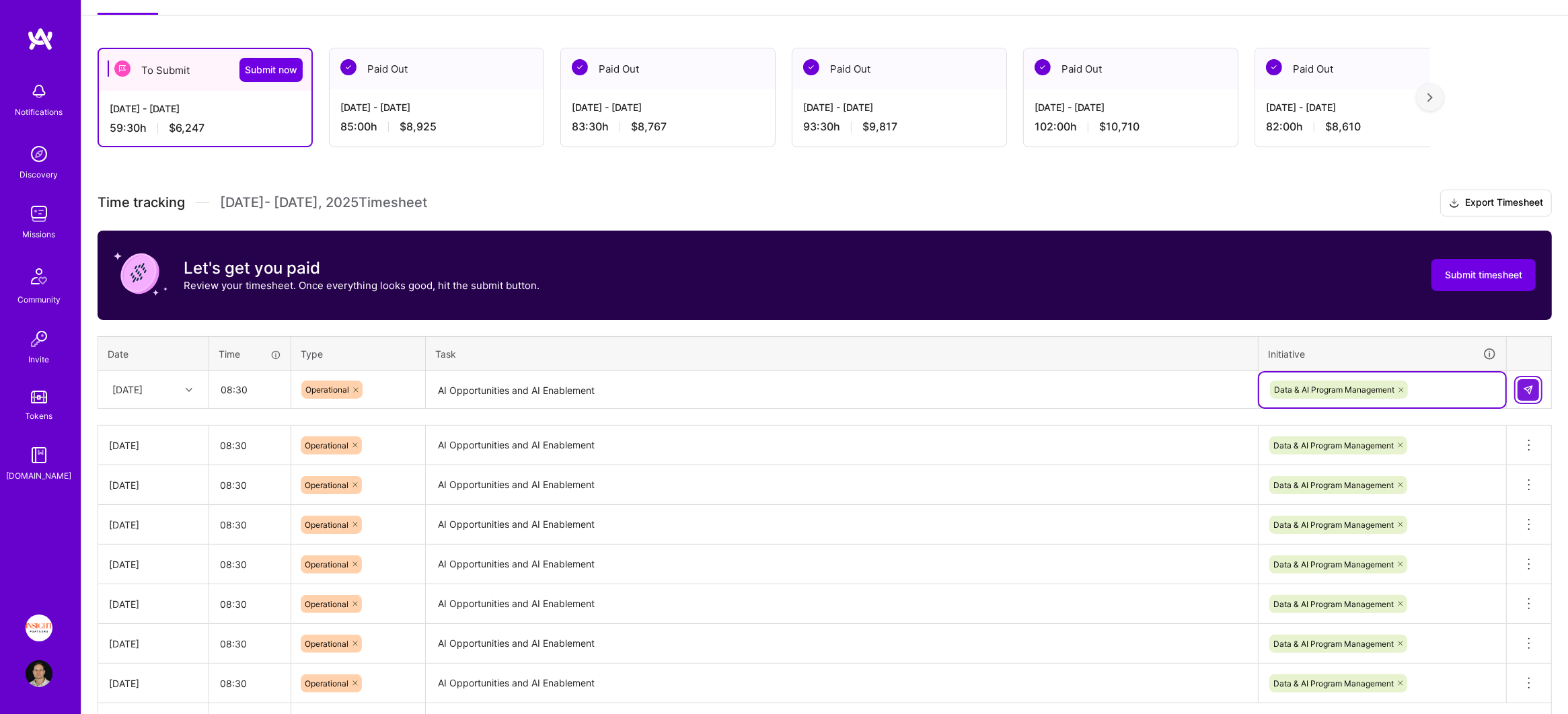
drag, startPoint x: 1545, startPoint y: 390, endPoint x: 1536, endPoint y: 388, distance: 9.2
click at [1544, 390] on td at bounding box center [1529, 390] width 45 height 38
click at [1536, 388] on button at bounding box center [1528, 390] width 22 height 22
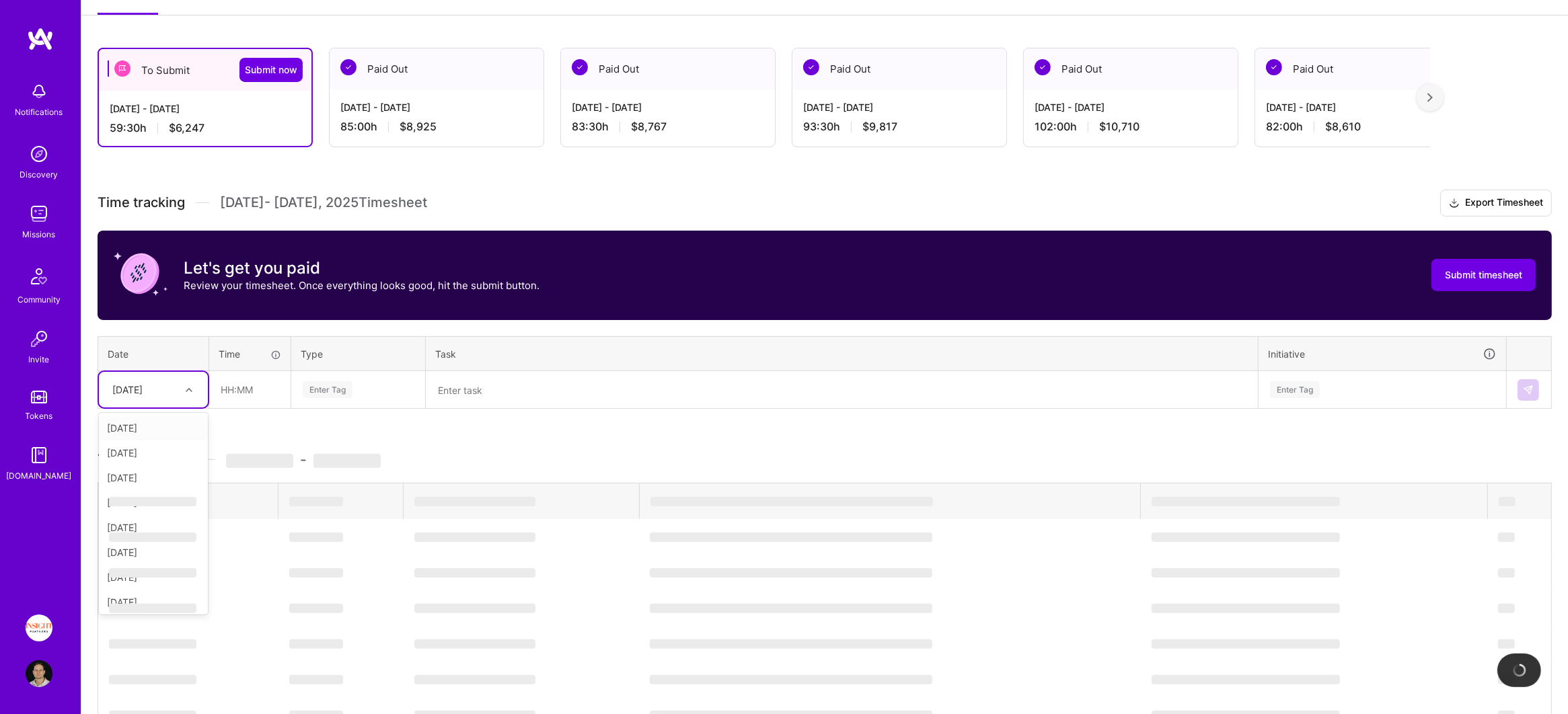
click at [143, 385] on div "[DATE]" at bounding box center [127, 389] width 30 height 14
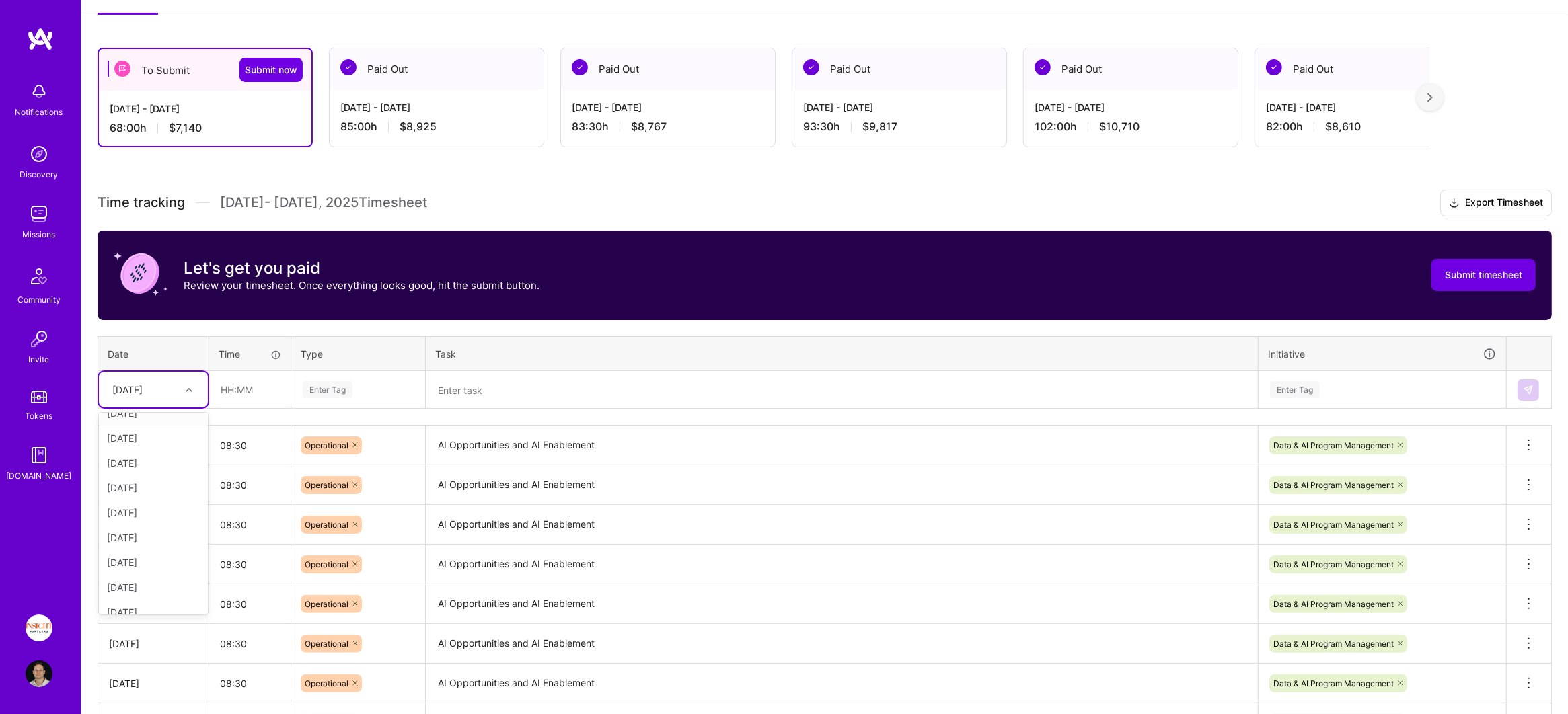
scroll to position [125, 0]
click at [157, 525] on div "[DATE]" at bounding box center [153, 526] width 109 height 25
click at [257, 388] on input "text" at bounding box center [250, 390] width 80 height 36
type input "08:30"
type input "oper"
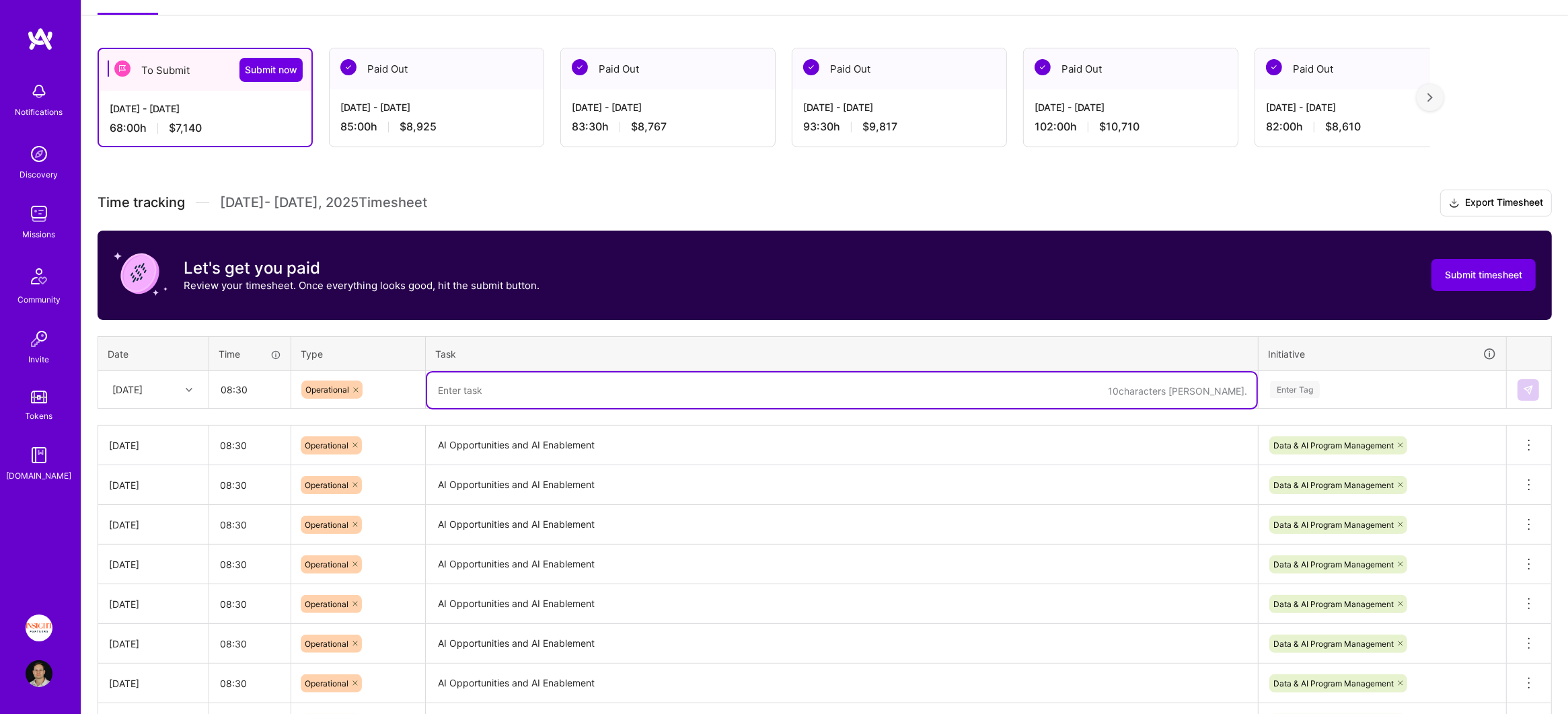
paste textarea "AI Opportunities and AI Enablement"
type textarea "AI Opportunities and AI Enablement"
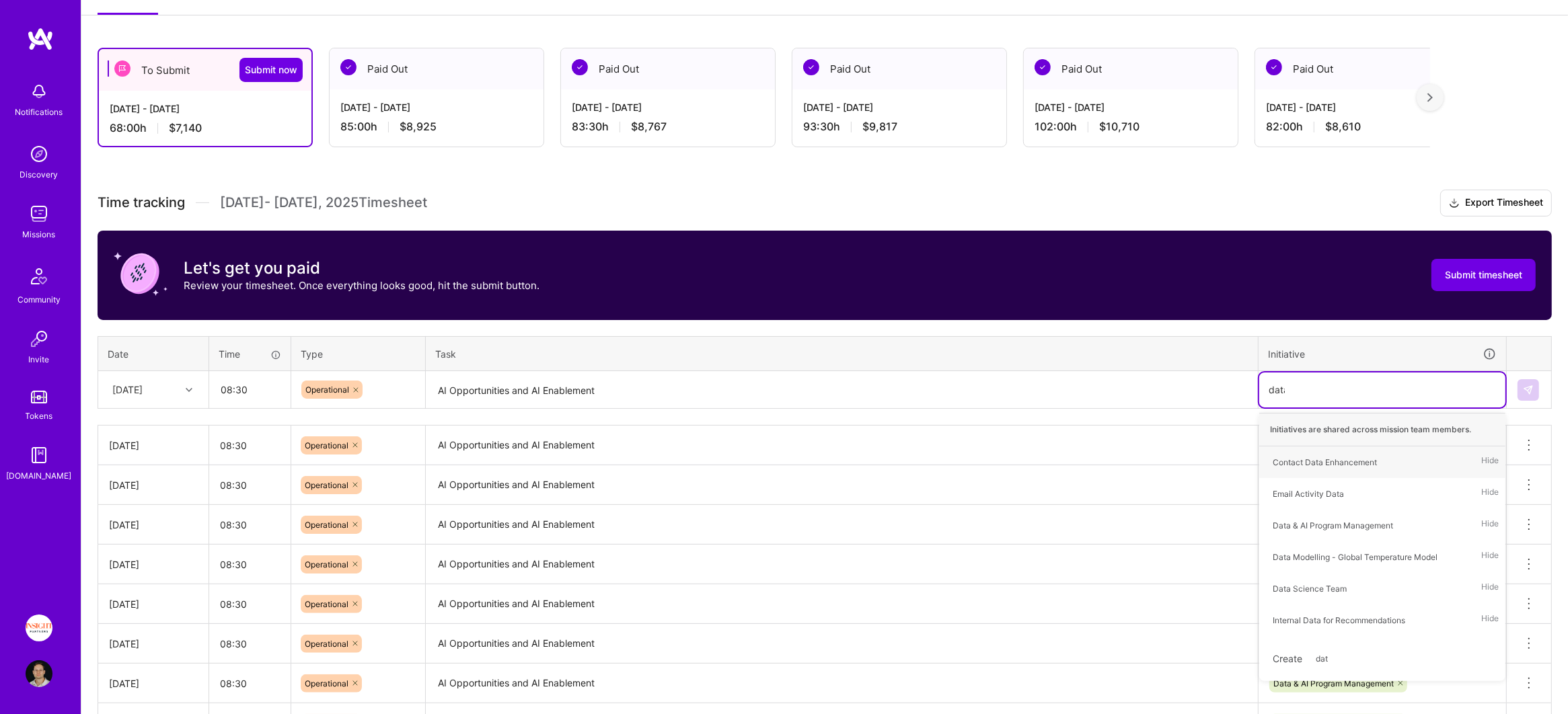
type input "data &"
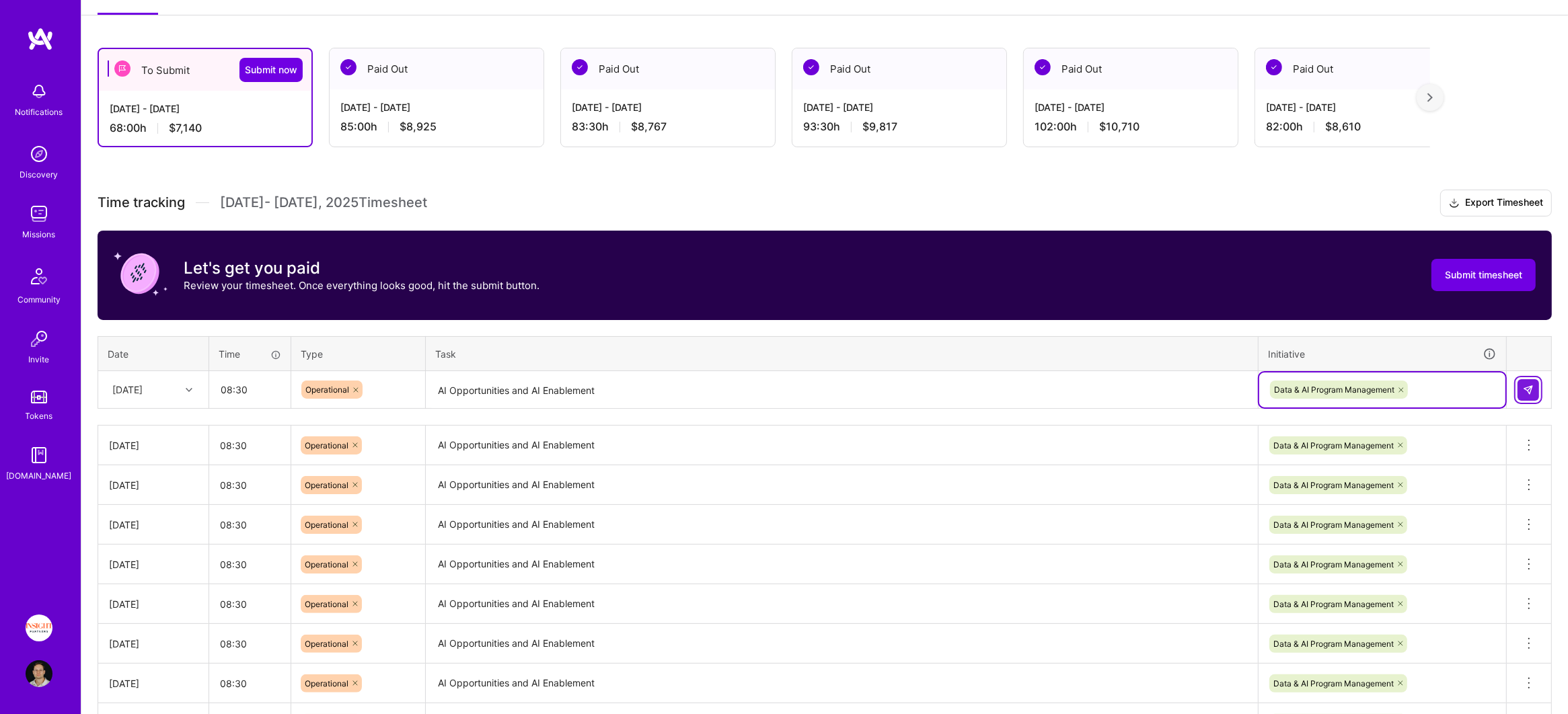
click at [1535, 392] on button at bounding box center [1528, 390] width 22 height 22
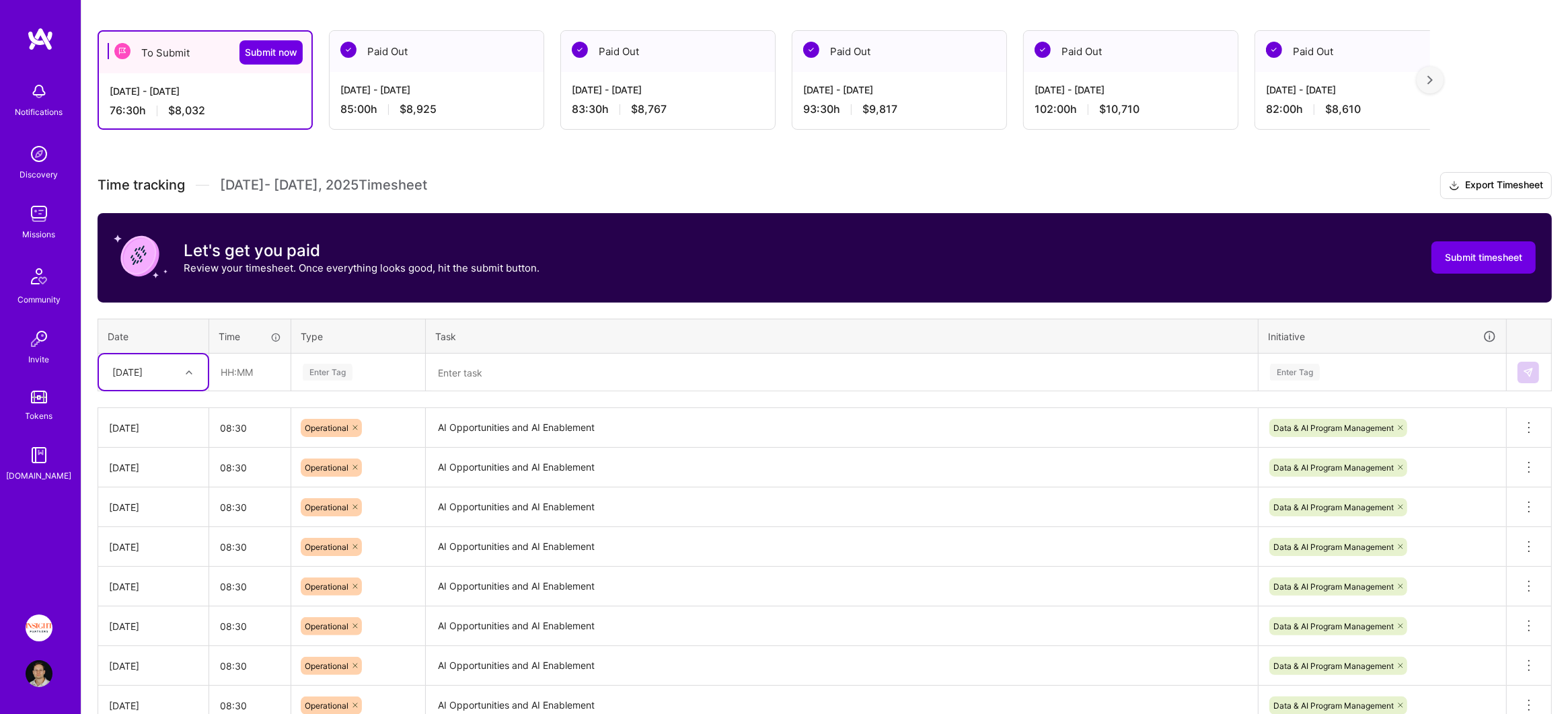
scroll to position [183, 0]
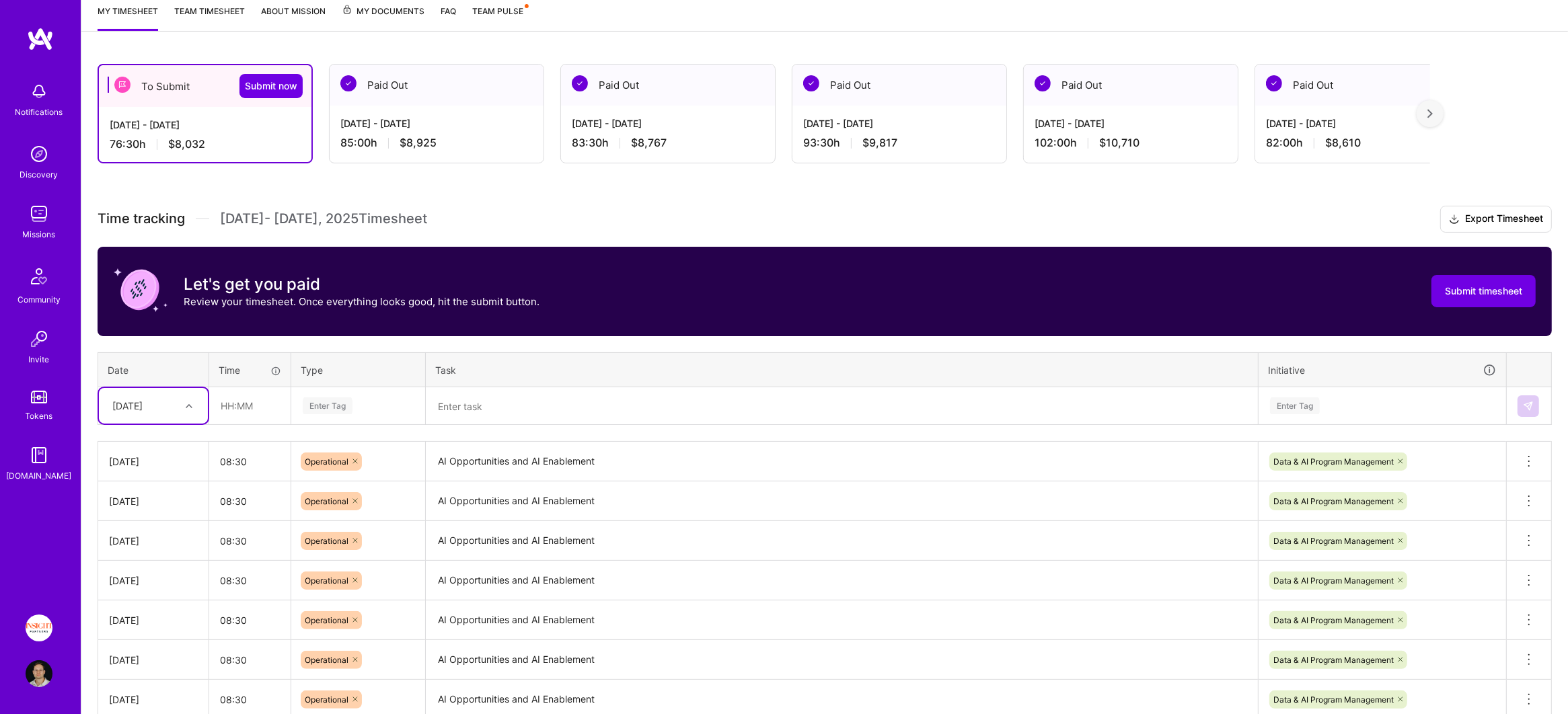
click at [143, 404] on div "[DATE]" at bounding box center [127, 405] width 30 height 14
click at [160, 586] on div "[DATE]" at bounding box center [153, 592] width 109 height 25
click at [244, 397] on input "text" at bounding box center [250, 406] width 80 height 36
type input "08:30"
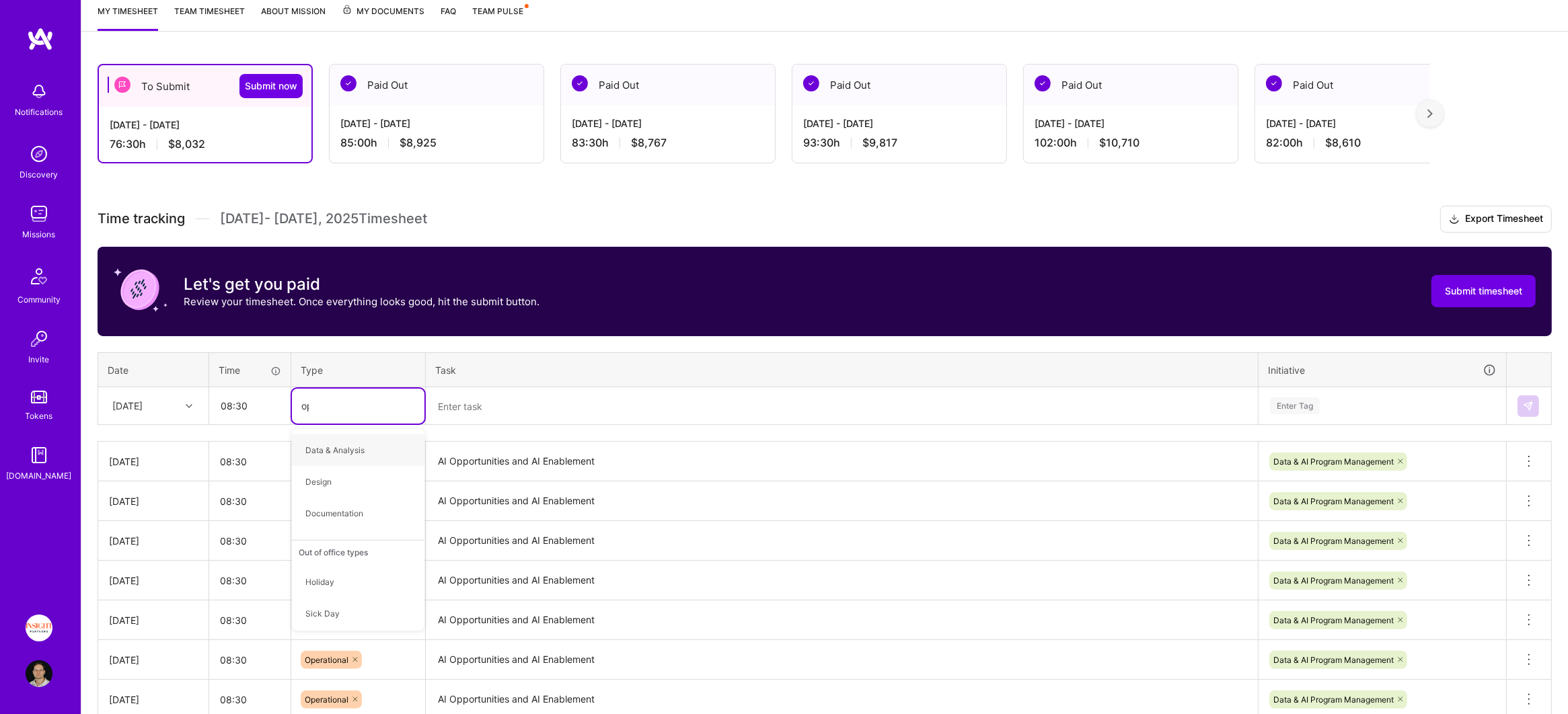
type input "oper"
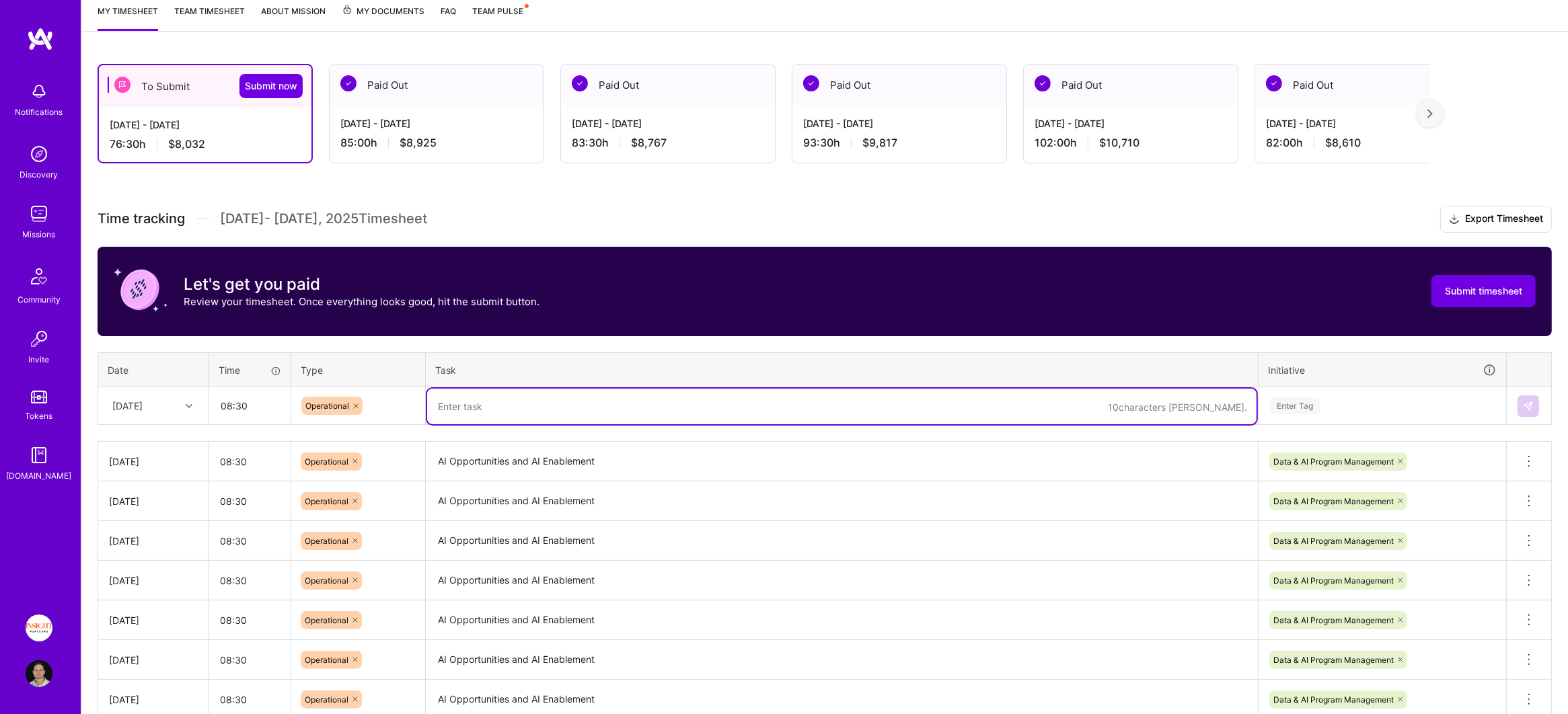
paste textarea "AI Opportunities and AI Enablement"
type textarea "AI Opportunities and AI Enablement"
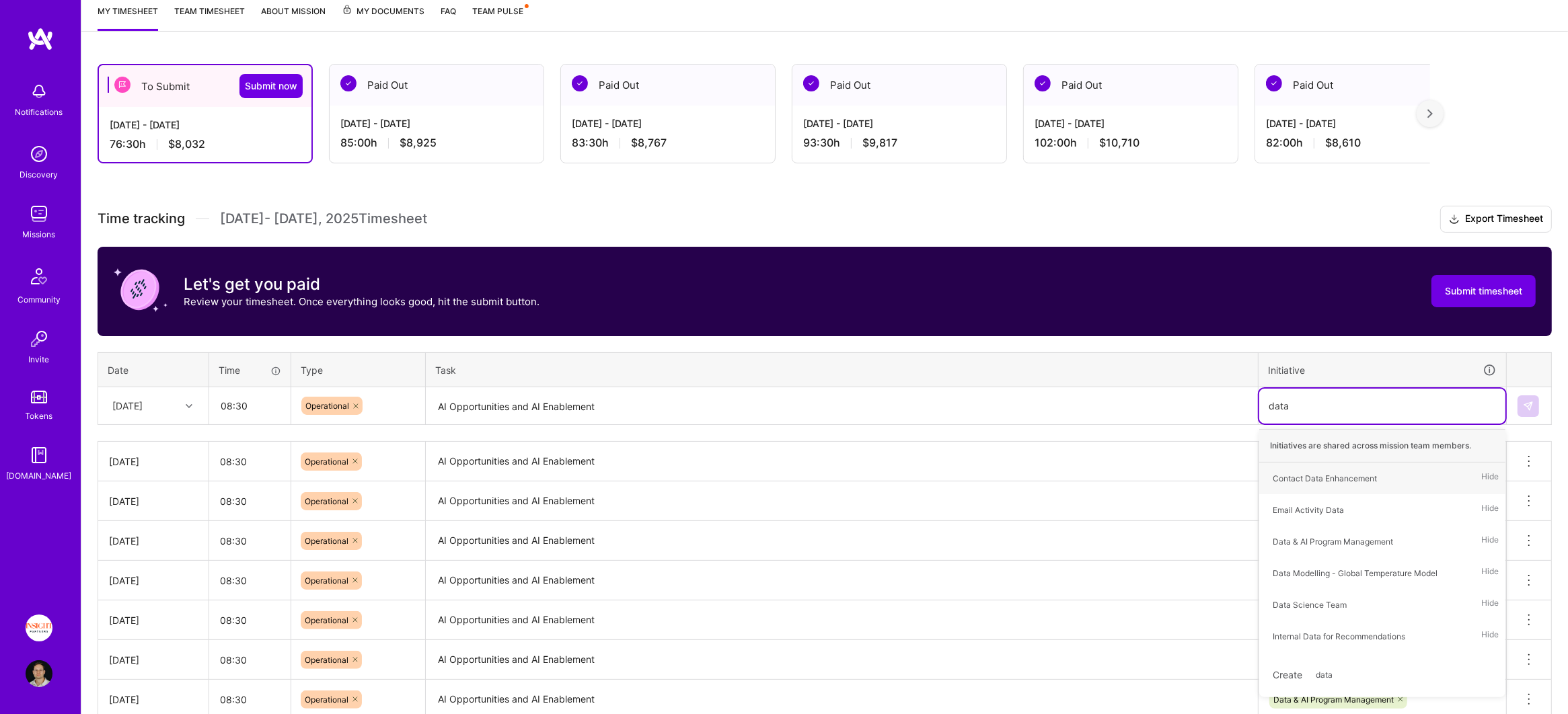
type input "data &"
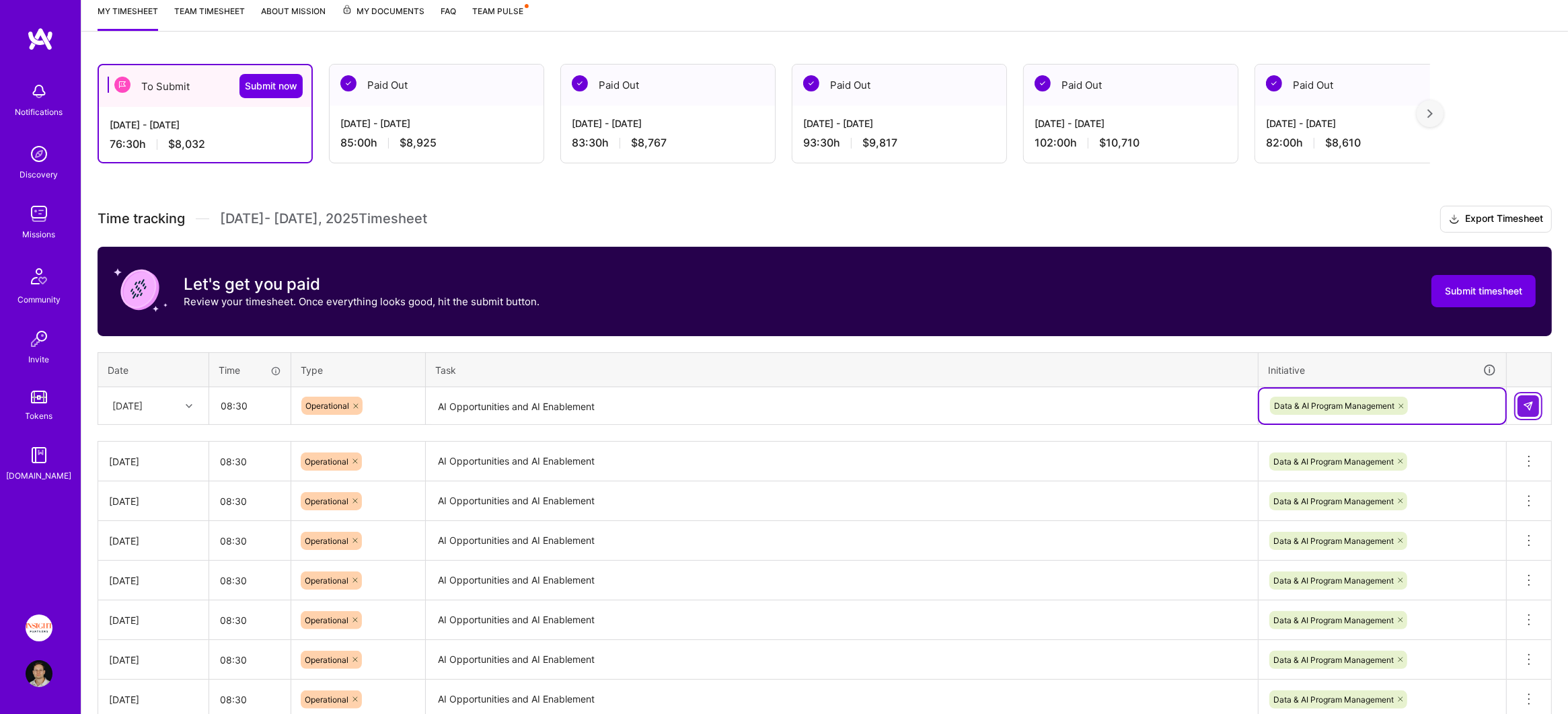
click at [1538, 405] on button at bounding box center [1528, 406] width 22 height 22
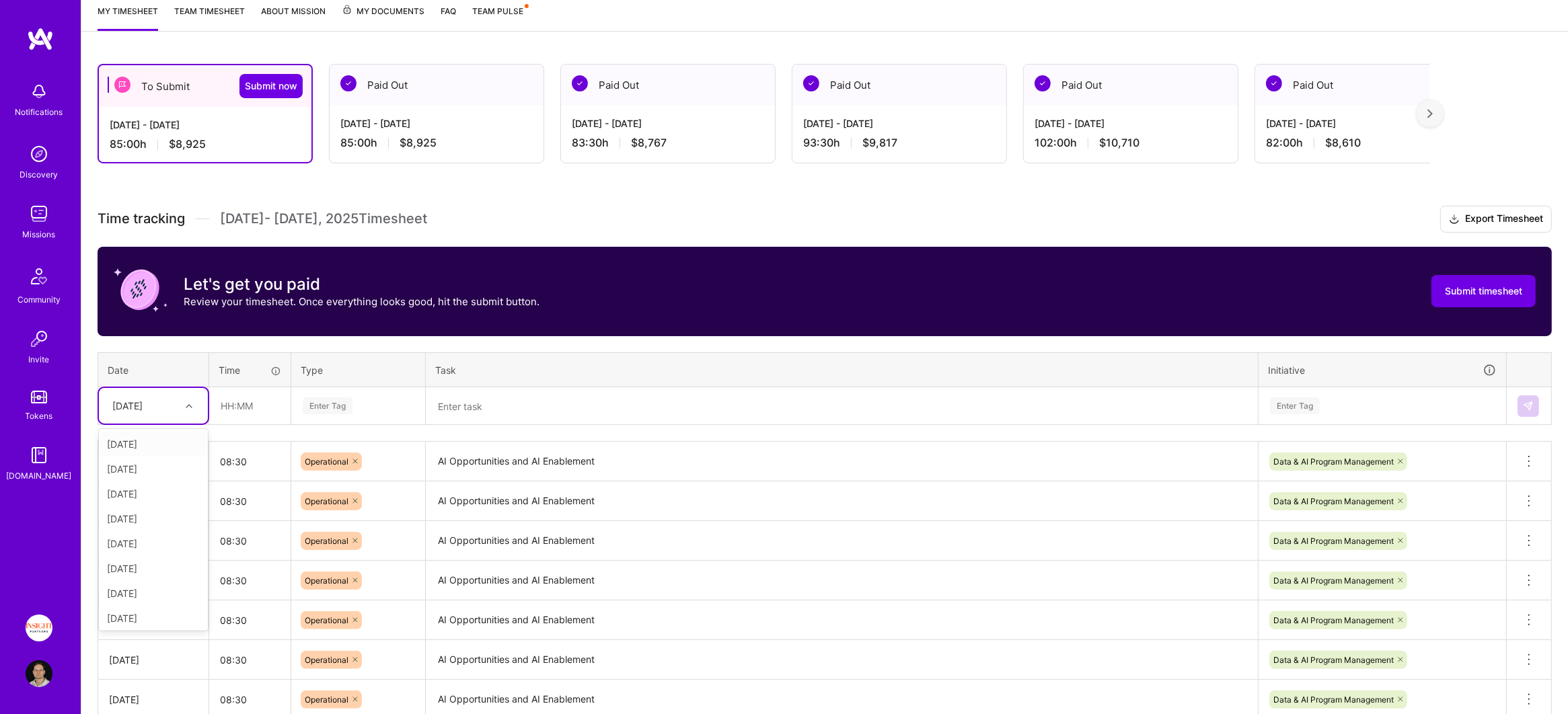
click at [143, 404] on div "[DATE]" at bounding box center [127, 405] width 30 height 14
drag, startPoint x: 163, startPoint y: 611, endPoint x: 239, endPoint y: 496, distance: 137.8
click at [163, 610] on div "[DATE]" at bounding box center [153, 616] width 109 height 25
click at [241, 406] on input "text" at bounding box center [250, 406] width 80 height 36
type input "08:30"
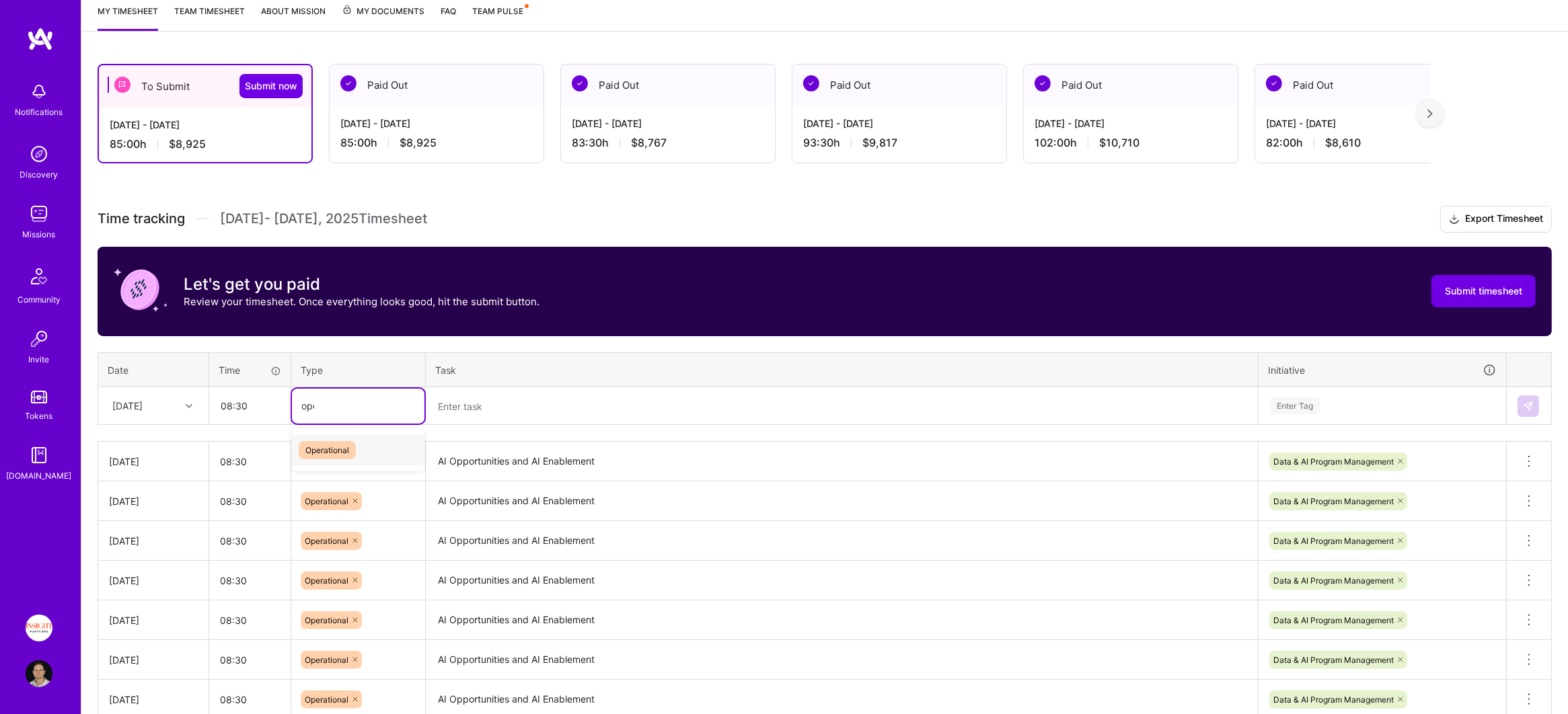
type input "oper"
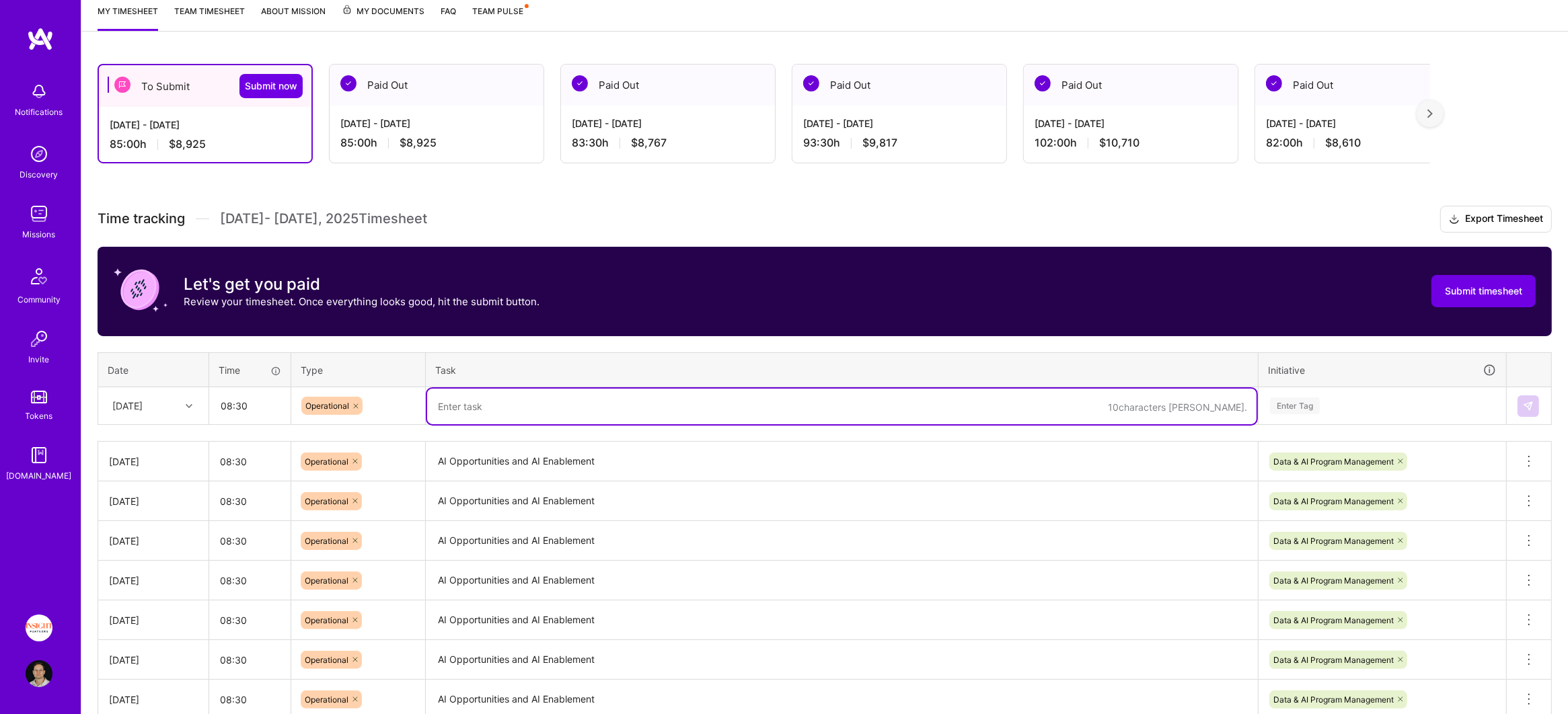
paste textarea "AI Opportunities and AI Enablement"
type textarea "AI Opportunities and AI Enablement"
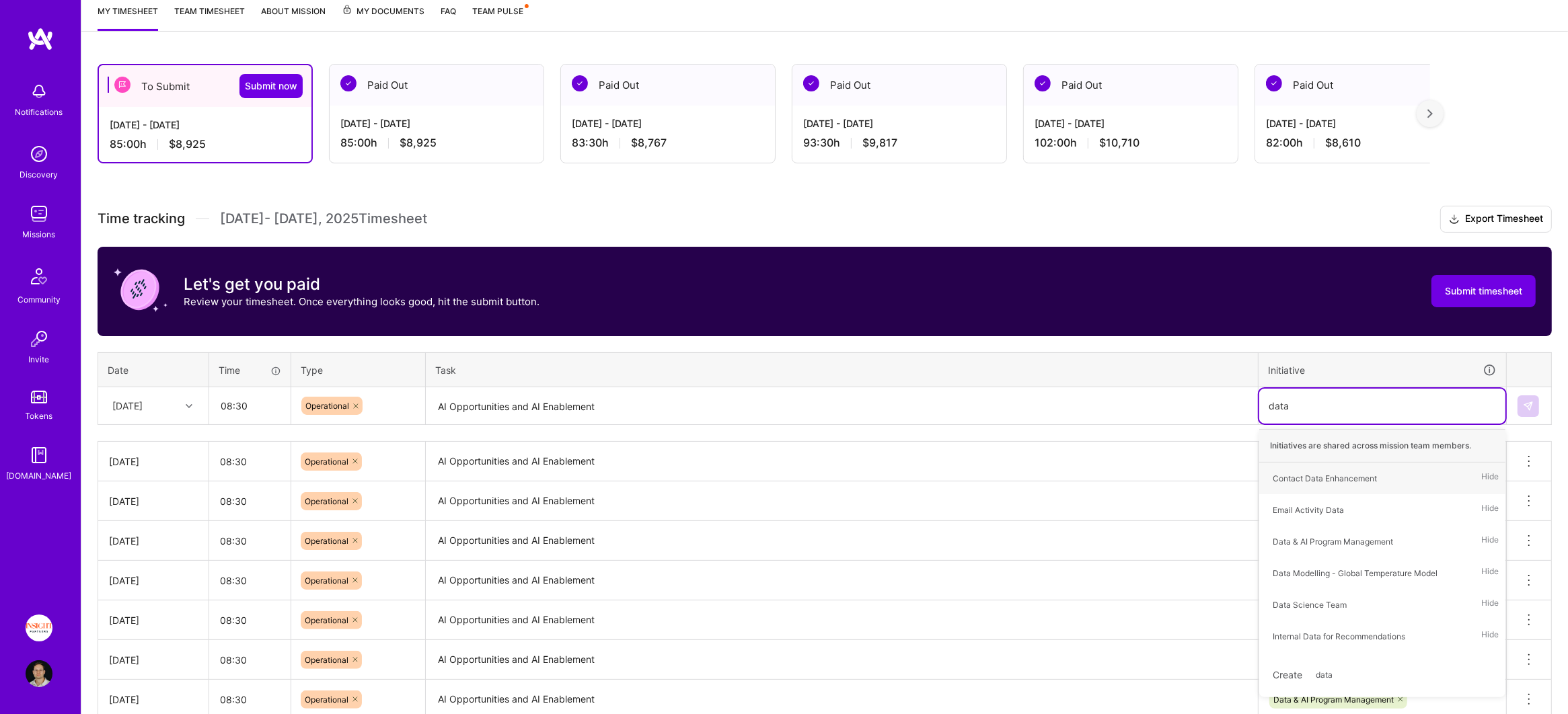
type input "data &"
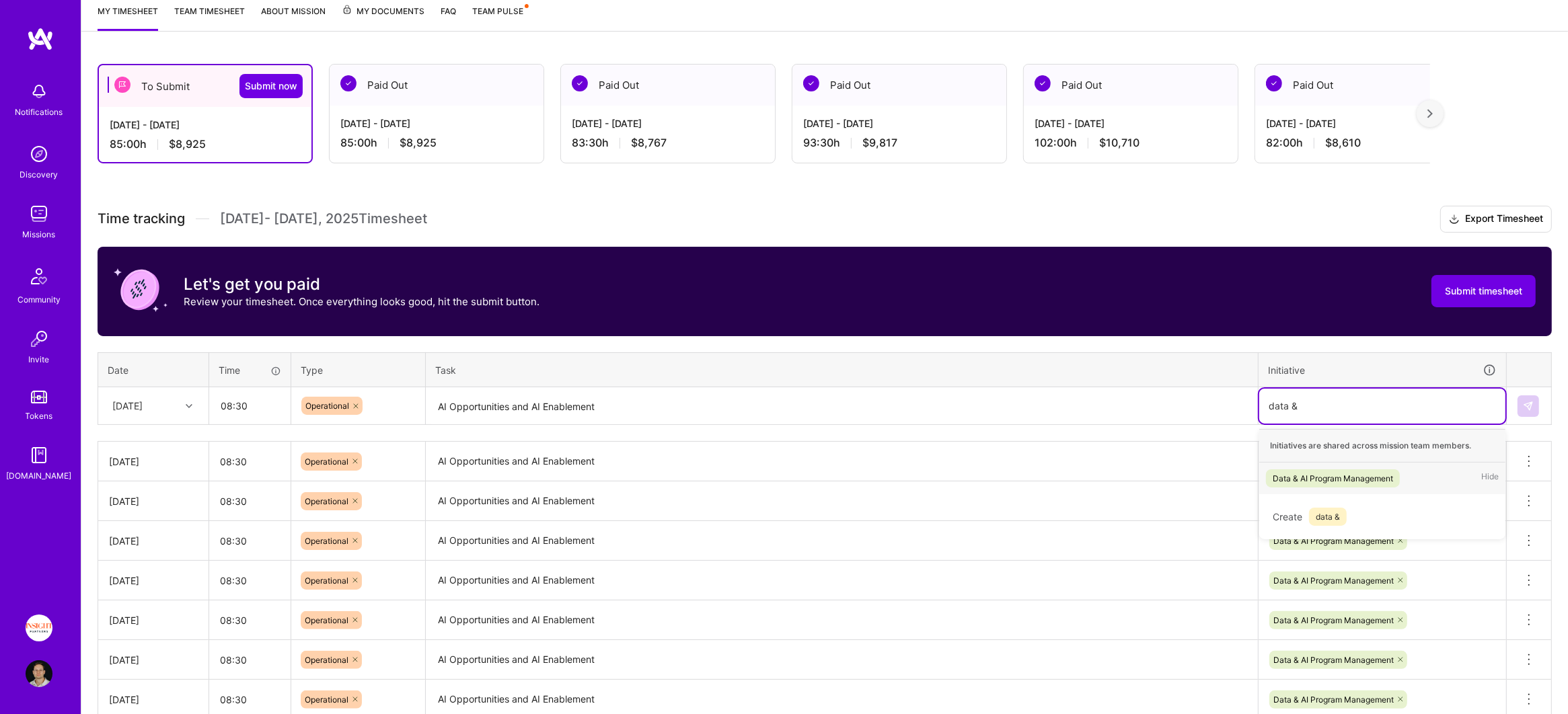
click at [1404, 469] on div "Data & AI Program Management Hide" at bounding box center [1382, 478] width 246 height 32
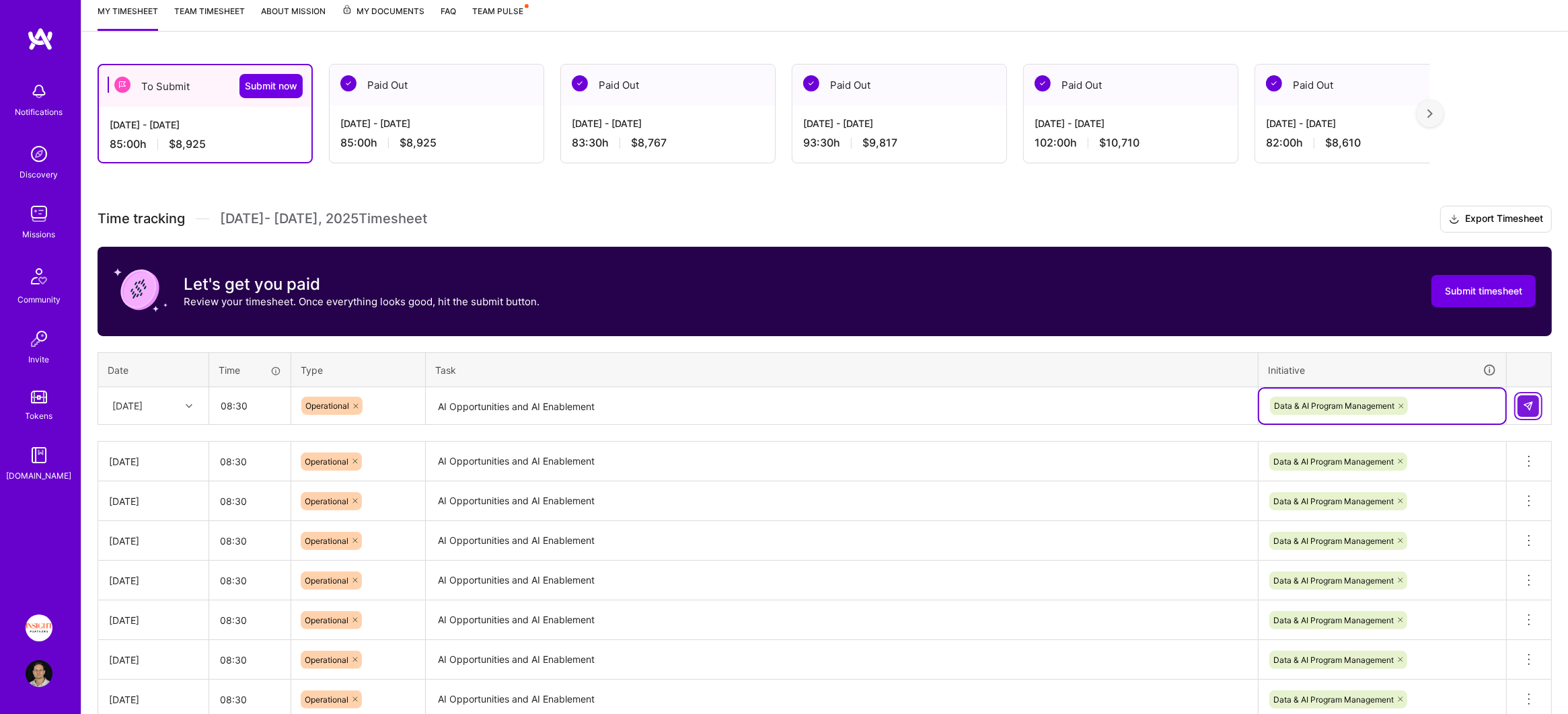
click at [1526, 405] on img at bounding box center [1528, 406] width 10 height 10
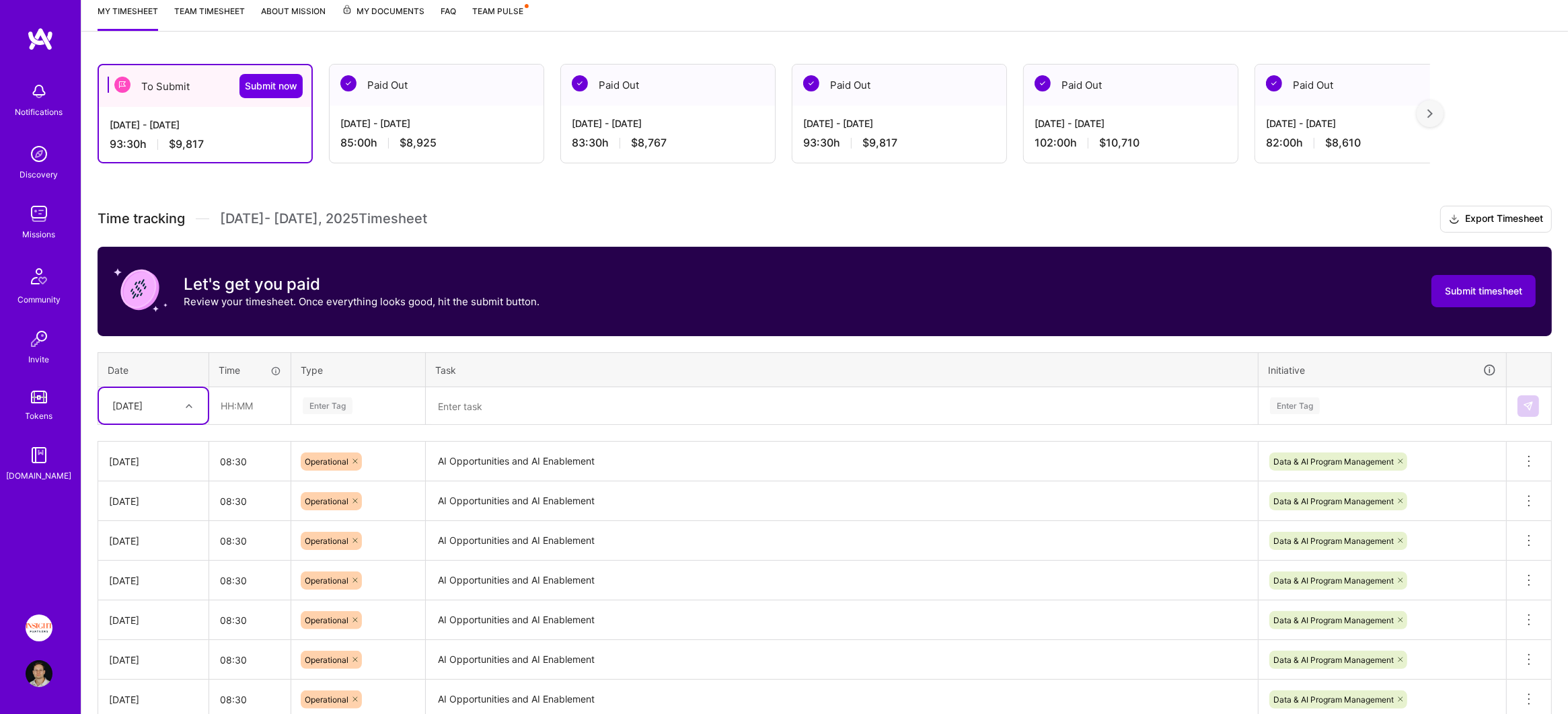
click at [1467, 289] on span "Submit timesheet" at bounding box center [1483, 291] width 77 height 13
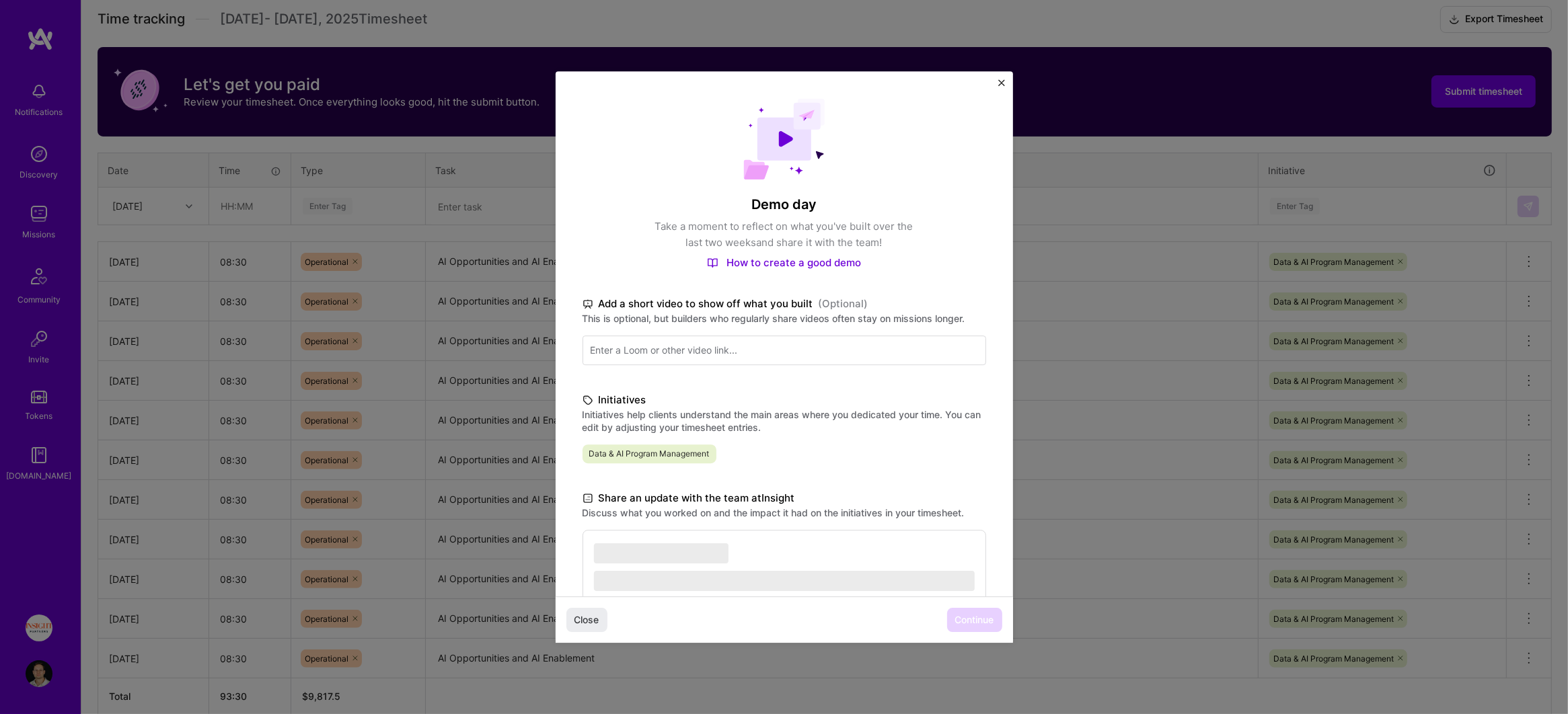
scroll to position [444, 0]
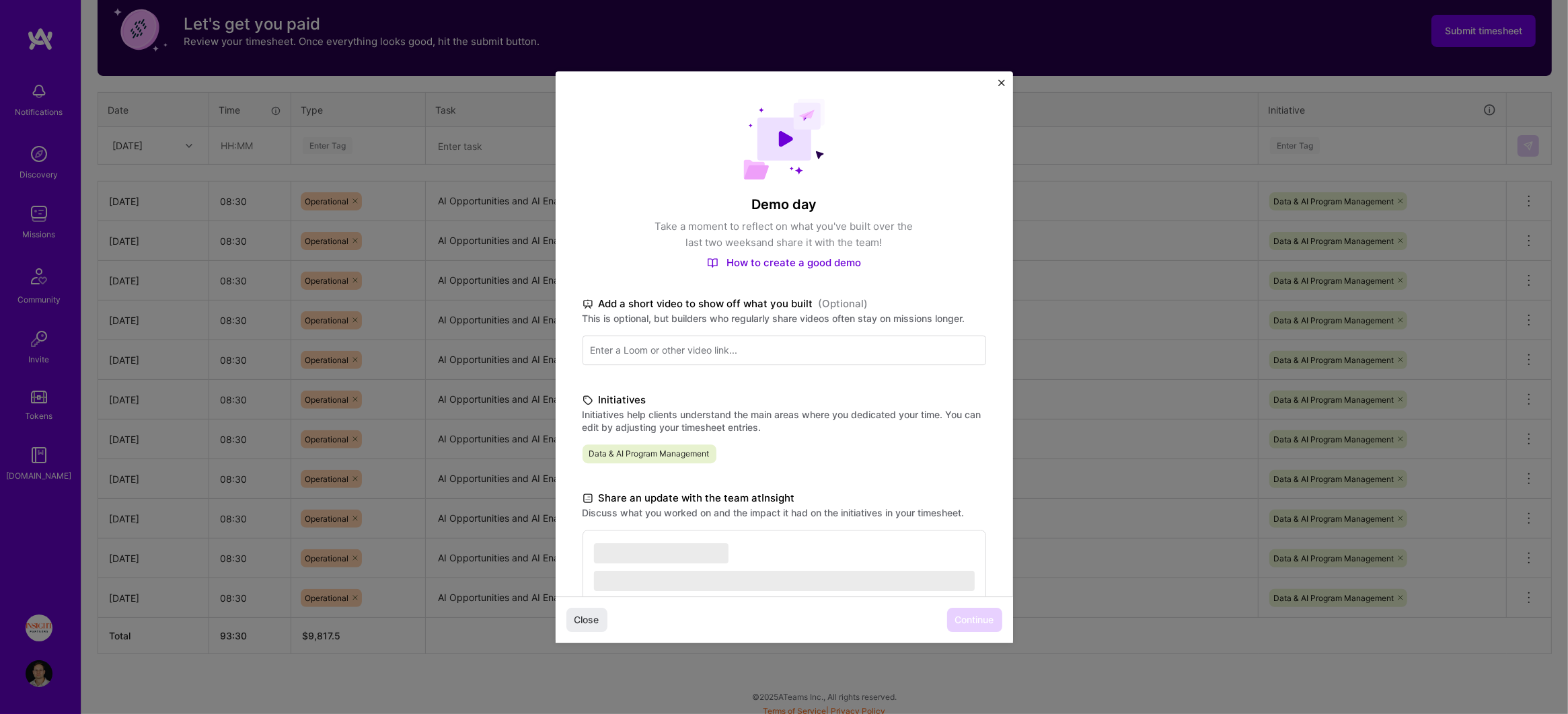
click at [999, 82] on img "Close" at bounding box center [1001, 82] width 7 height 7
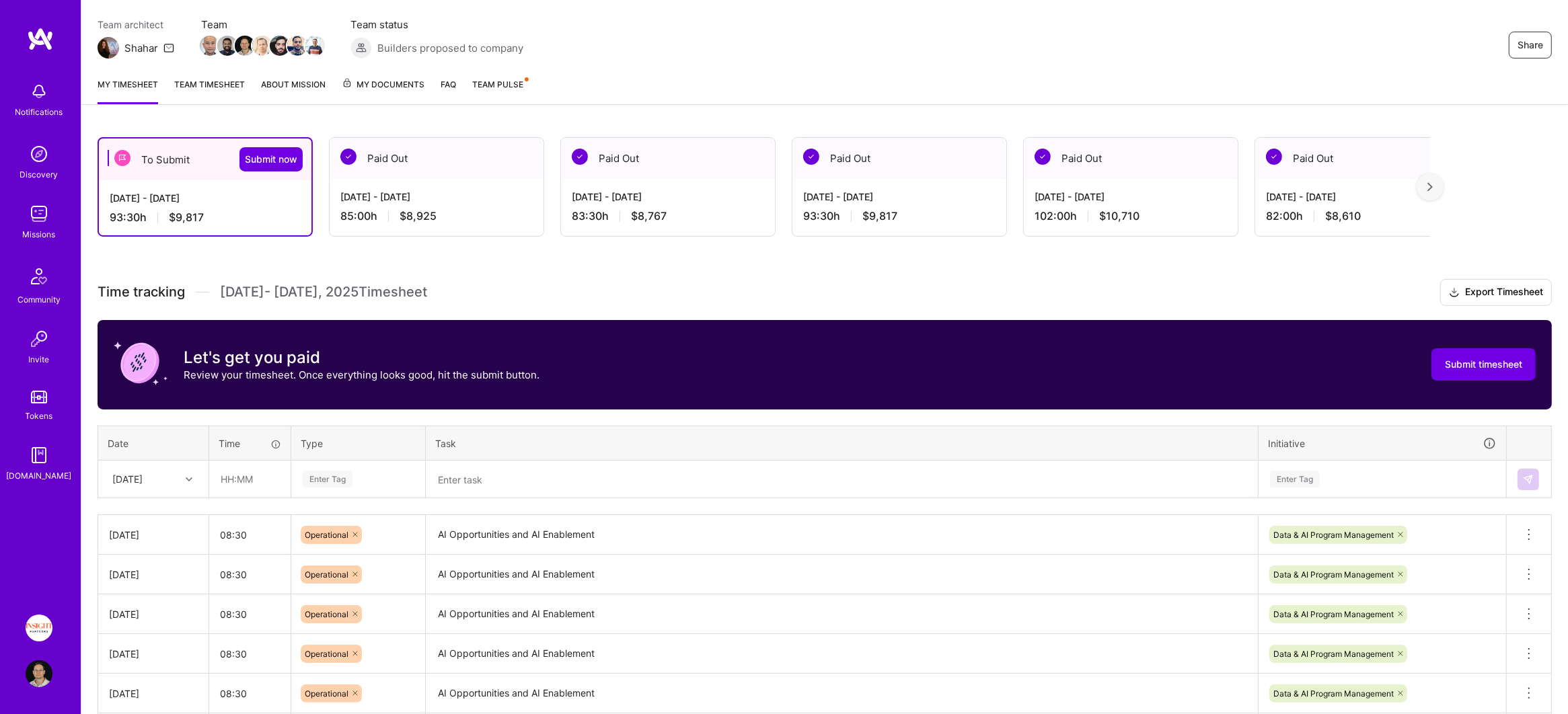
scroll to position [0, 0]
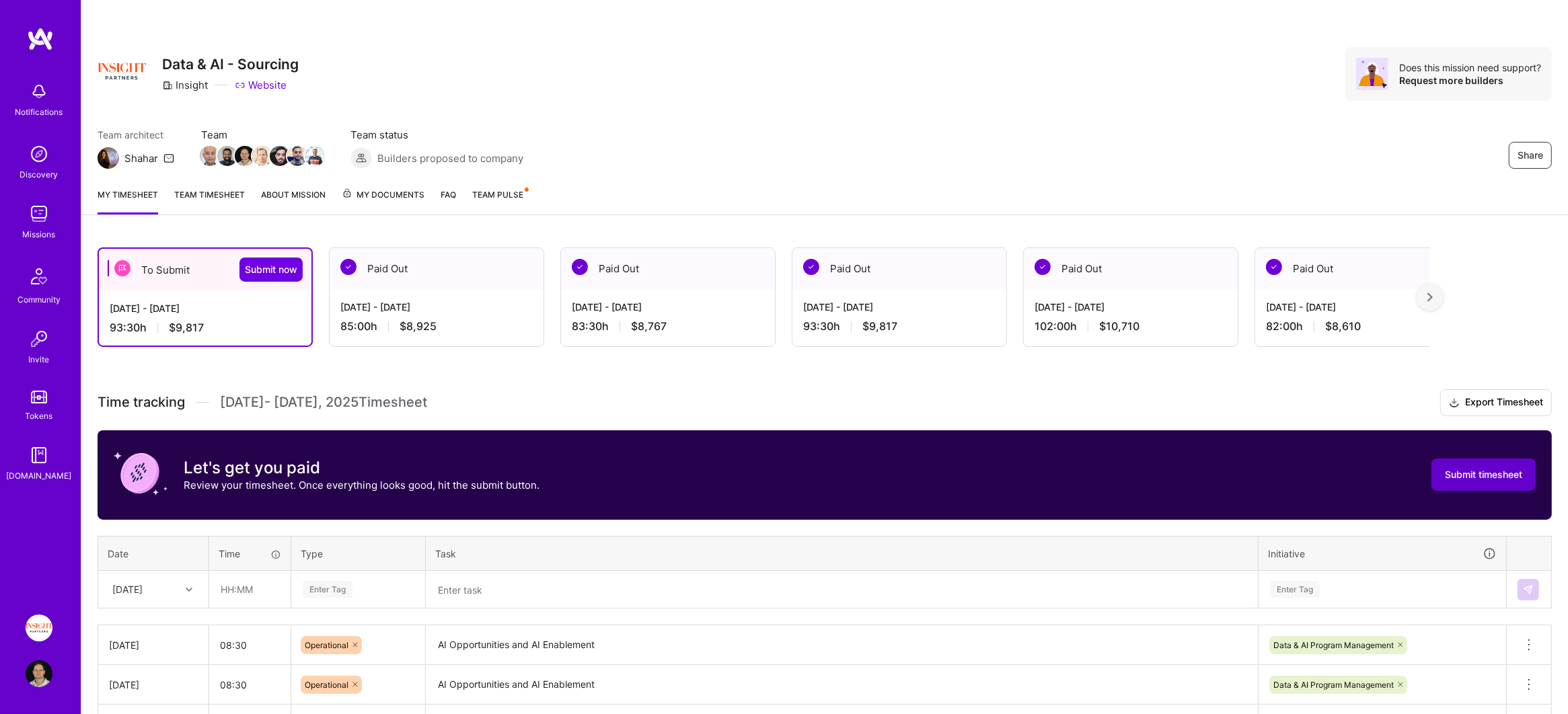
click at [1477, 468] on span "Submit timesheet" at bounding box center [1483, 474] width 77 height 13
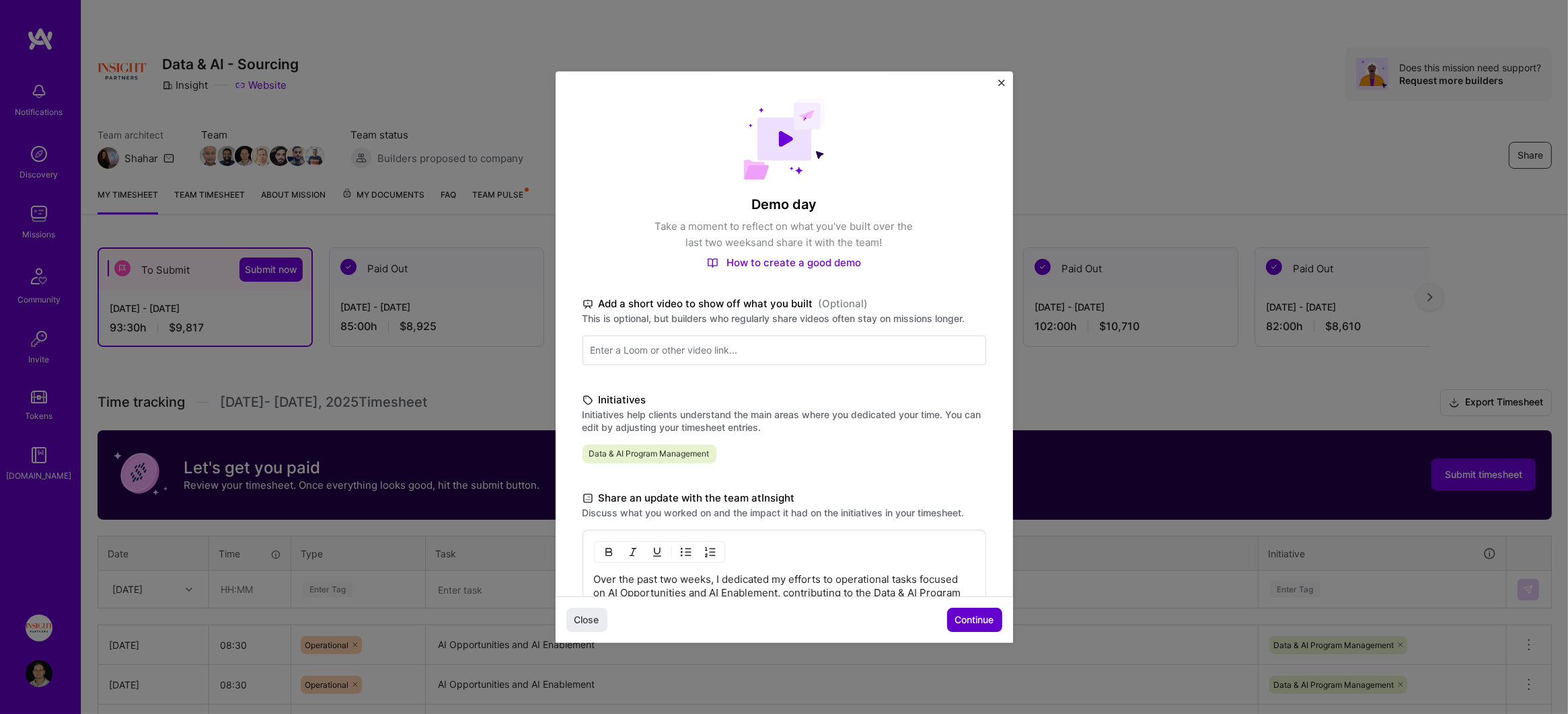
click at [974, 613] on span "Continue" at bounding box center [974, 620] width 39 height 13
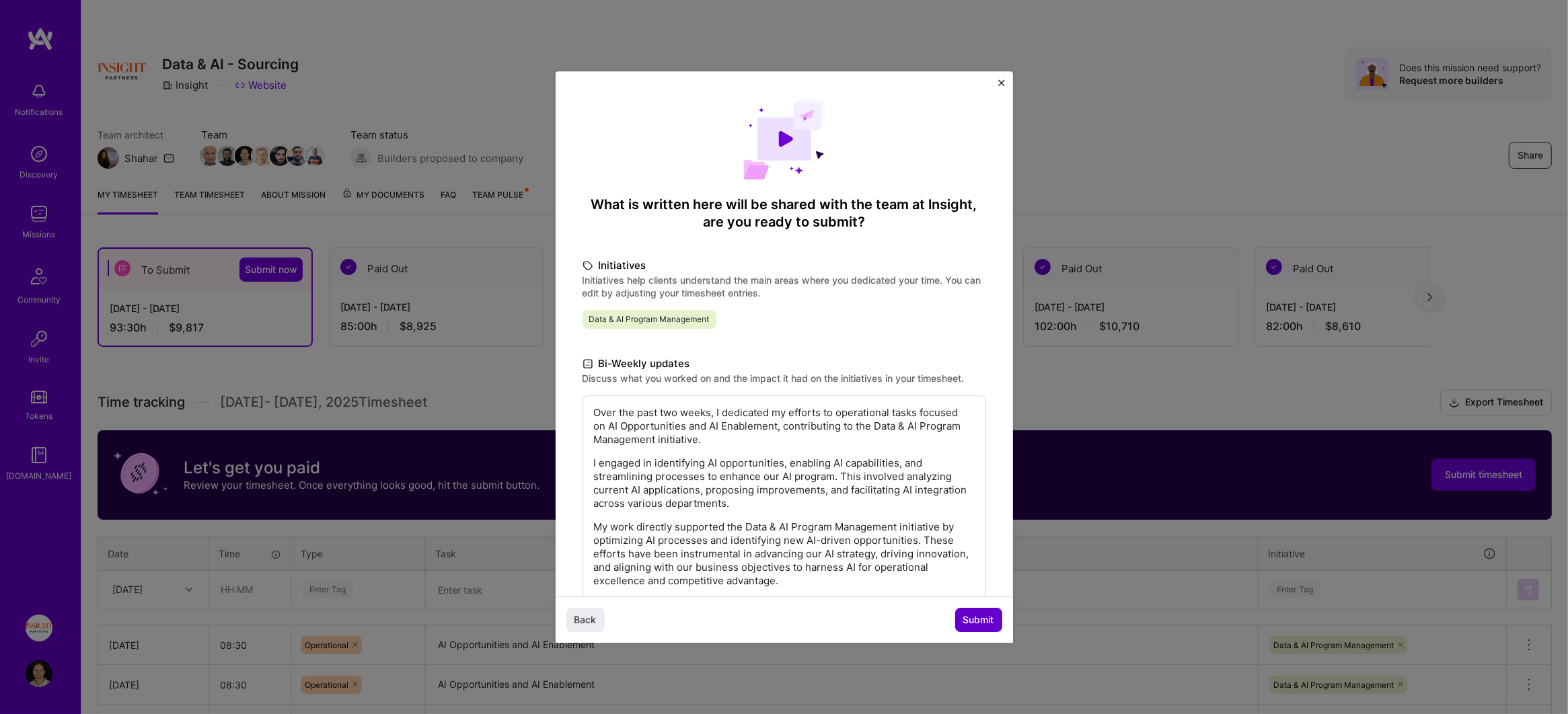
click at [964, 620] on span "Submit" at bounding box center [979, 620] width 31 height 13
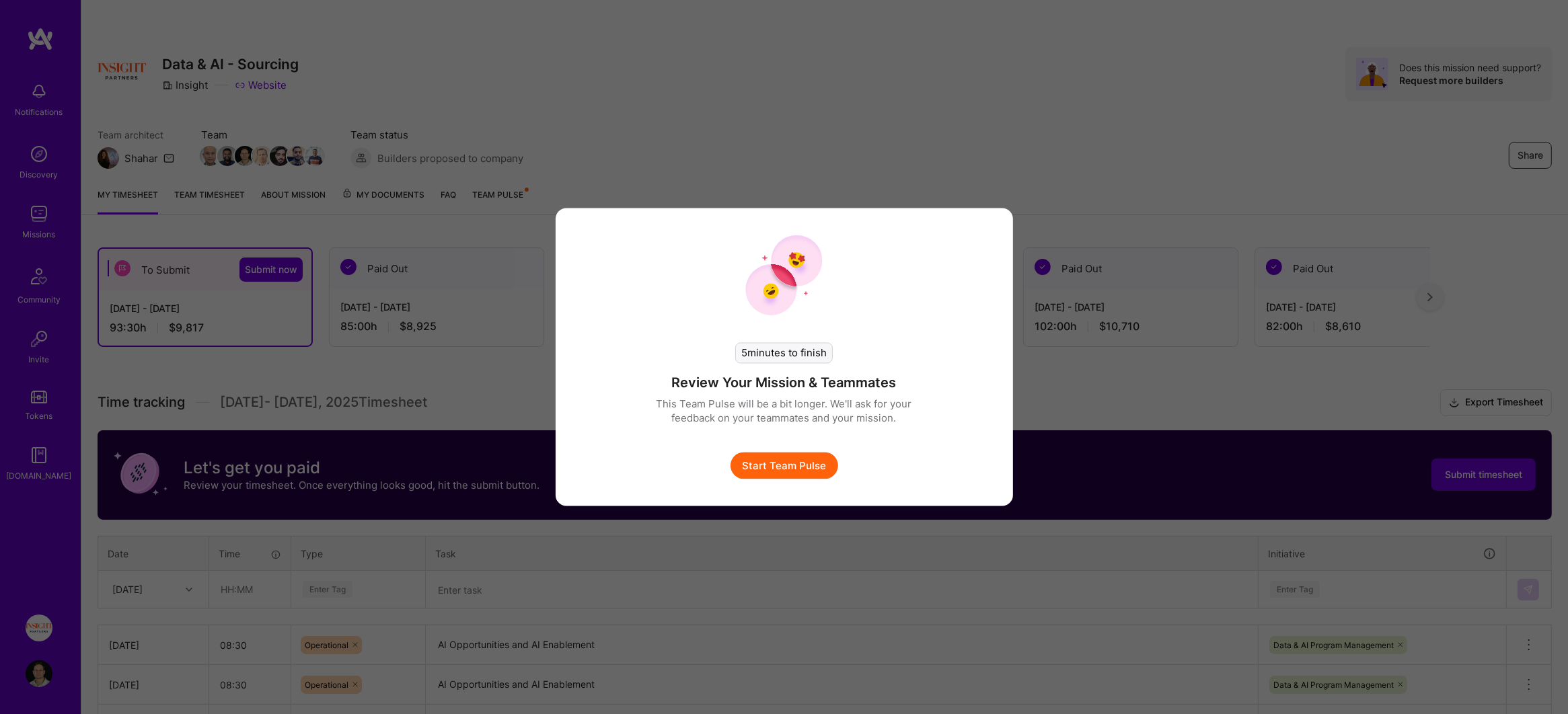
click at [788, 465] on button "Start Team Pulse" at bounding box center [784, 466] width 108 height 27
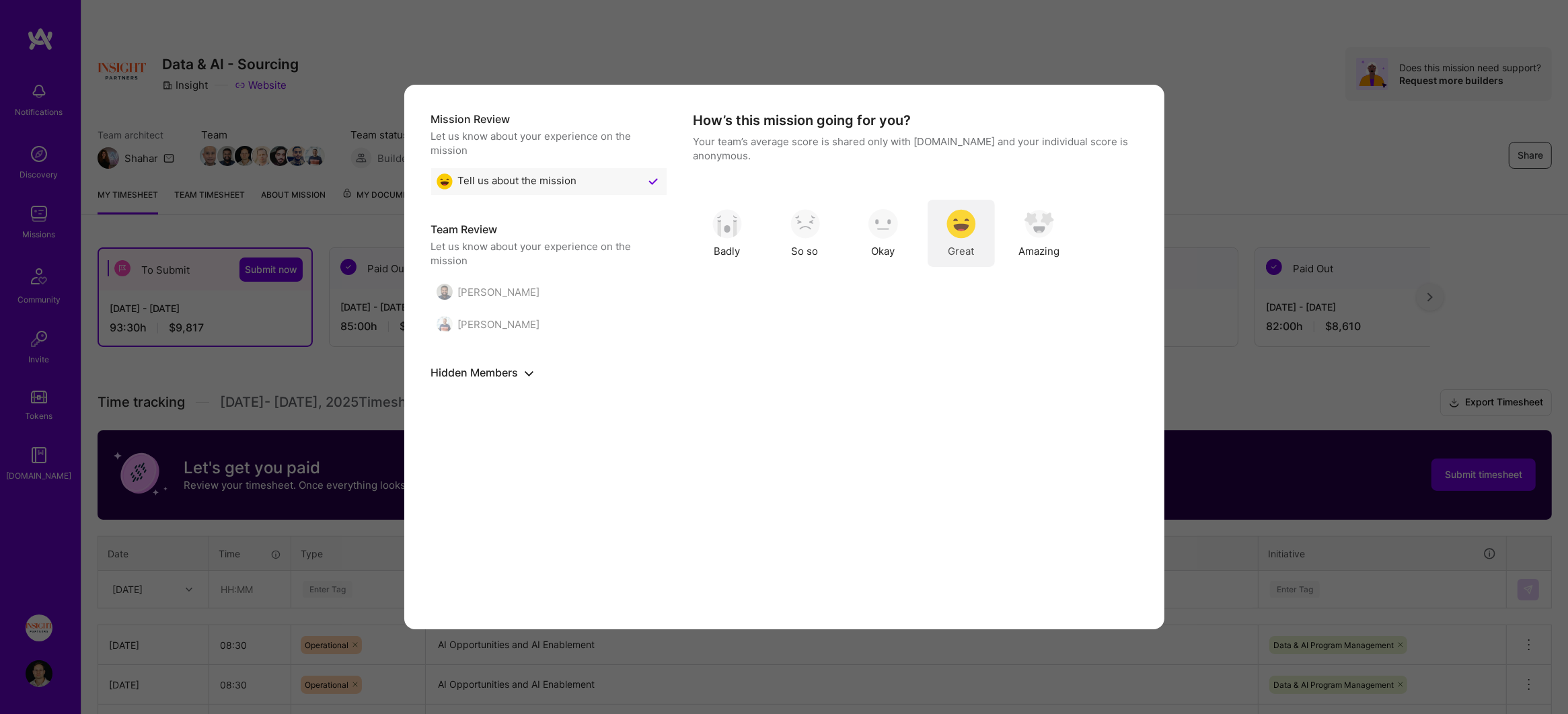
click at [967, 234] on img "modal" at bounding box center [961, 224] width 30 height 30
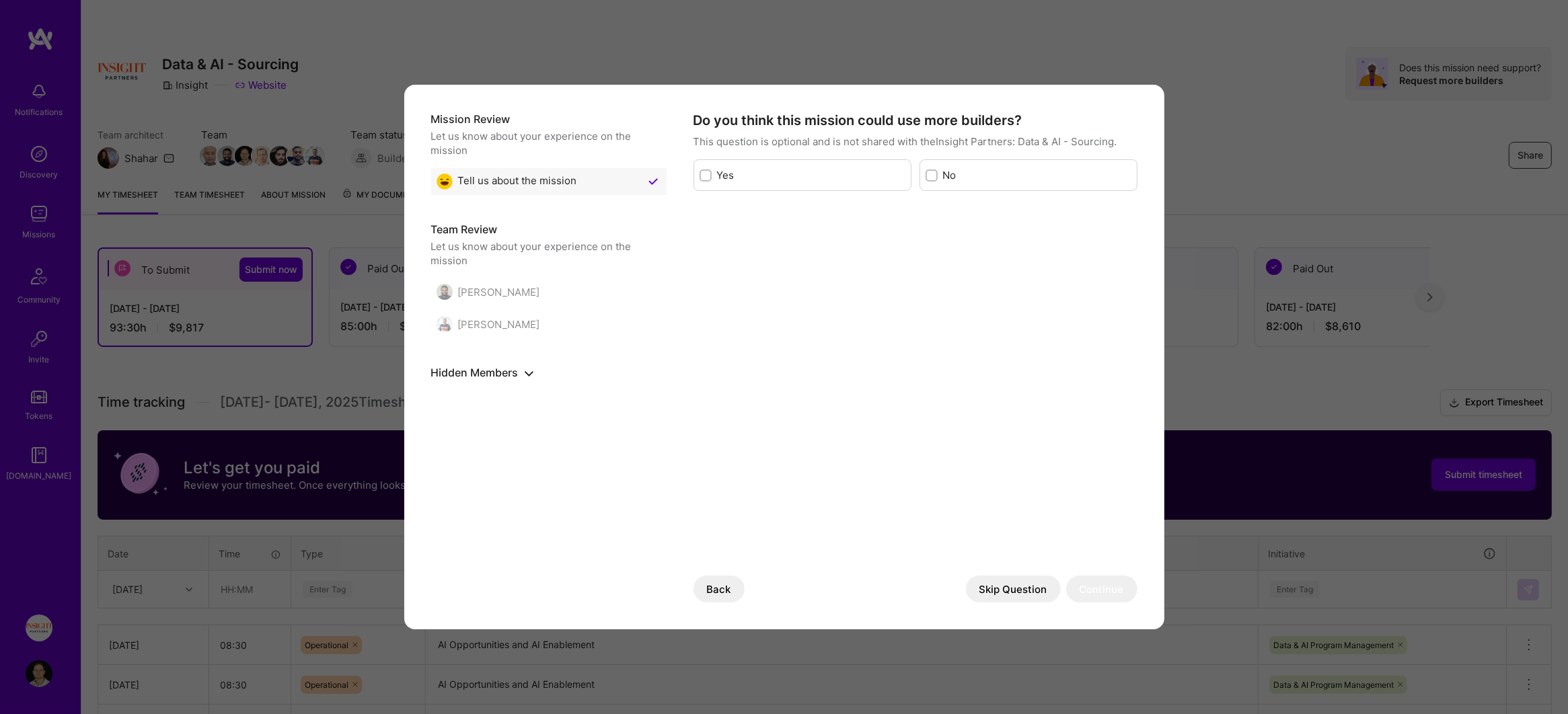
click at [1029, 585] on button "Skip Question" at bounding box center [1013, 589] width 95 height 27
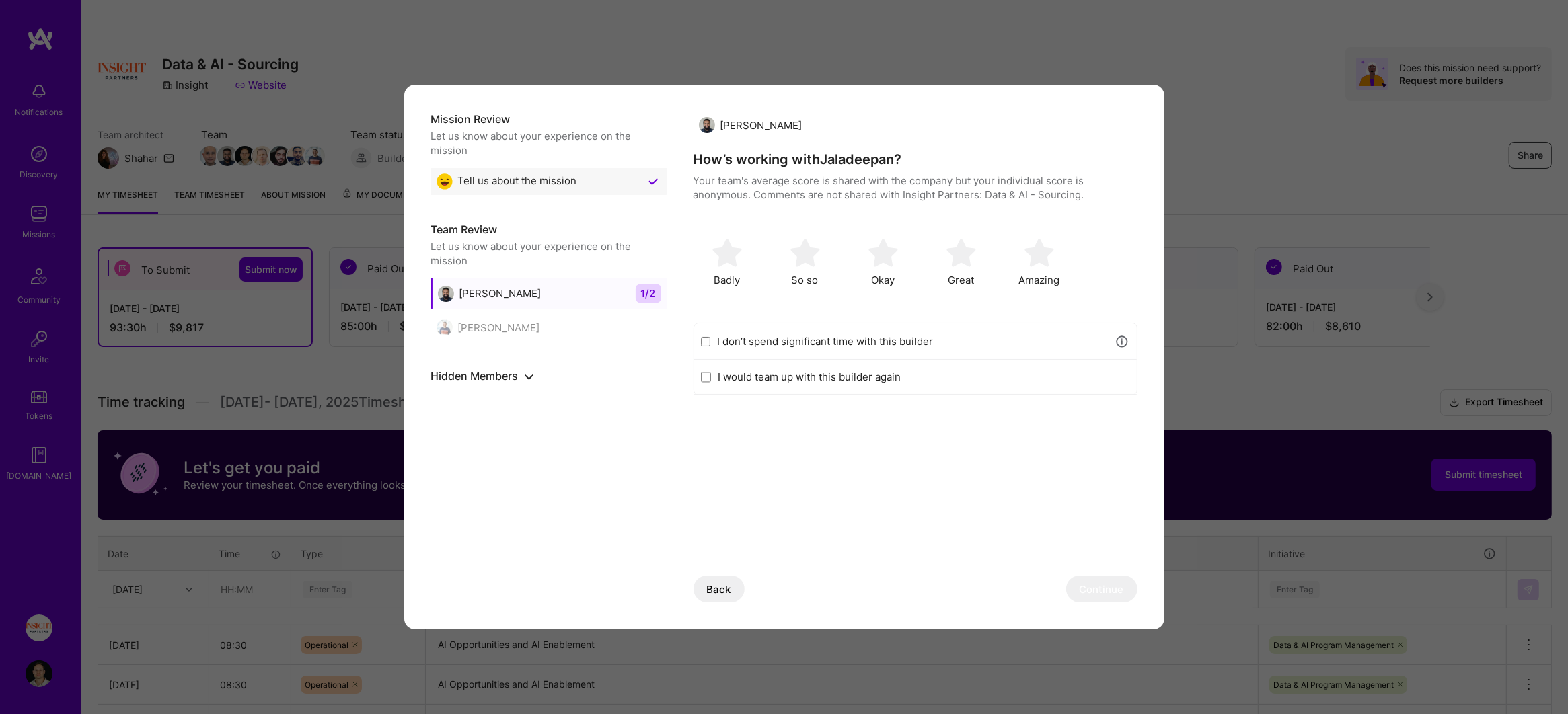
click at [787, 336] on label "I don’t spend significant time with this builder" at bounding box center [912, 341] width 391 height 14
click at [710, 336] on input "I don’t spend significant time with this builder" at bounding box center [706, 341] width 10 height 10
click at [1116, 595] on button "Continue" at bounding box center [1102, 589] width 71 height 27
click at [823, 347] on label "I don’t spend significant time with this builder" at bounding box center [912, 341] width 391 height 14
click at [710, 347] on input "I don’t spend significant time with this builder" at bounding box center [706, 341] width 10 height 10
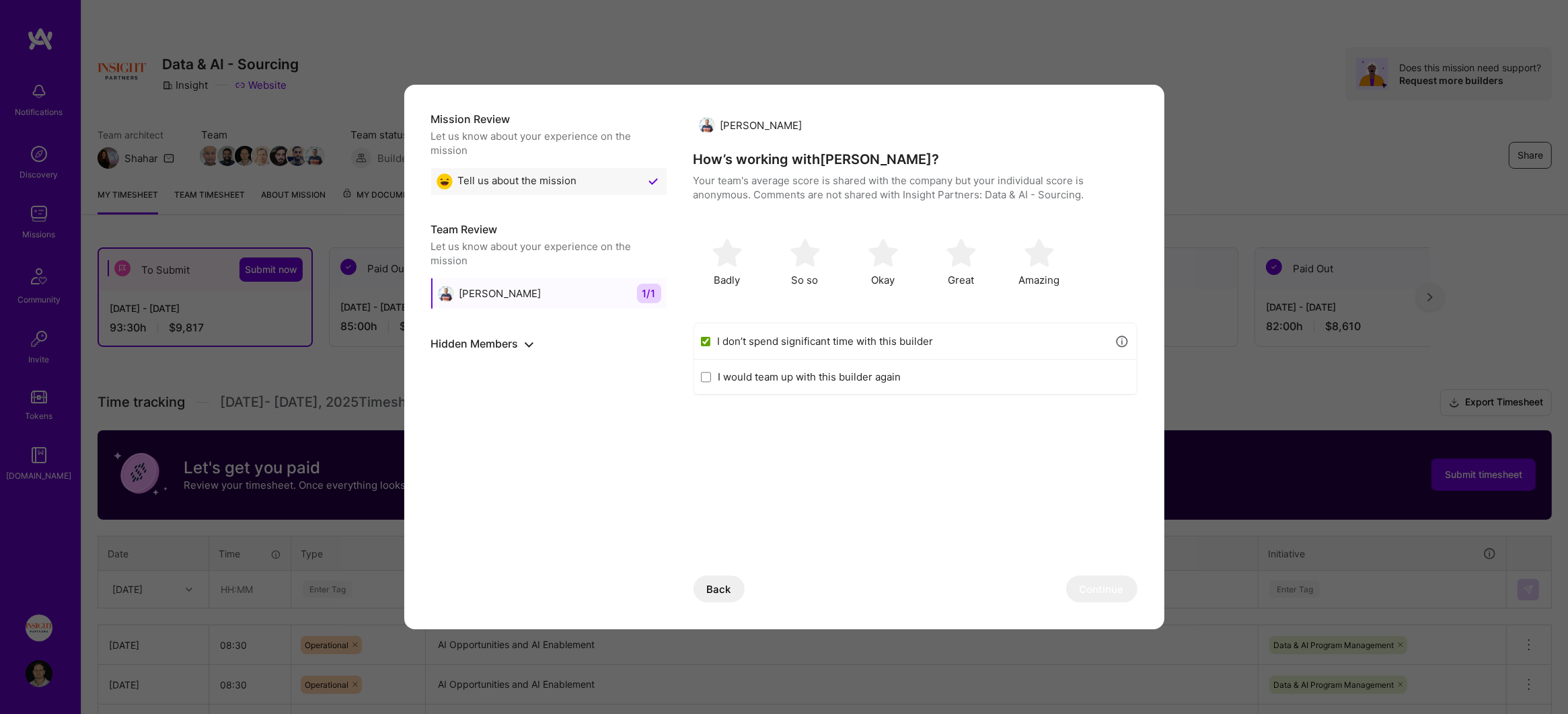
checkbox input "true"
click at [1125, 583] on button "Continue" at bounding box center [1102, 589] width 71 height 27
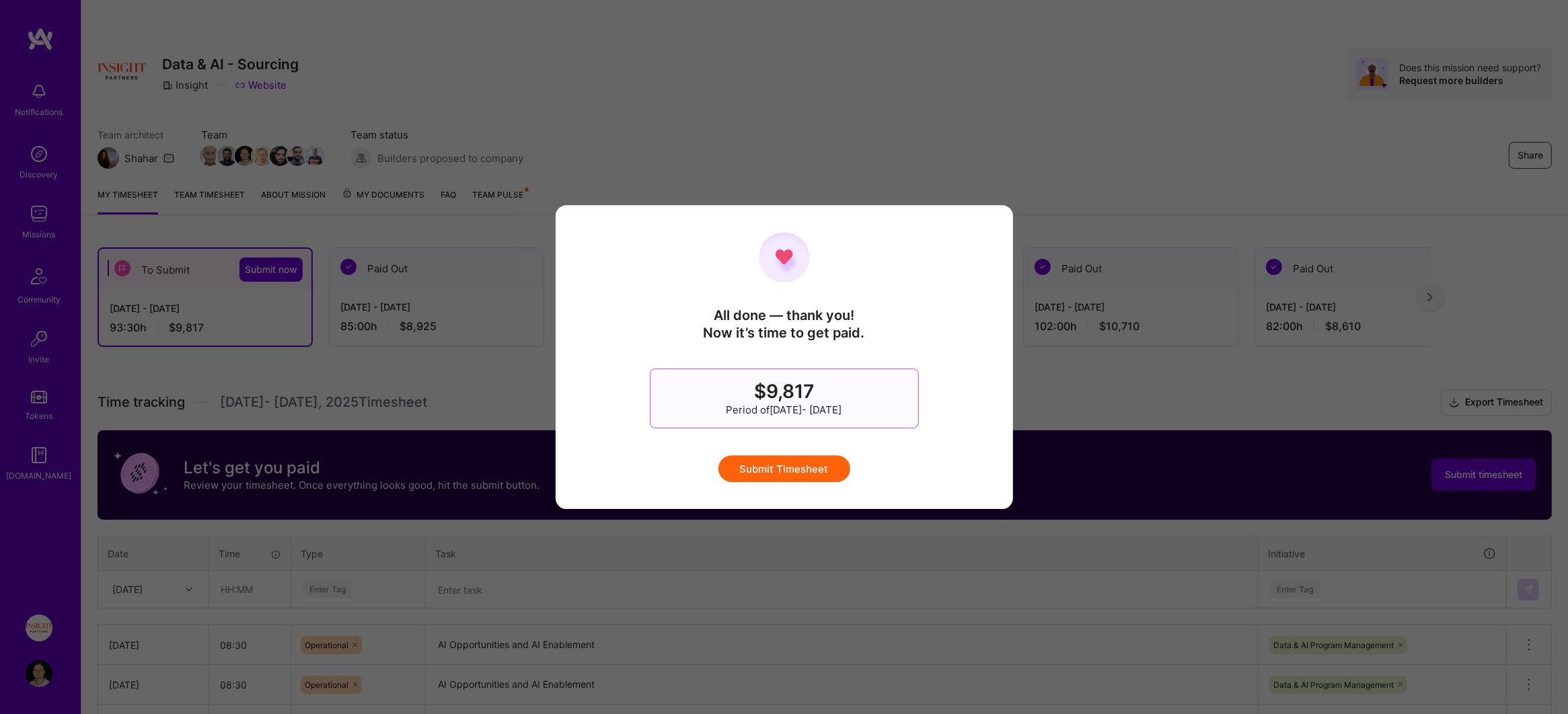
click at [856, 474] on div "All done — thank you! Now it’s time to get paid. $9,817 Period of [DATE] - [DAT…" at bounding box center [784, 357] width 404 height 250
click at [834, 472] on button "Submit Timesheet" at bounding box center [784, 468] width 132 height 27
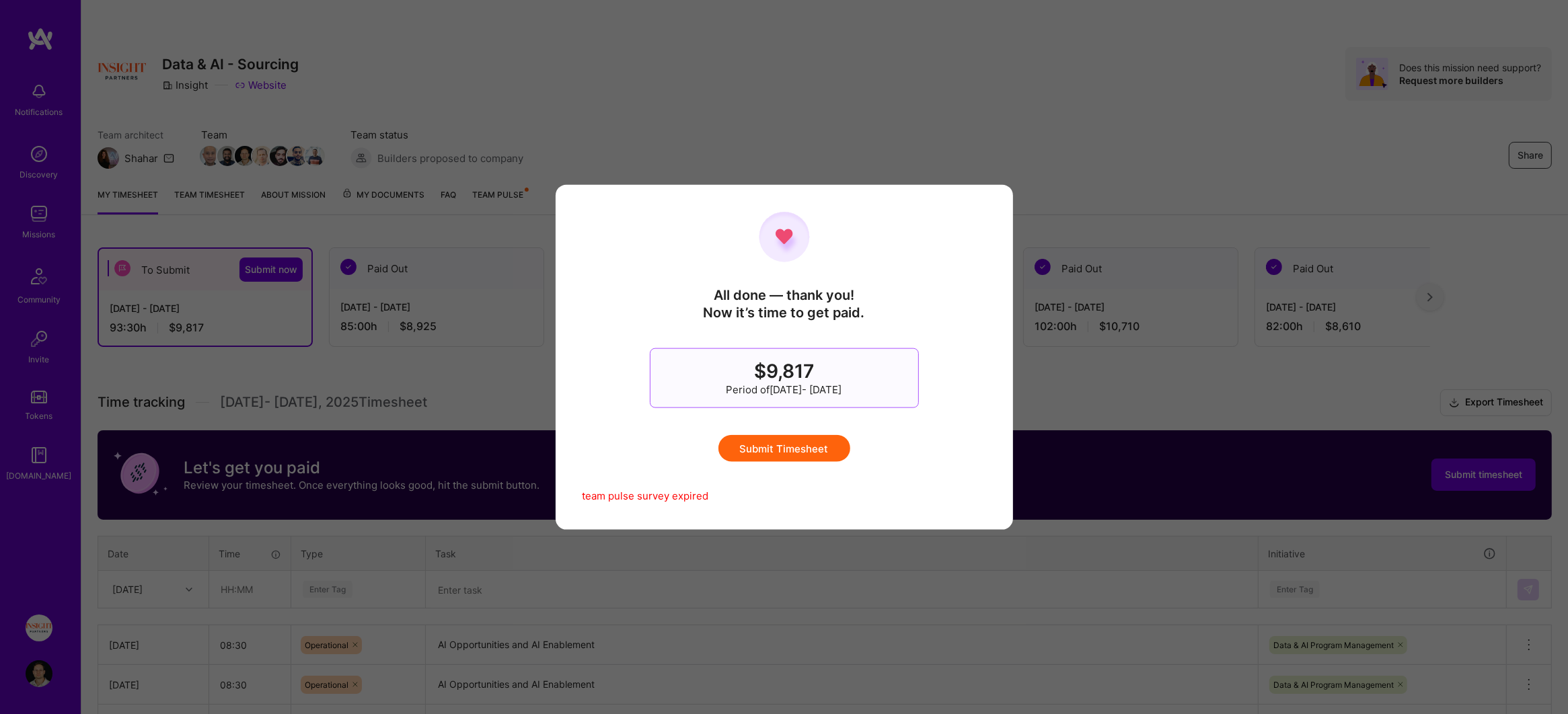
click at [804, 448] on button "Submit Timesheet" at bounding box center [784, 448] width 132 height 27
click at [781, 451] on button "Submit Timesheet" at bounding box center [784, 448] width 132 height 27
drag, startPoint x: 647, startPoint y: 502, endPoint x: 657, endPoint y: 497, distance: 11.2
click at [647, 502] on div "All done — thank you! Now it’s time to get paid. $9,817 Period of [DATE] - [DAT…" at bounding box center [784, 357] width 457 height 345
click at [731, 459] on button "Submit Timesheet" at bounding box center [784, 448] width 132 height 27
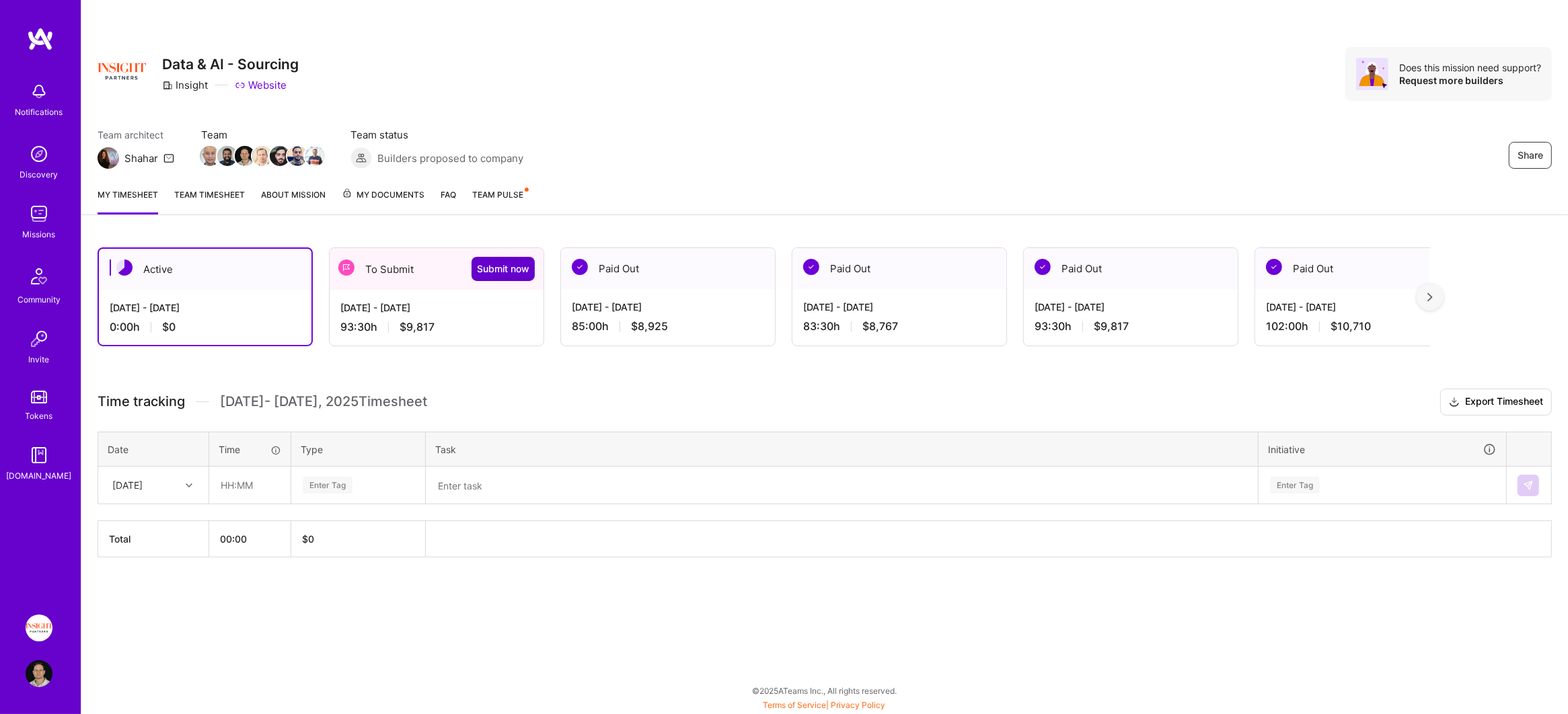
click at [501, 268] on span "Submit now" at bounding box center [503, 269] width 53 height 13
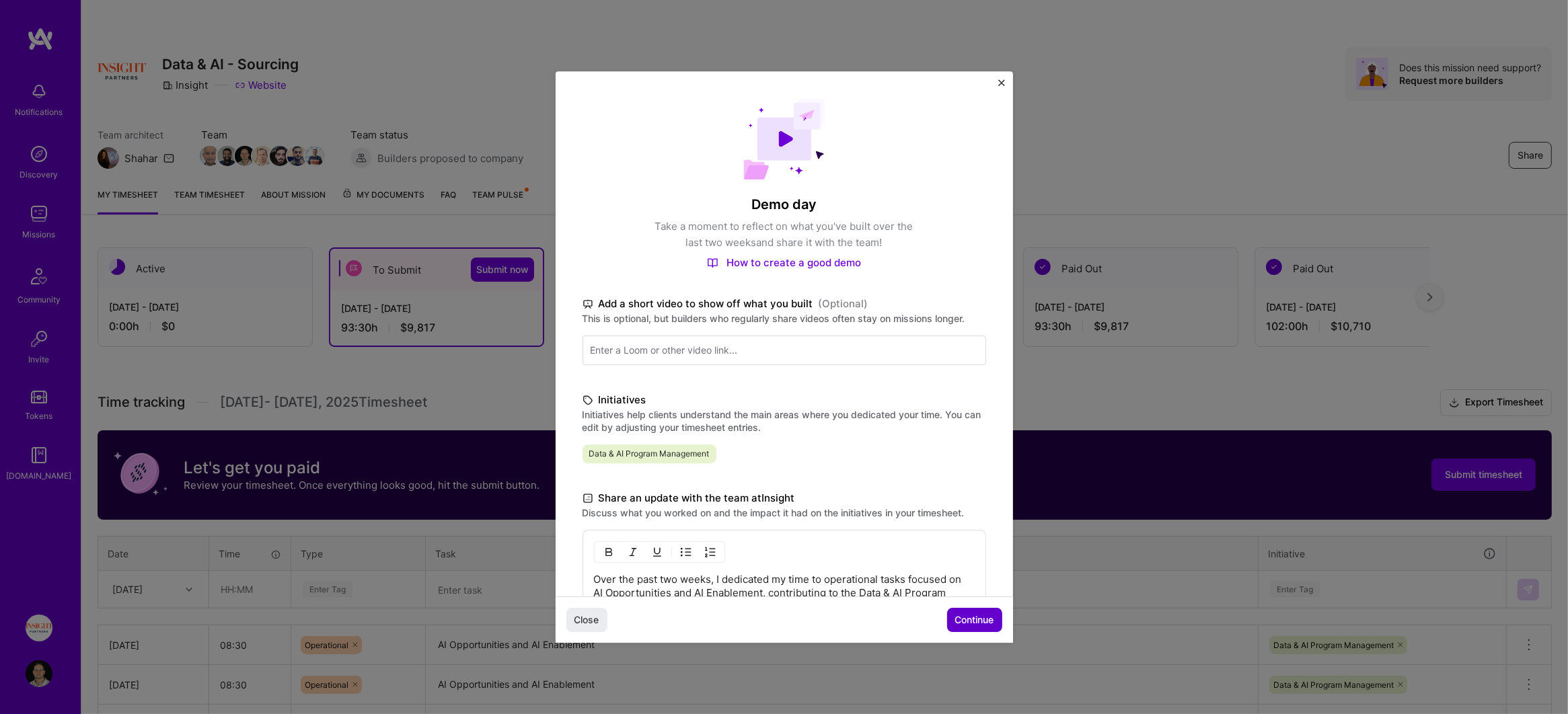
click at [959, 617] on span "Continue" at bounding box center [974, 620] width 39 height 13
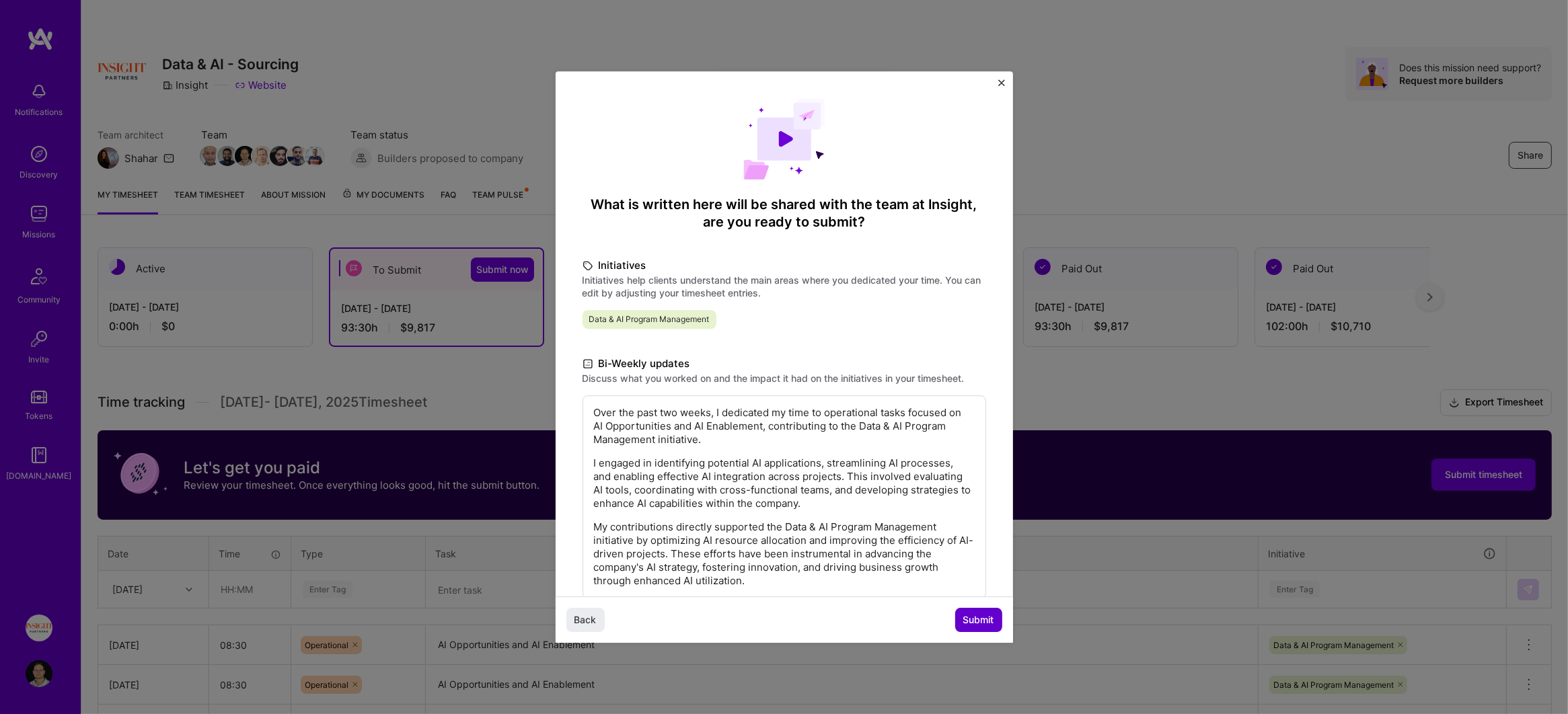
click at [990, 626] on button "Submit" at bounding box center [978, 620] width 47 height 24
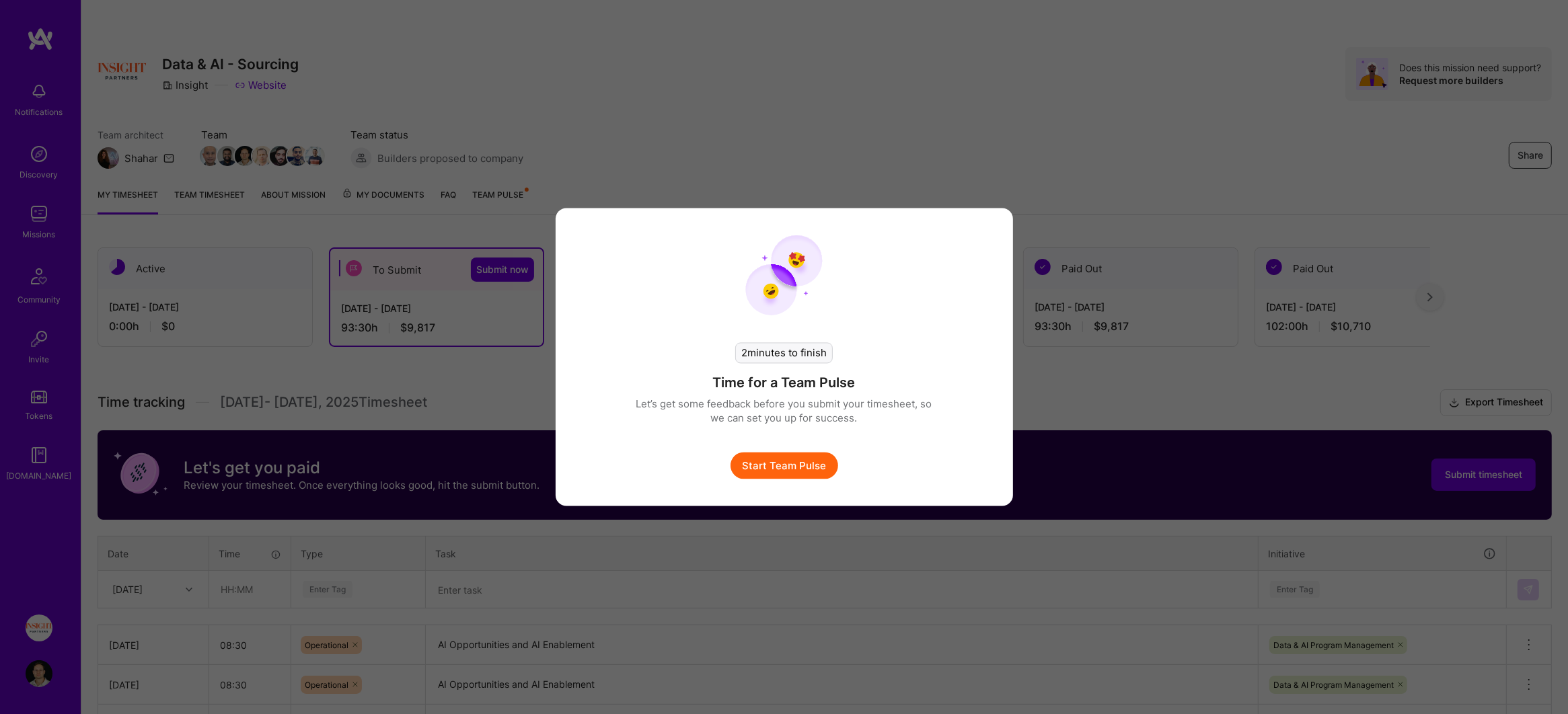
click at [800, 472] on button "Start Team Pulse" at bounding box center [784, 466] width 108 height 27
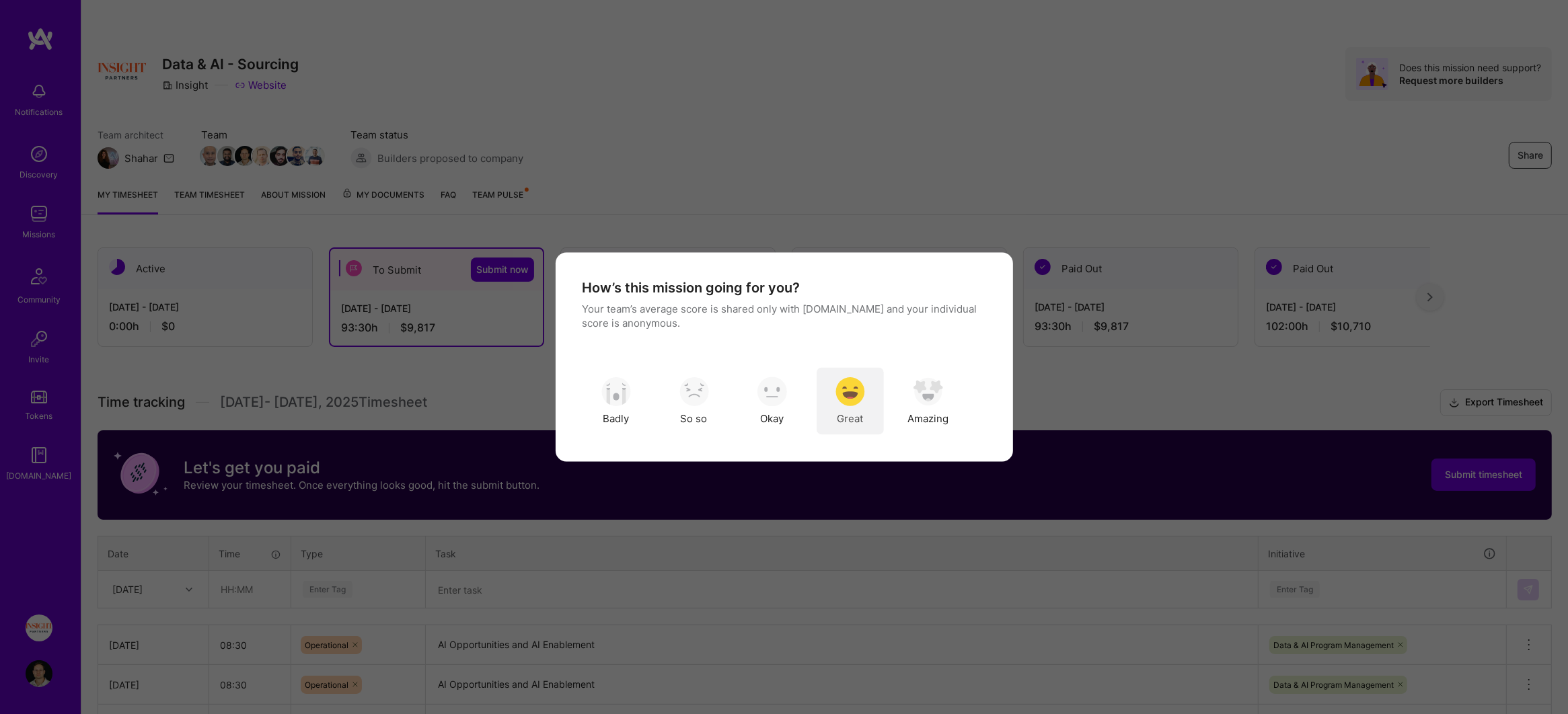
click at [849, 404] on img "modal" at bounding box center [850, 391] width 30 height 30
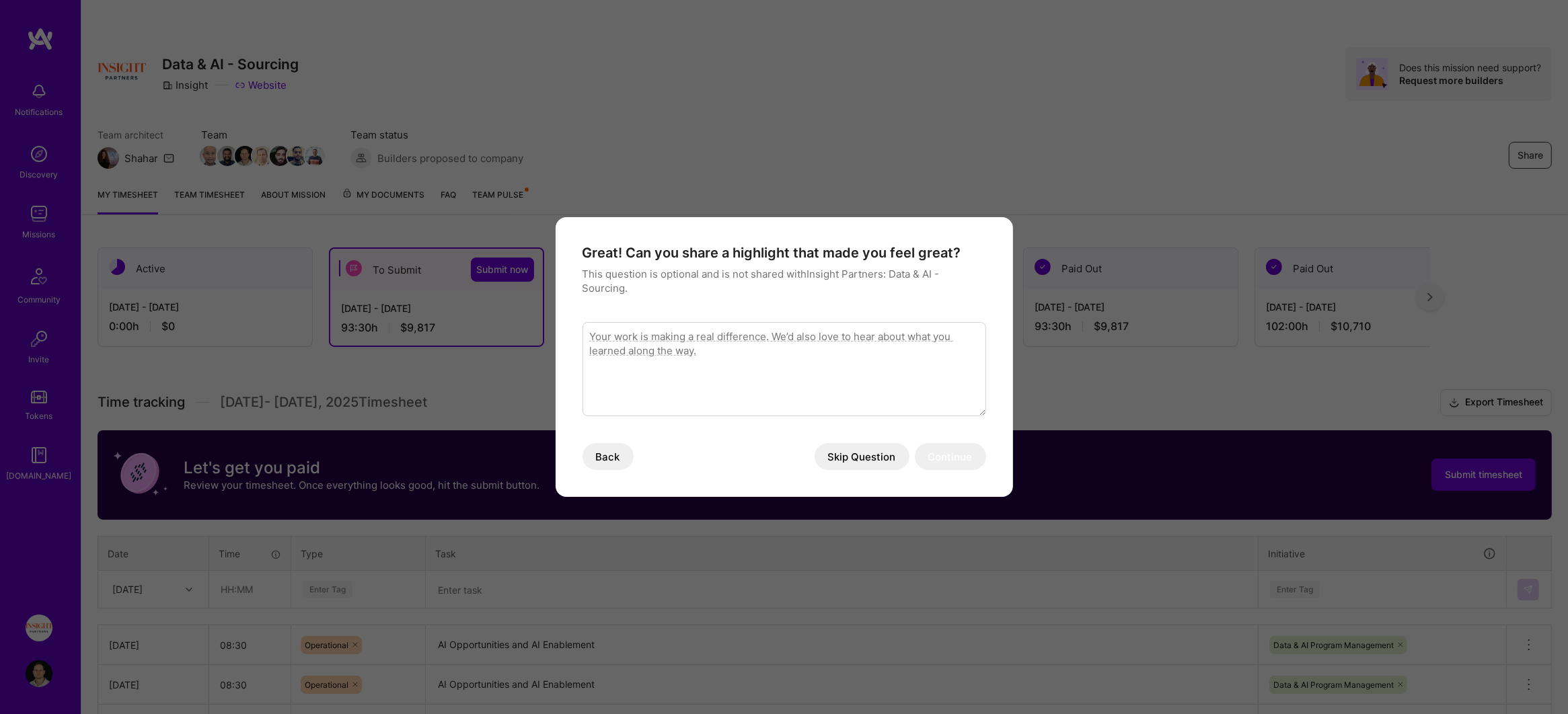
click at [869, 456] on button "Skip Question" at bounding box center [862, 456] width 95 height 27
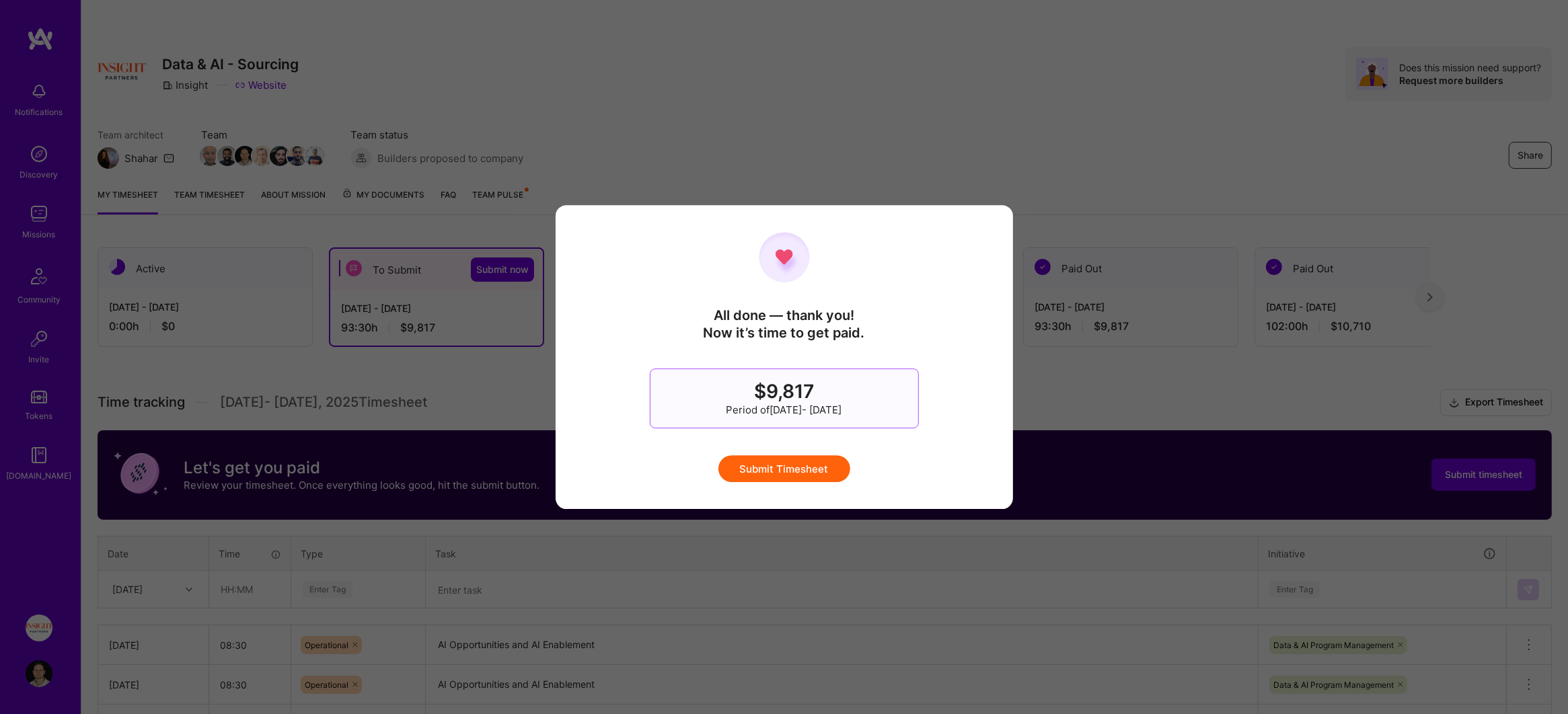
click at [774, 461] on button "Submit Timesheet" at bounding box center [784, 468] width 132 height 27
